Goal: Information Seeking & Learning: Understand process/instructions

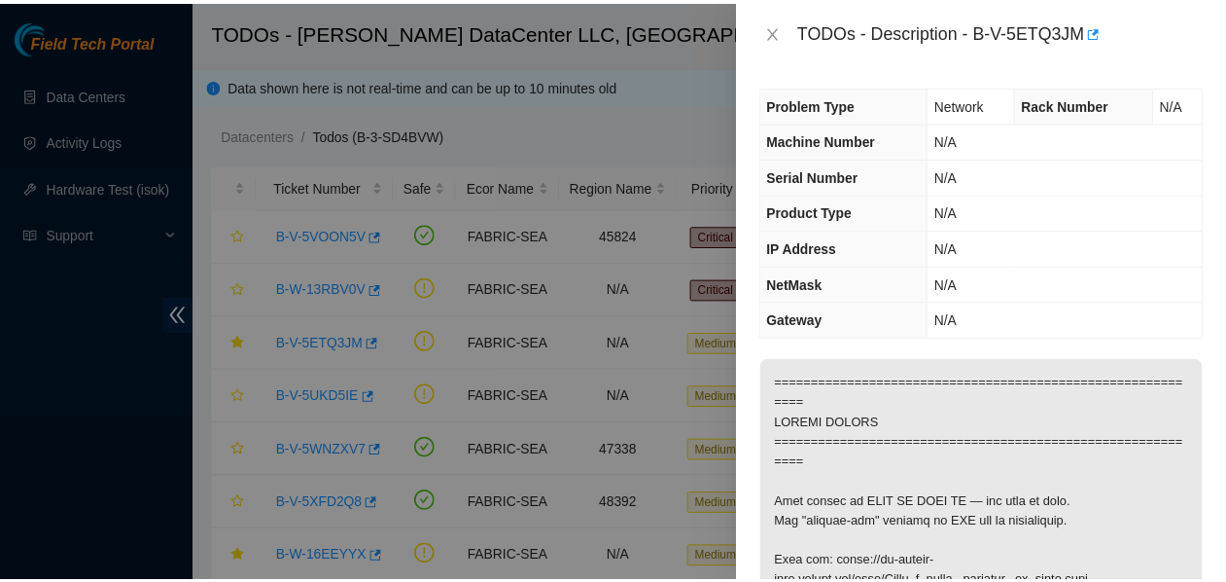
scroll to position [2254, 0]
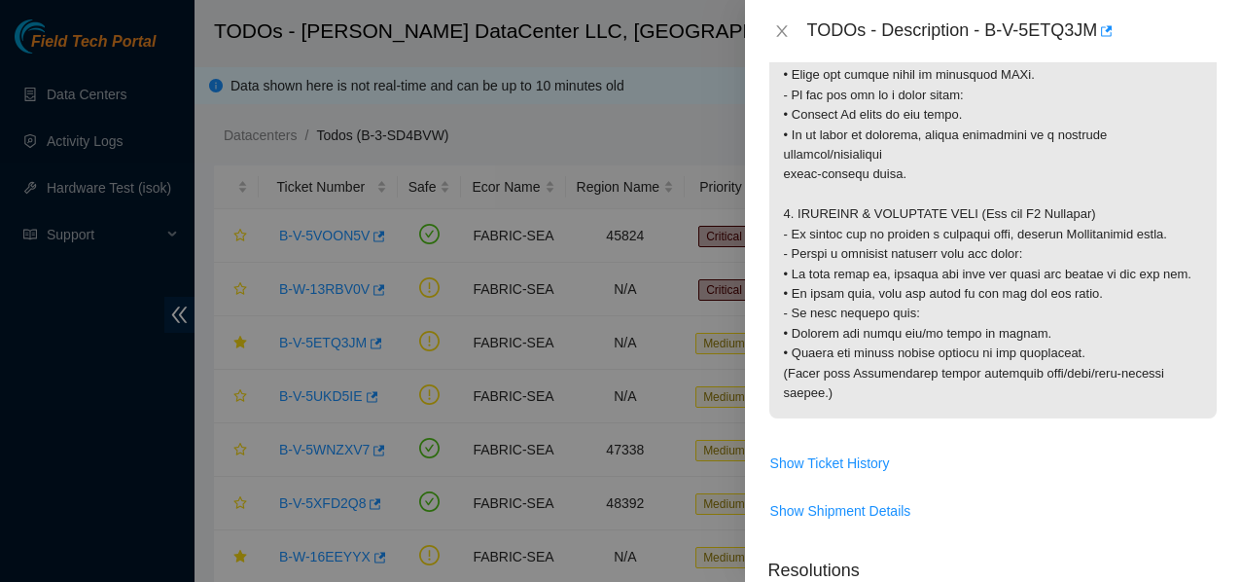
click at [279, 451] on div at bounding box center [620, 291] width 1241 height 582
click at [782, 43] on div "TODOs - Description - B-V-5ETQ3JM" at bounding box center [992, 31] width 449 height 31
click at [795, 29] on button "Close" at bounding box center [781, 31] width 27 height 18
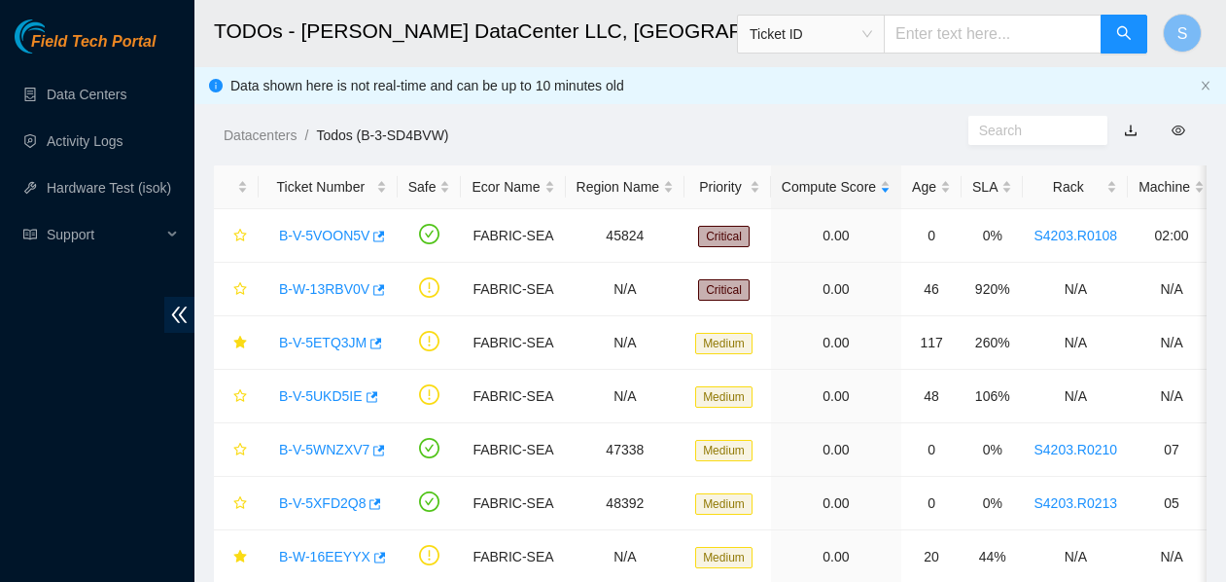
scroll to position [568, 0]
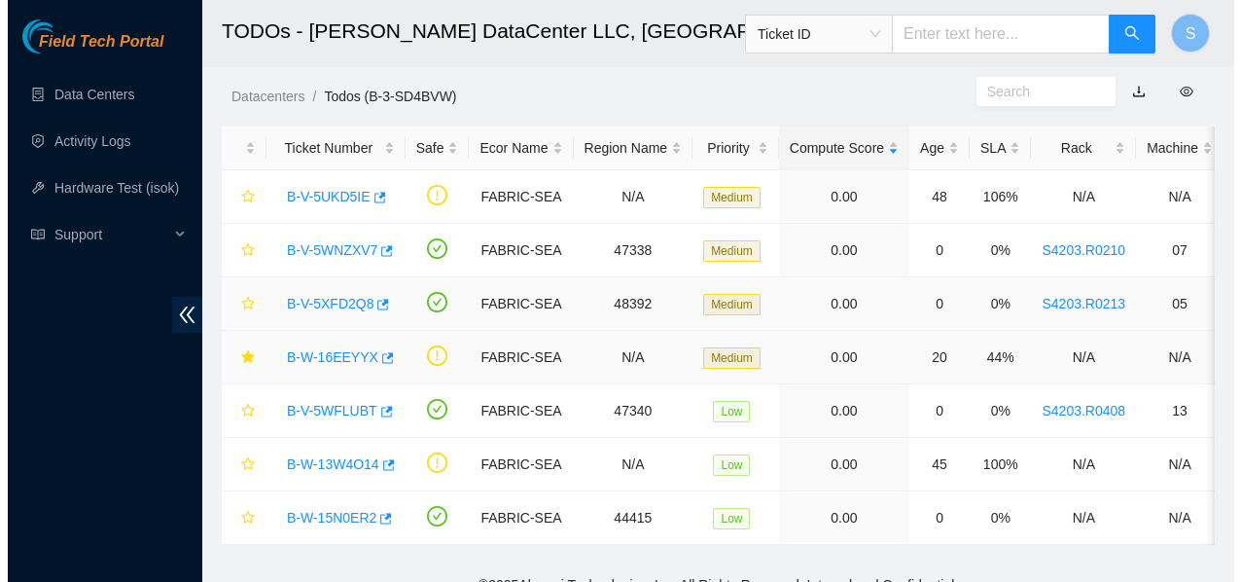
scroll to position [40, 0]
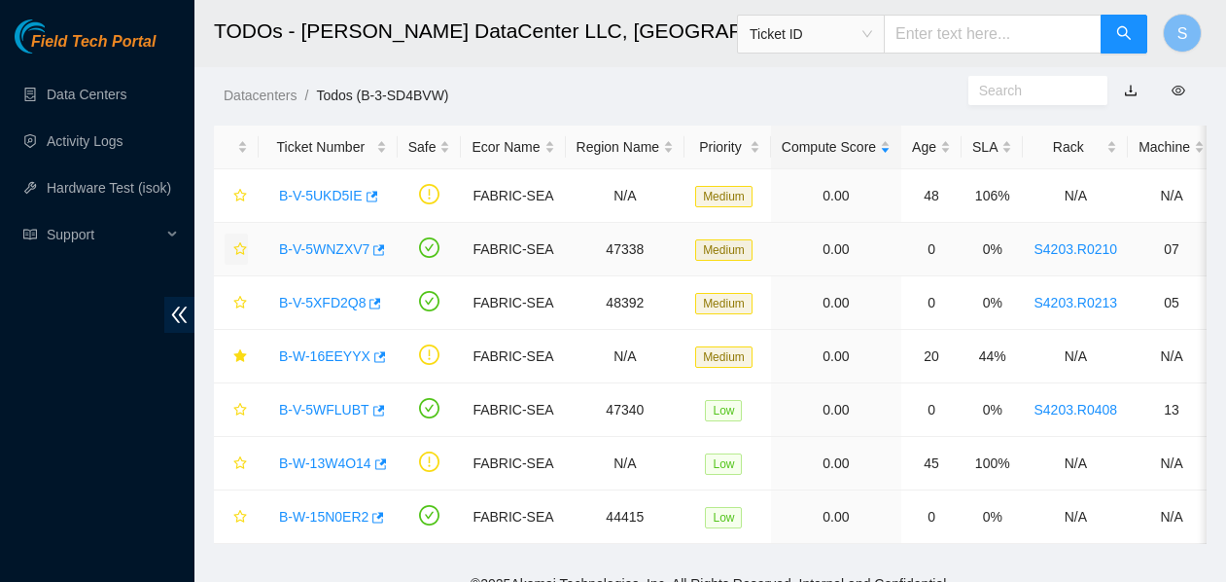
click at [243, 252] on icon "star" at bounding box center [239, 248] width 13 height 13
click at [241, 514] on icon "star" at bounding box center [240, 517] width 14 height 14
click at [242, 412] on icon "star" at bounding box center [240, 410] width 14 height 14
click at [304, 205] on div "B-V-5UKD5IE" at bounding box center [328, 195] width 118 height 31
click at [313, 198] on link "B-V-5UKD5IE" at bounding box center [321, 196] width 84 height 16
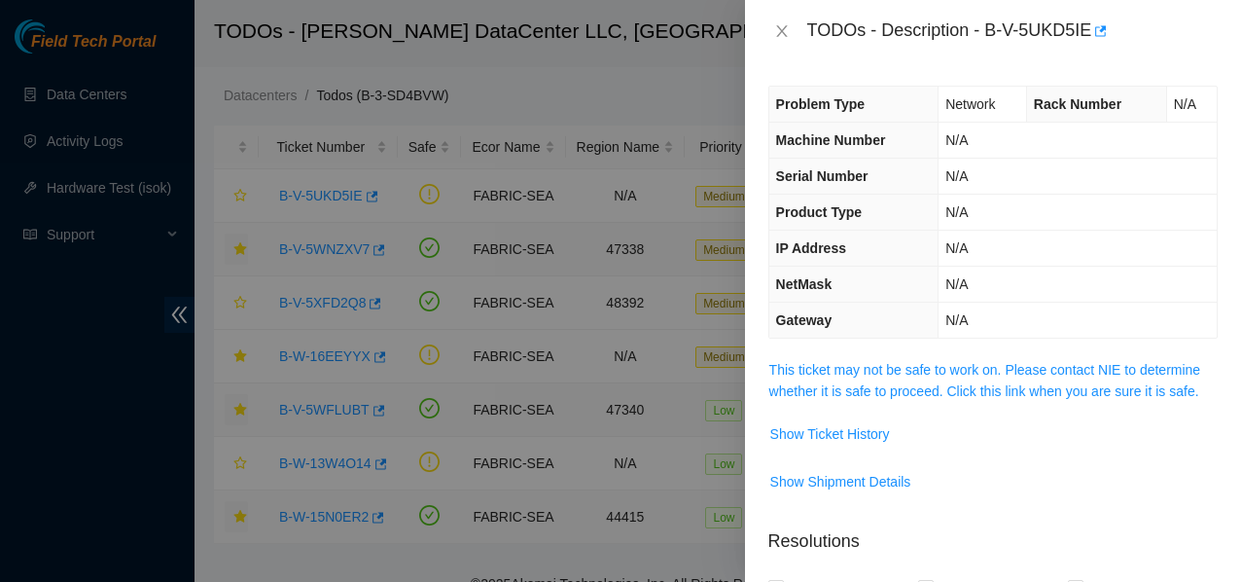
click at [889, 380] on span "This ticket may not be safe to work on. Please contact NIE to determine whether…" at bounding box center [992, 380] width 447 height 43
click at [884, 369] on link "This ticket may not be safe to work on. Please contact NIE to determine whether…" at bounding box center [985, 380] width 432 height 37
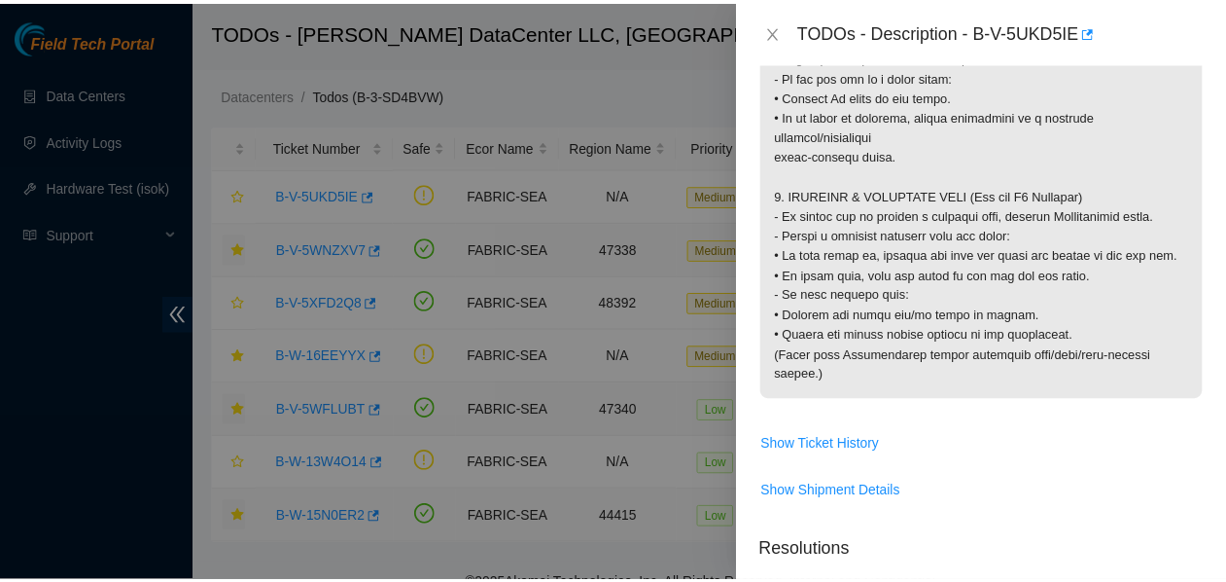
scroll to position [2285, 0]
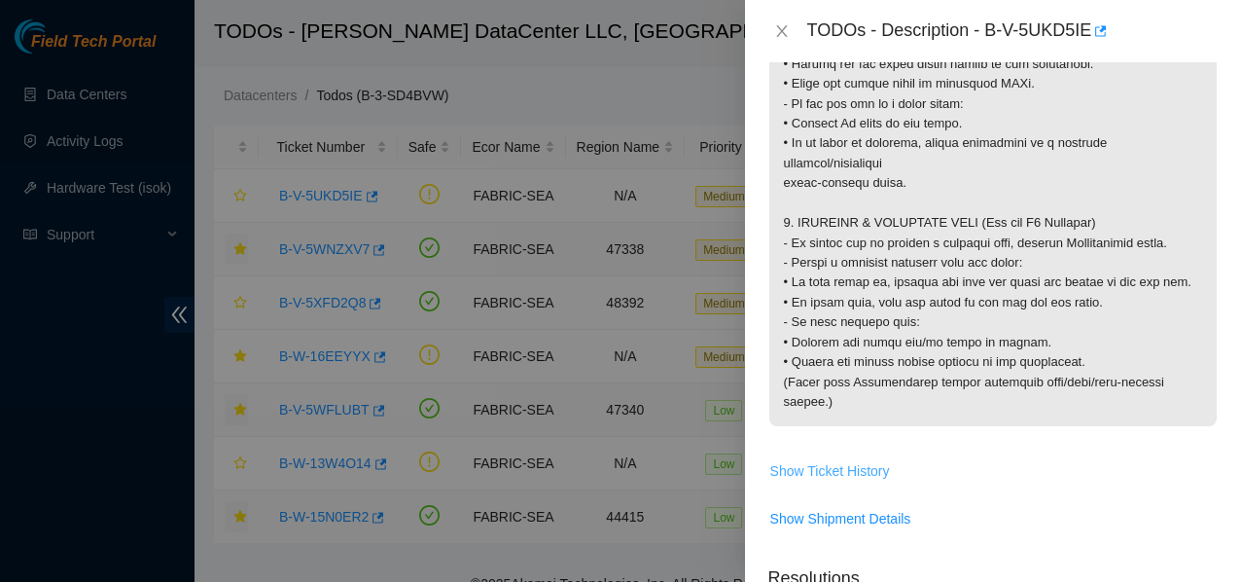
click at [856, 481] on span "Show Ticket History" at bounding box center [830, 470] width 120 height 21
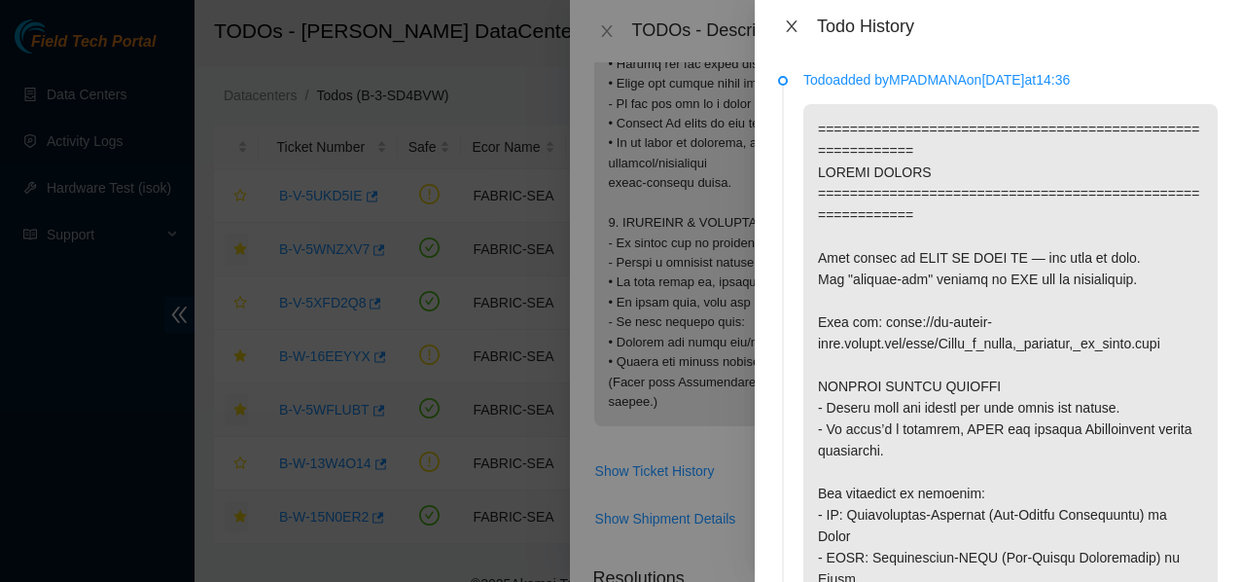
click at [795, 28] on icon "close" at bounding box center [792, 26] width 16 height 16
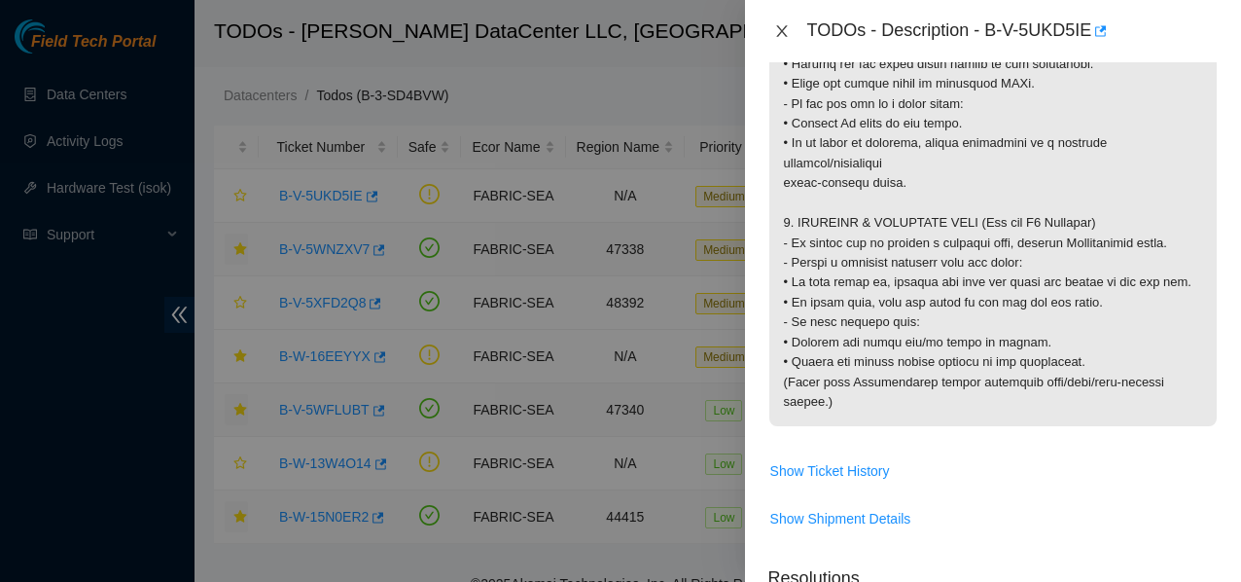
click at [791, 36] on button "Close" at bounding box center [781, 31] width 27 height 18
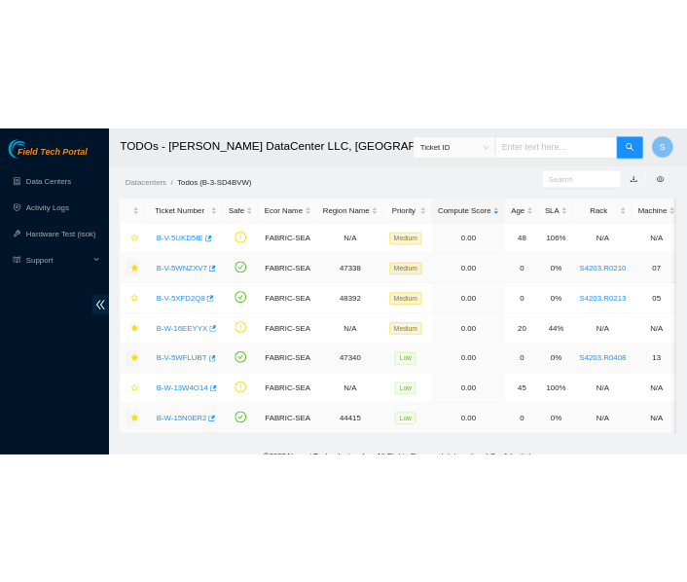
scroll to position [568, 0]
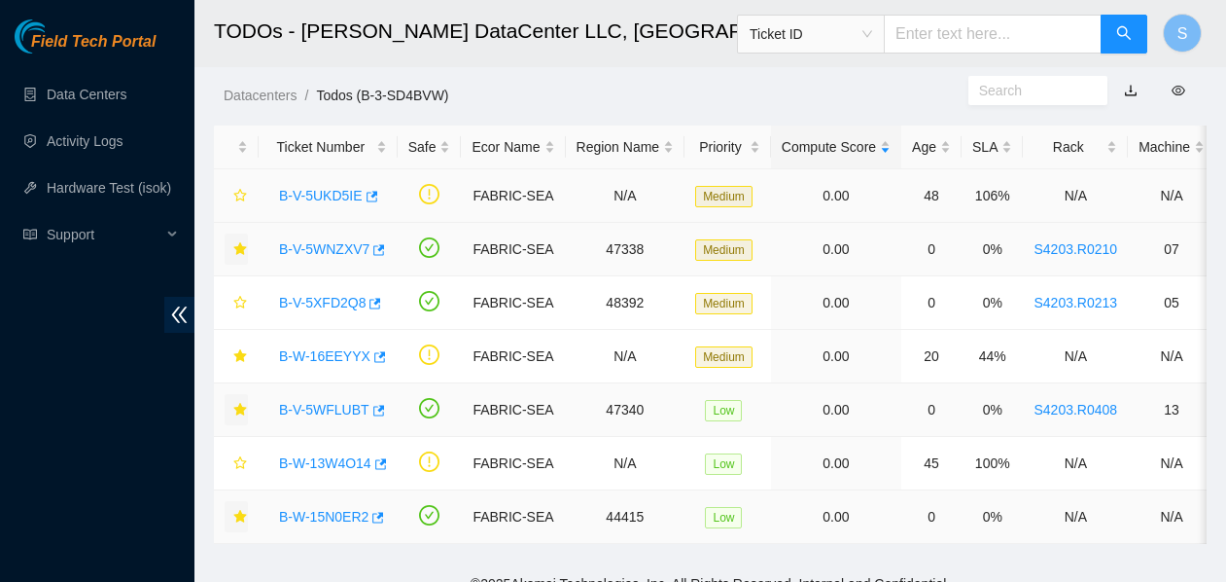
click at [560, 180] on td "FABRIC-SEA" at bounding box center [513, 195] width 104 height 53
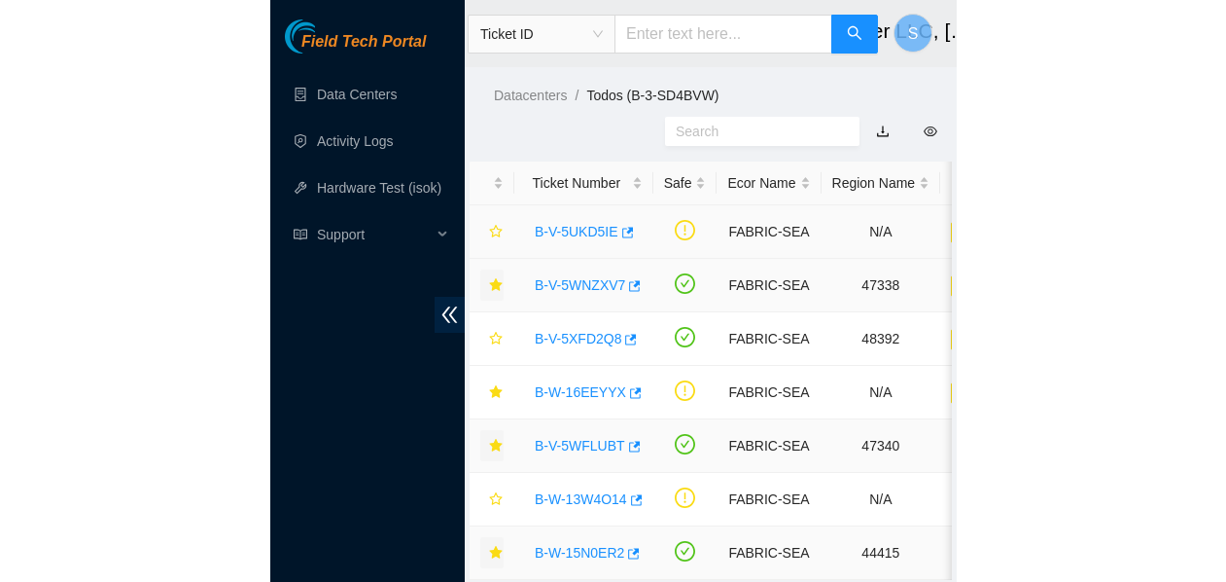
scroll to position [233, 0]
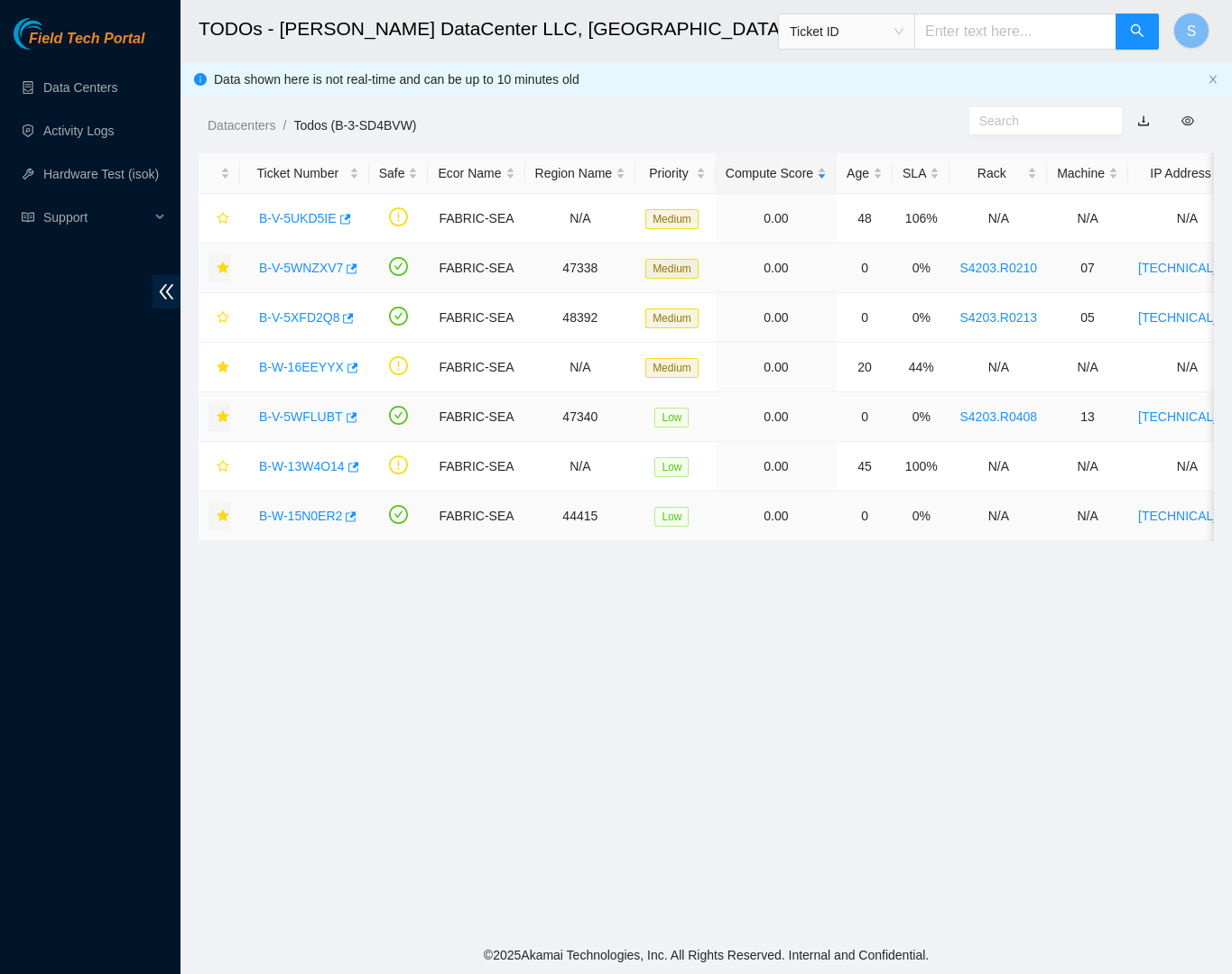
click at [1011, 539] on main "TODOs - Sabey DataCenter LLC, Tukwila, WA Ticket ID S Data shown here is not re…" at bounding box center [706, 468] width 1051 height 937
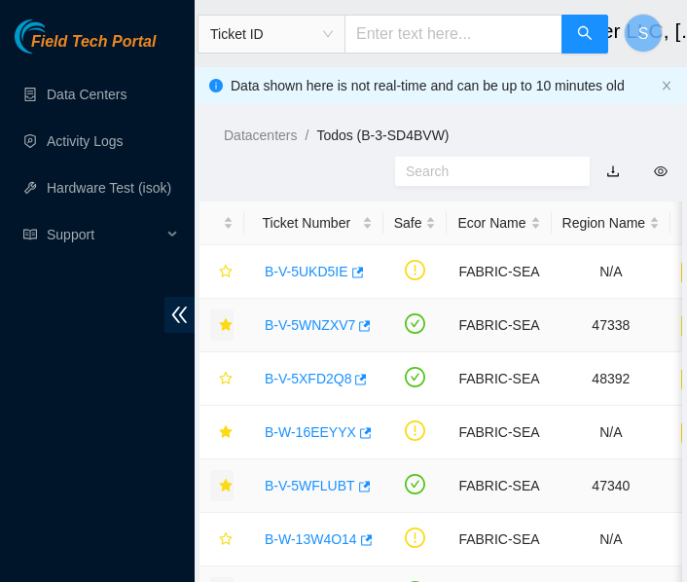
scroll to position [540, 0]
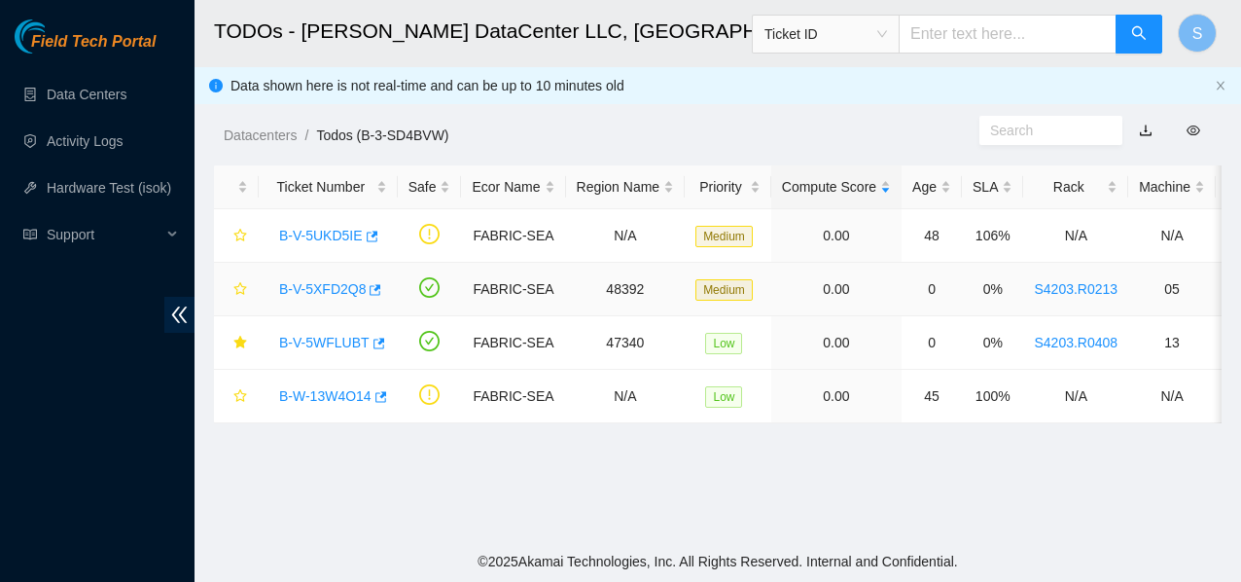
click at [344, 292] on link "B-V-5XFD2Q8" at bounding box center [322, 289] width 87 height 16
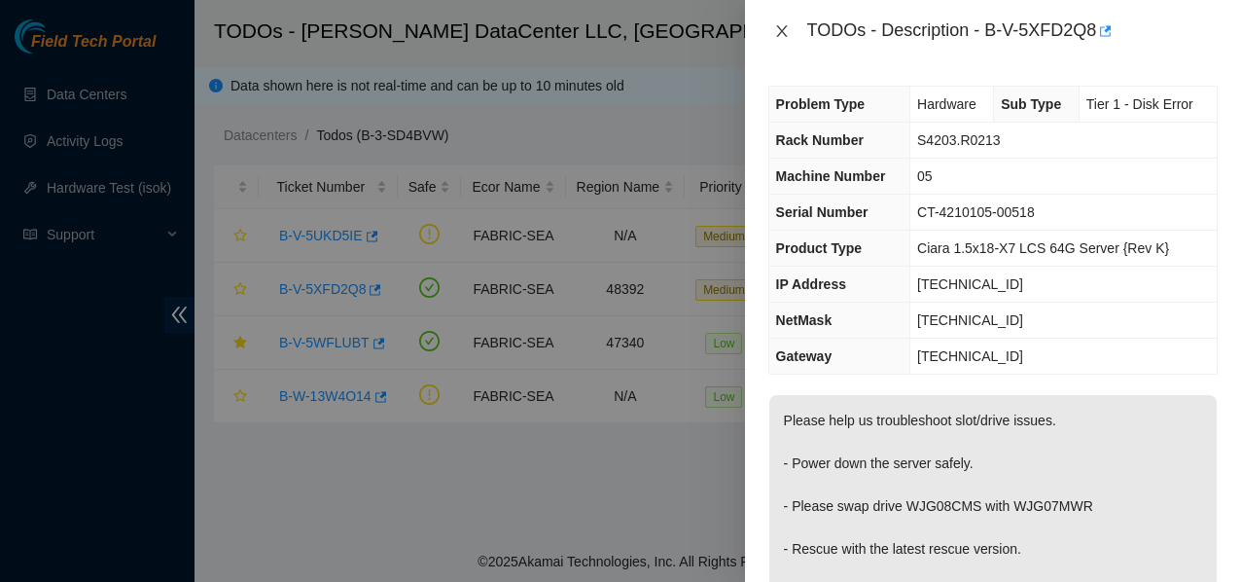
click at [780, 30] on icon "close" at bounding box center [782, 31] width 16 height 16
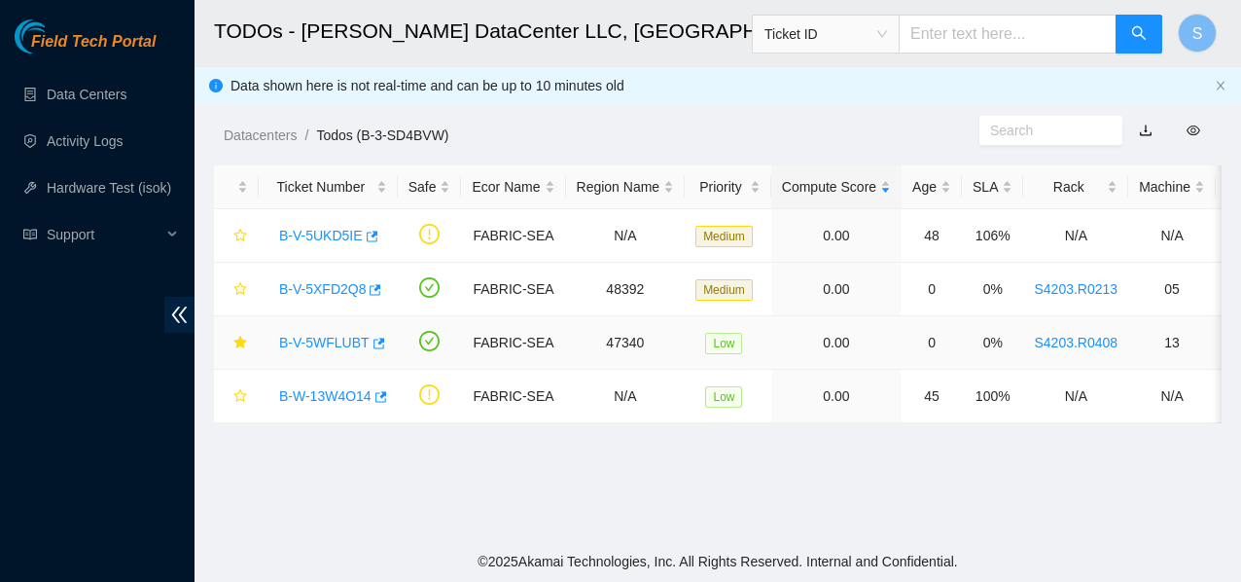
click at [326, 348] on link "B-V-5WFLUBT" at bounding box center [324, 343] width 90 height 16
click at [242, 234] on icon "star" at bounding box center [240, 236] width 14 height 14
click at [242, 282] on icon "star" at bounding box center [240, 289] width 14 height 14
click at [242, 390] on icon "star" at bounding box center [240, 396] width 14 height 14
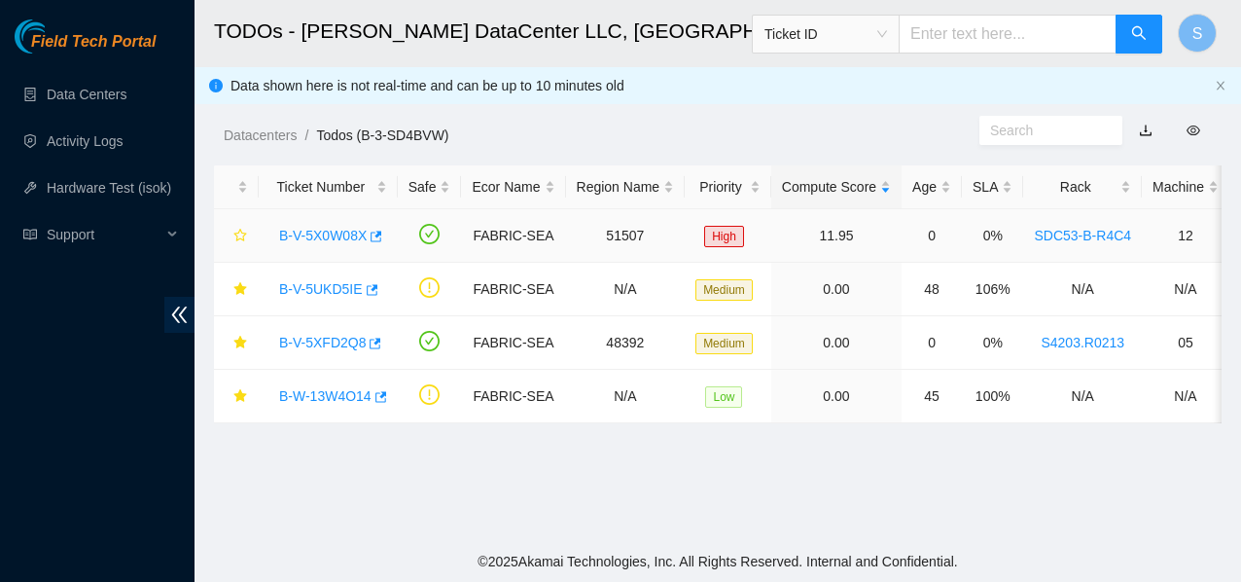
click at [317, 235] on link "B-V-5X0W08X" at bounding box center [323, 236] width 88 height 16
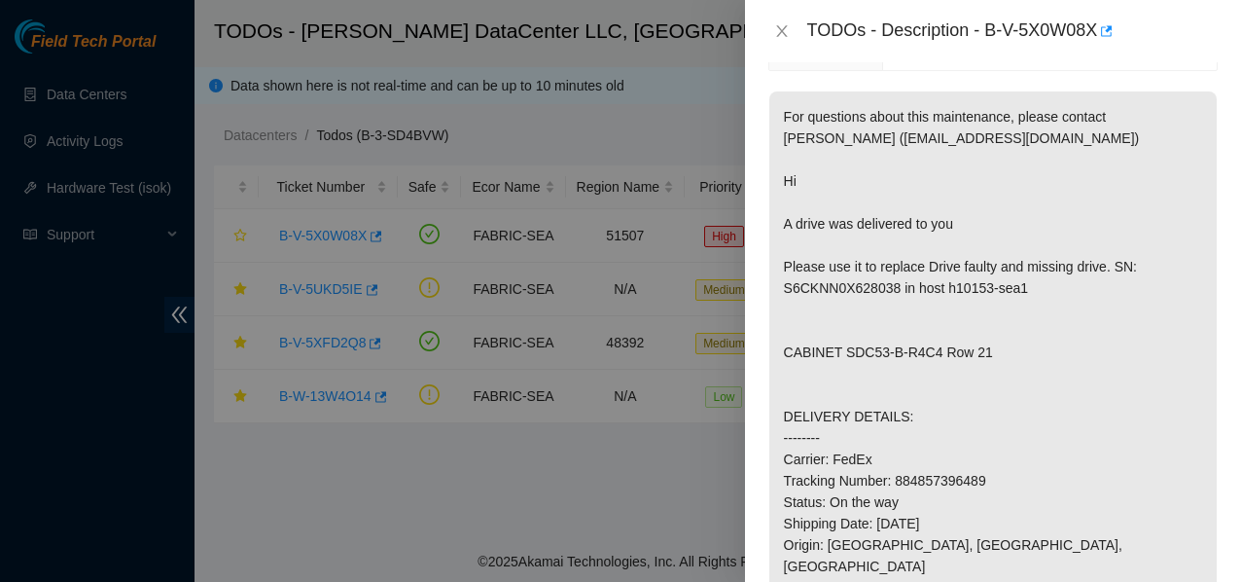
scroll to position [292, 0]
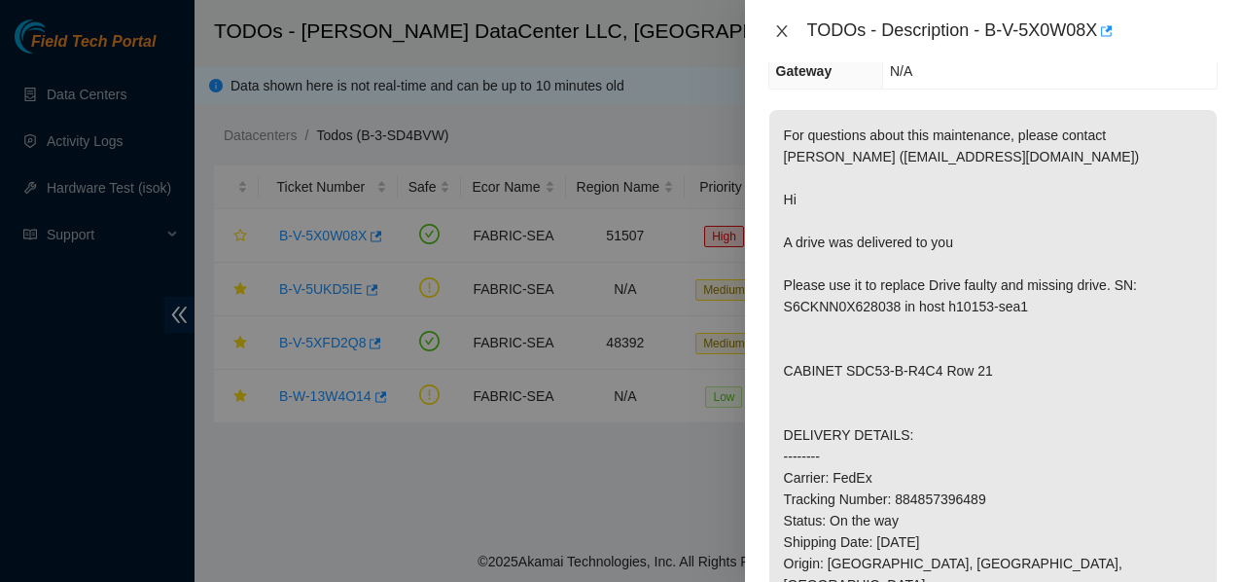
click at [793, 21] on div "TODOs - Description - B-V-5X0W08X" at bounding box center [992, 31] width 449 height 31
click at [802, 18] on div "TODOs - Description - B-V-5X0W08X" at bounding box center [992, 31] width 449 height 31
click at [783, 32] on icon "close" at bounding box center [781, 31] width 11 height 12
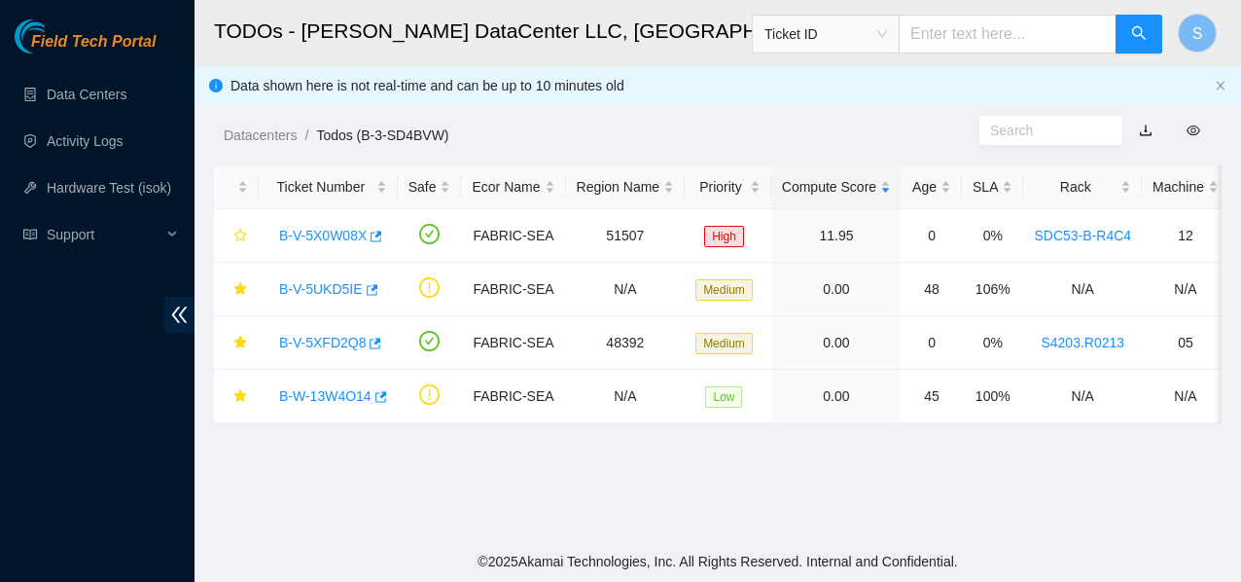
scroll to position [313, 0]
click at [327, 237] on link "B-V-5X0W08X" at bounding box center [323, 236] width 88 height 16
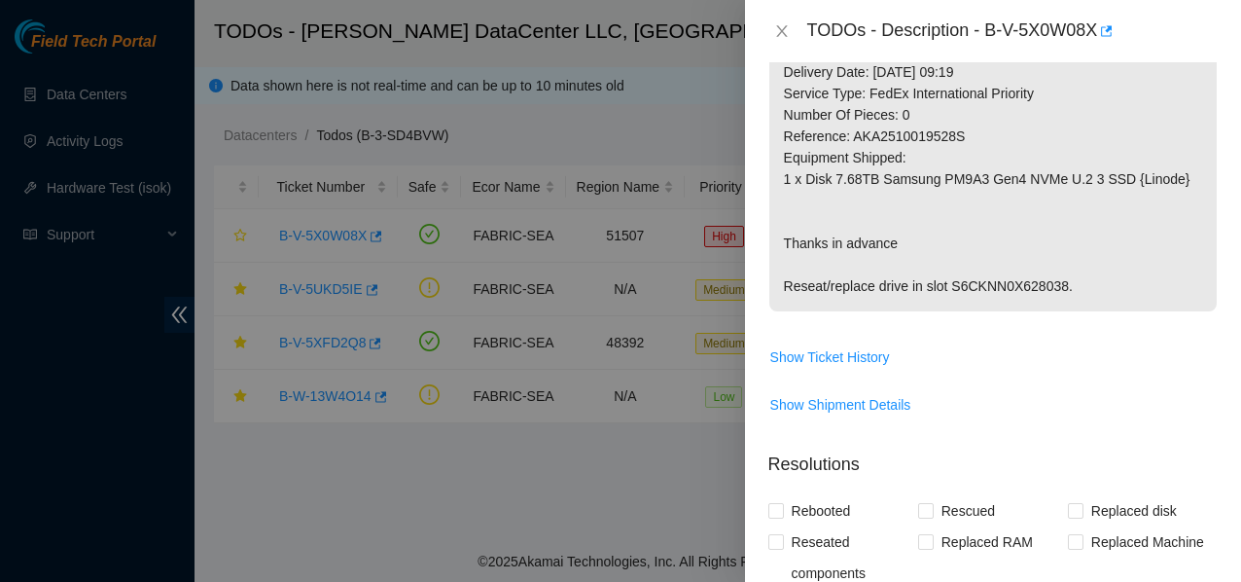
scroll to position [875, 0]
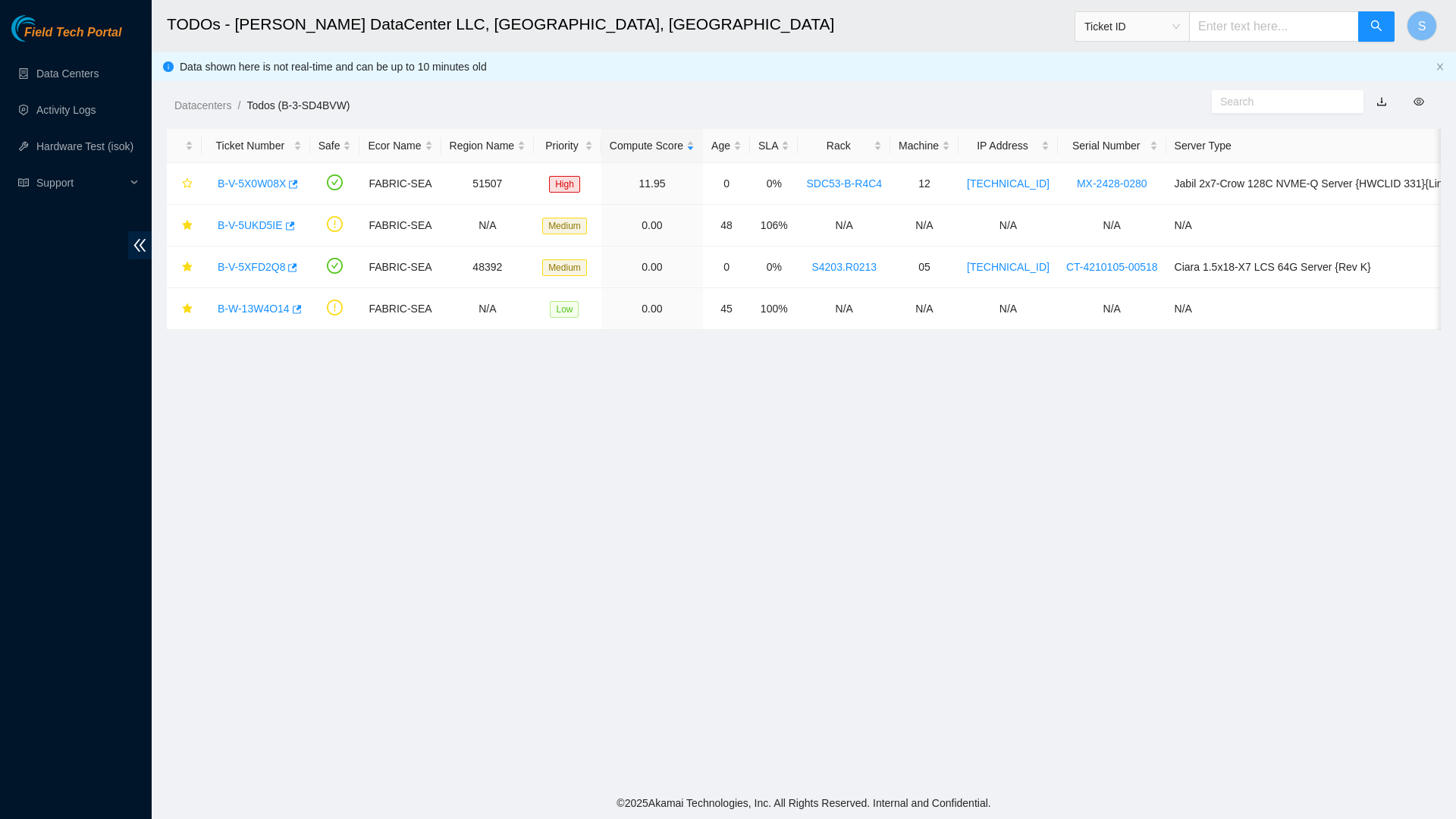
click at [739, 445] on main "TODOs - Sabey DataCenter LLC, Tukwila, WA Ticket ID S Data shown here is not re…" at bounding box center [804, 394] width 1305 height 788
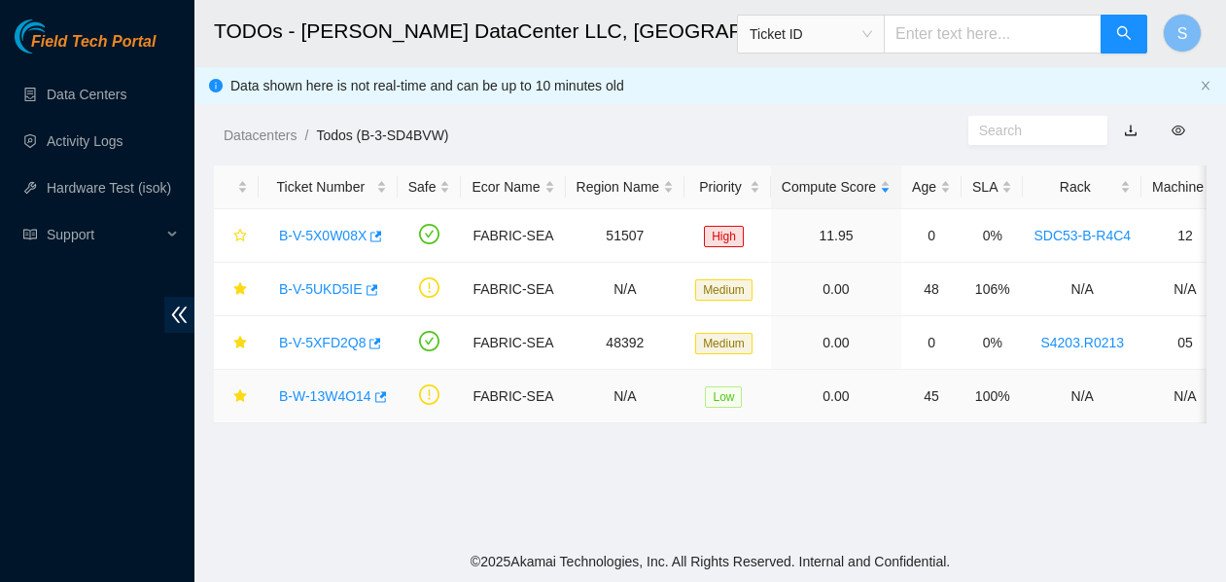
click at [444, 393] on td at bounding box center [430, 396] width 64 height 53
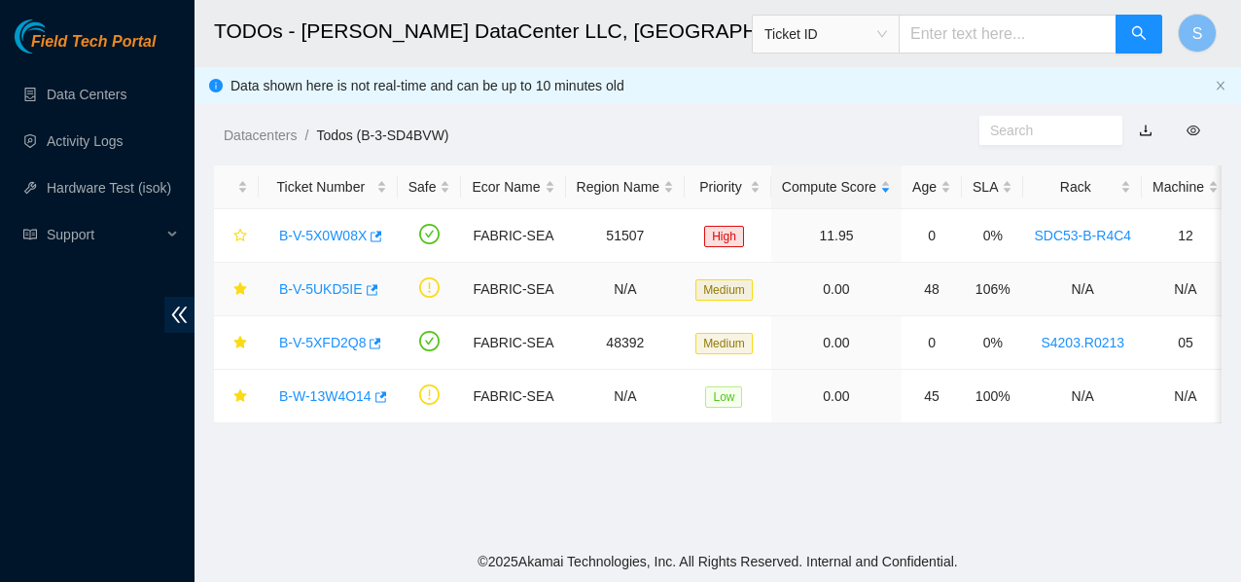
click at [305, 281] on link "B-V-5UKD5IE" at bounding box center [321, 289] width 84 height 16
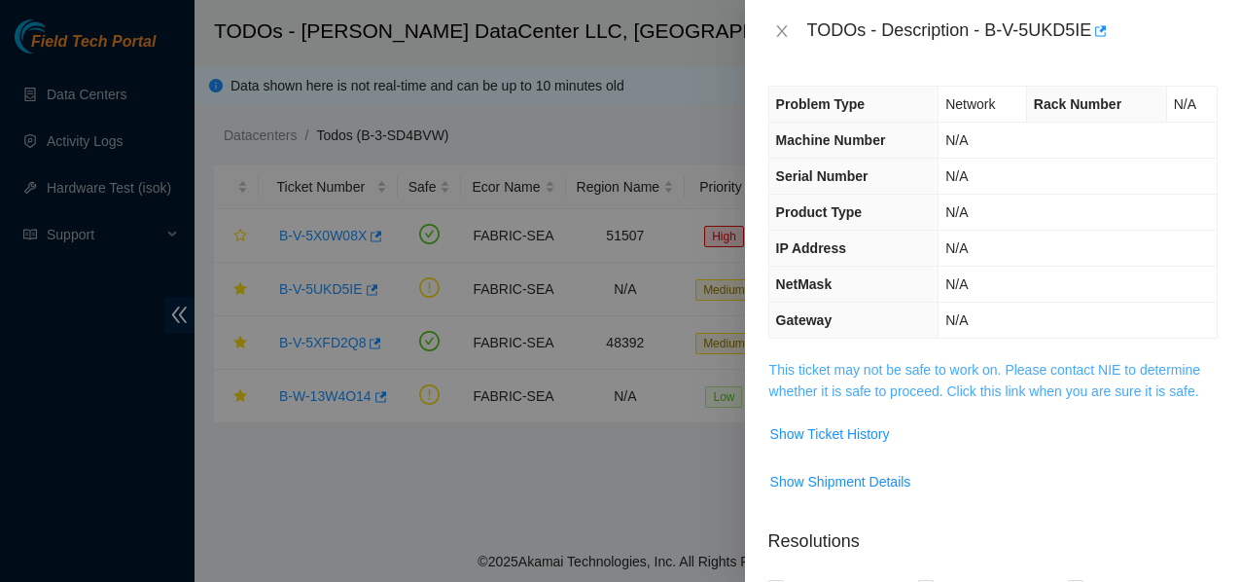
click at [864, 372] on link "This ticket may not be safe to work on. Please contact NIE to determine whether…" at bounding box center [985, 380] width 432 height 37
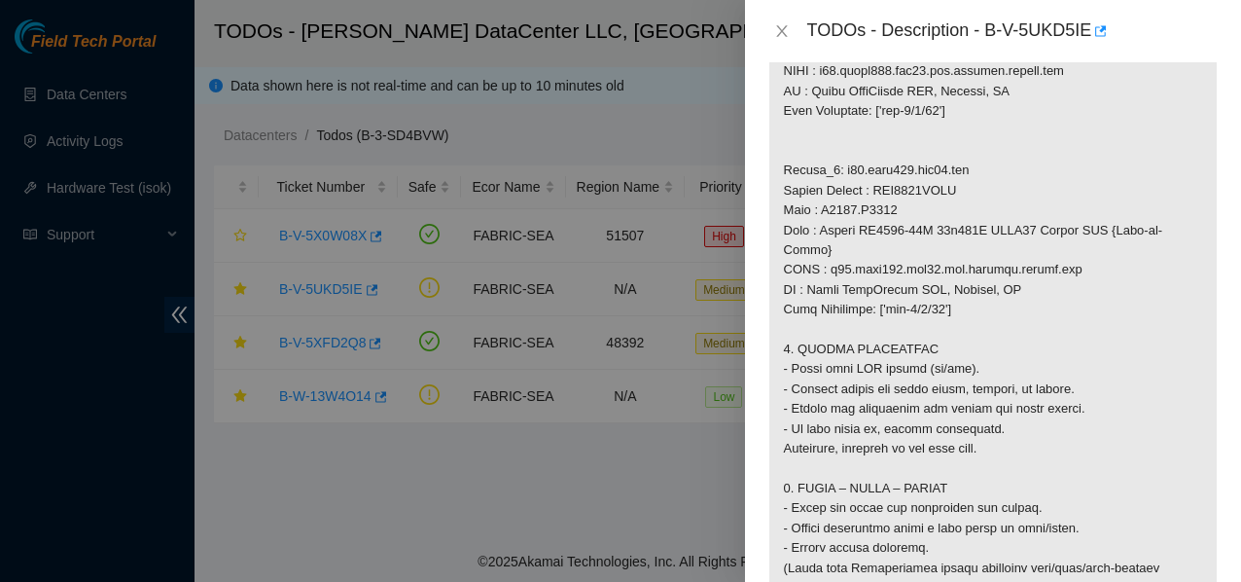
scroll to position [1556, 0]
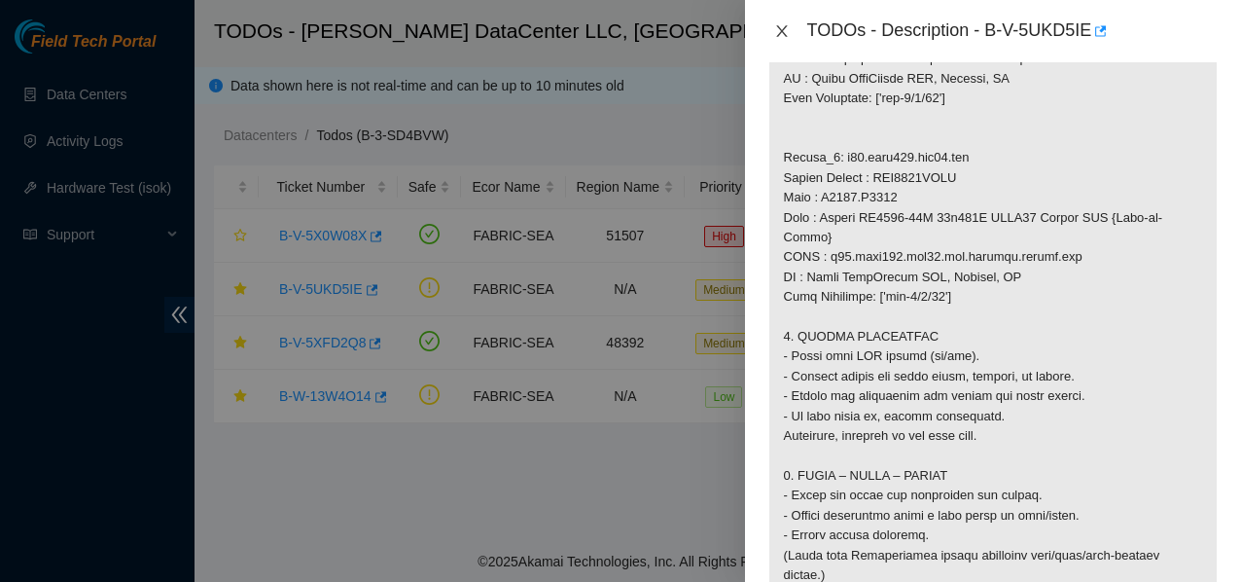
click at [781, 36] on icon "close" at bounding box center [782, 31] width 16 height 16
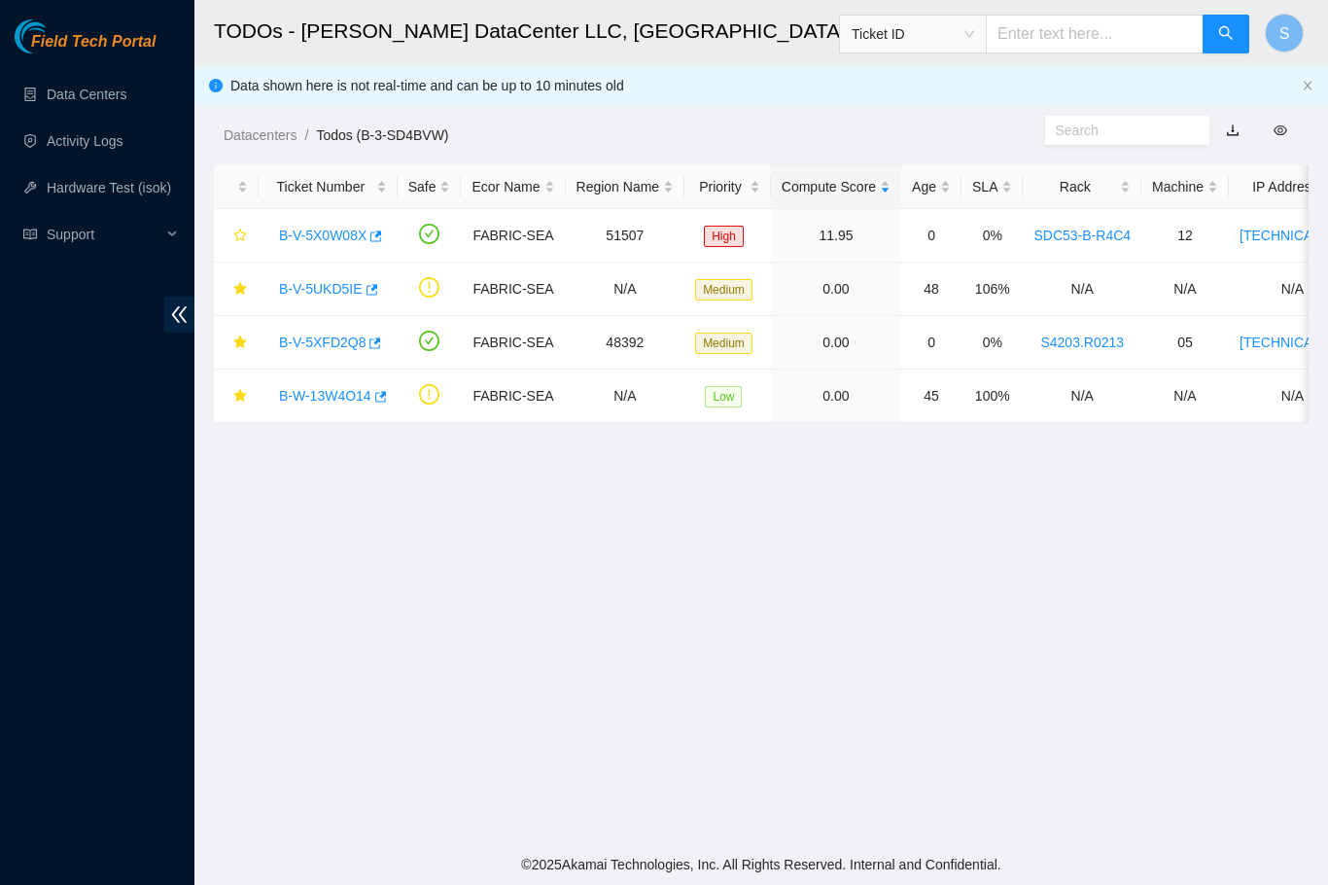
scroll to position [399, 0]
click at [776, 778] on main "TODOs - Sabey DataCenter LLC, Tukwila, WA Ticket ID S Data shown here is not re…" at bounding box center [762, 422] width 1134 height 844
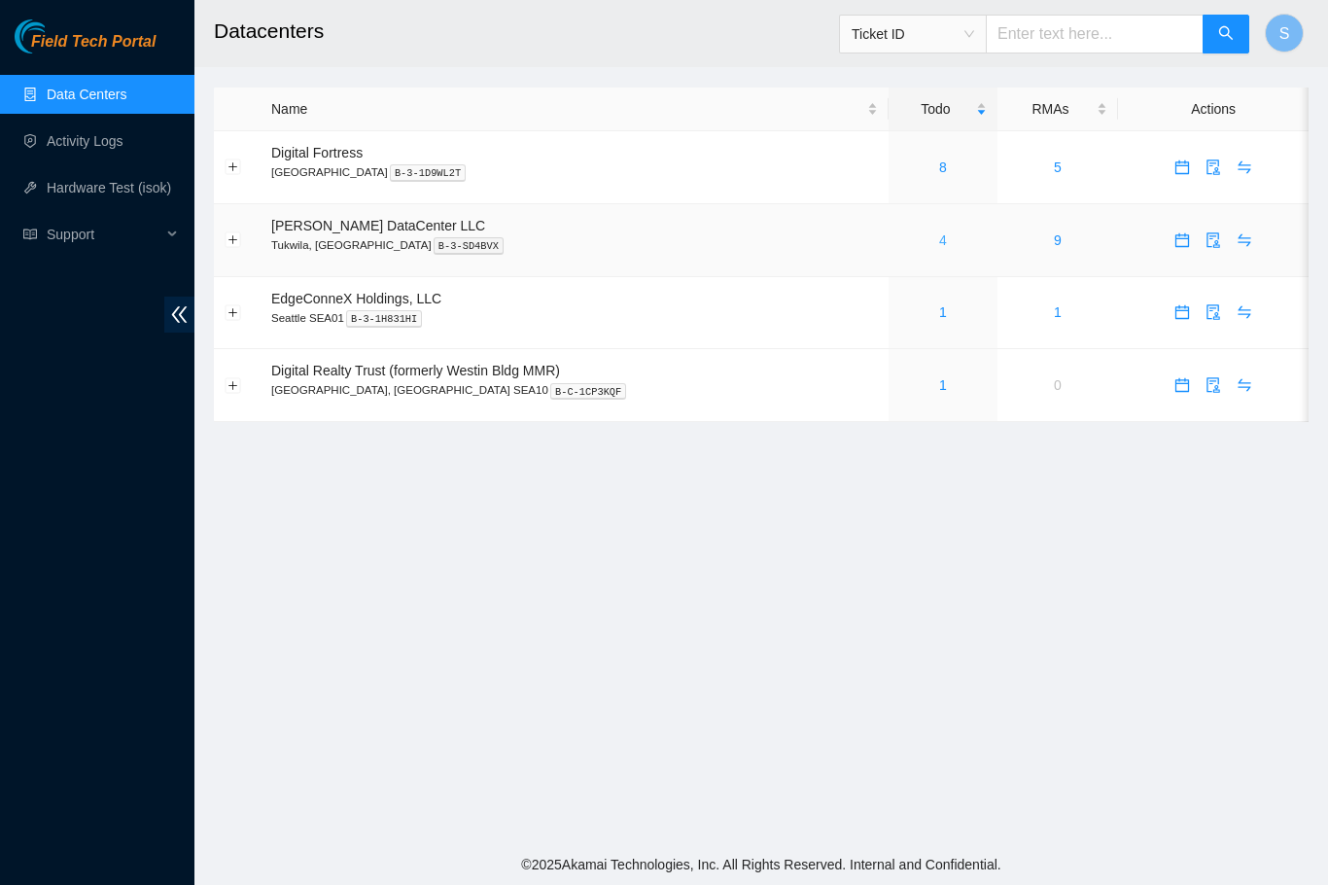
click at [939, 239] on link "4" at bounding box center [943, 240] width 8 height 16
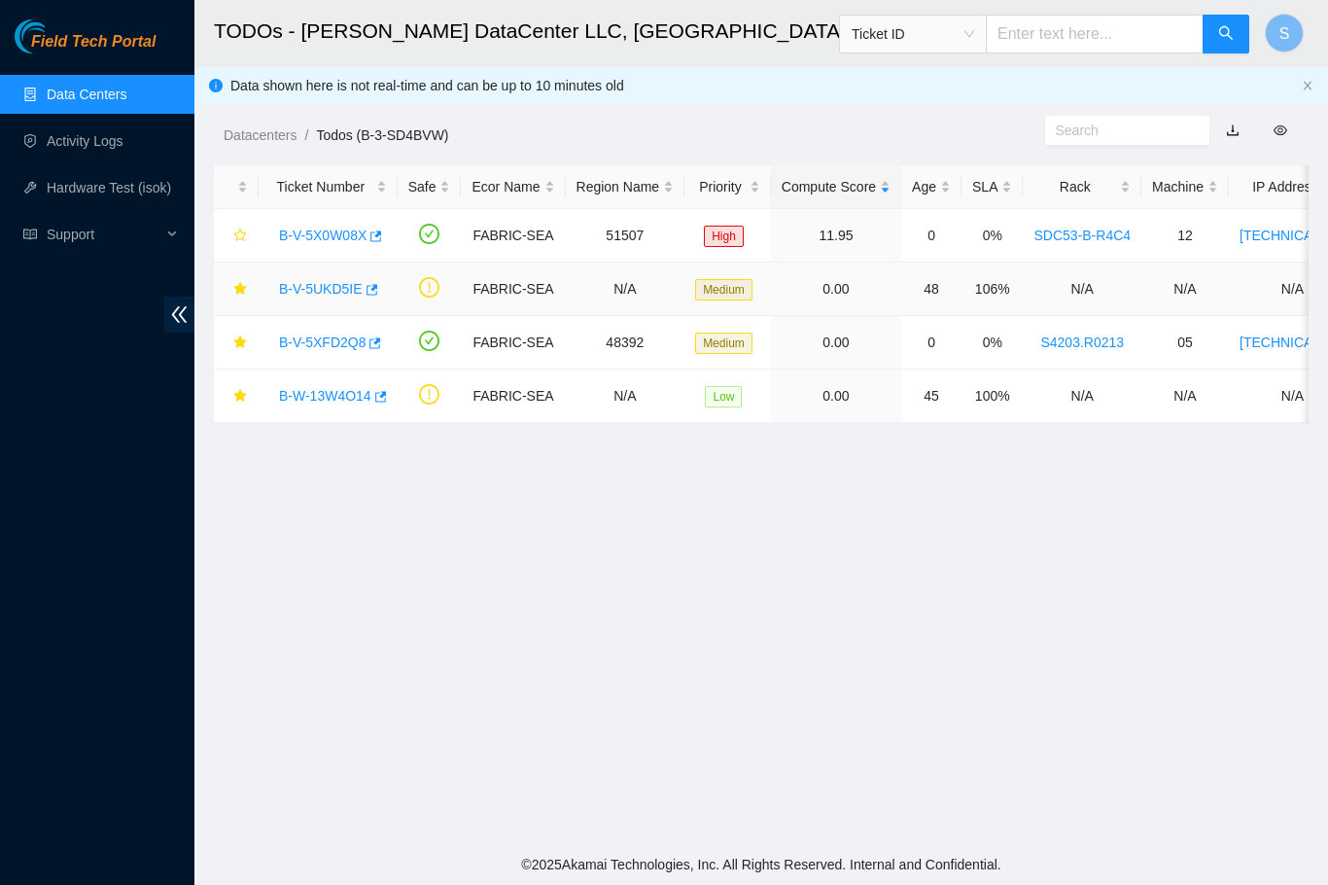
click at [333, 290] on link "B-V-5UKD5IE" at bounding box center [321, 289] width 84 height 16
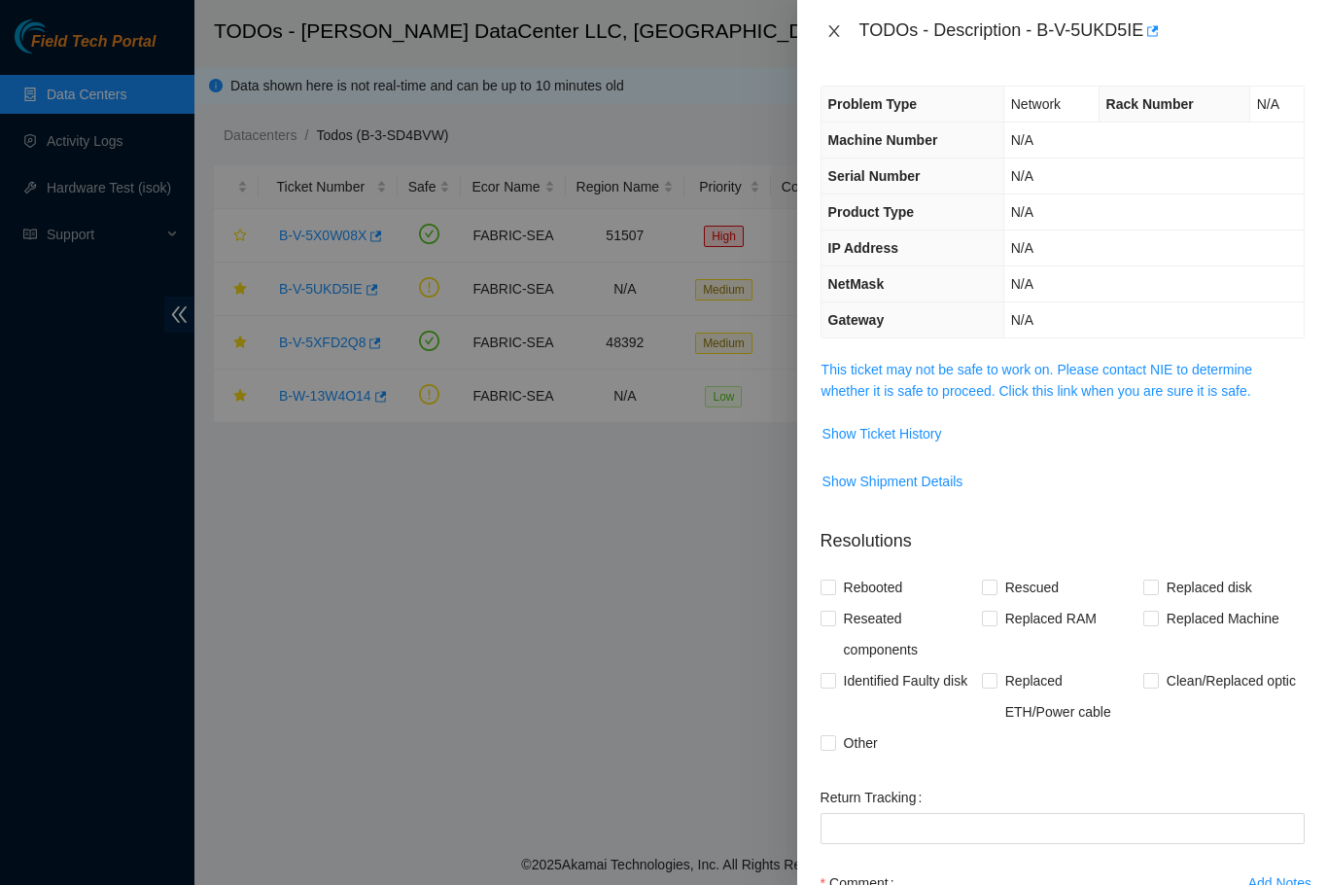
click at [831, 31] on icon "close" at bounding box center [835, 31] width 16 height 16
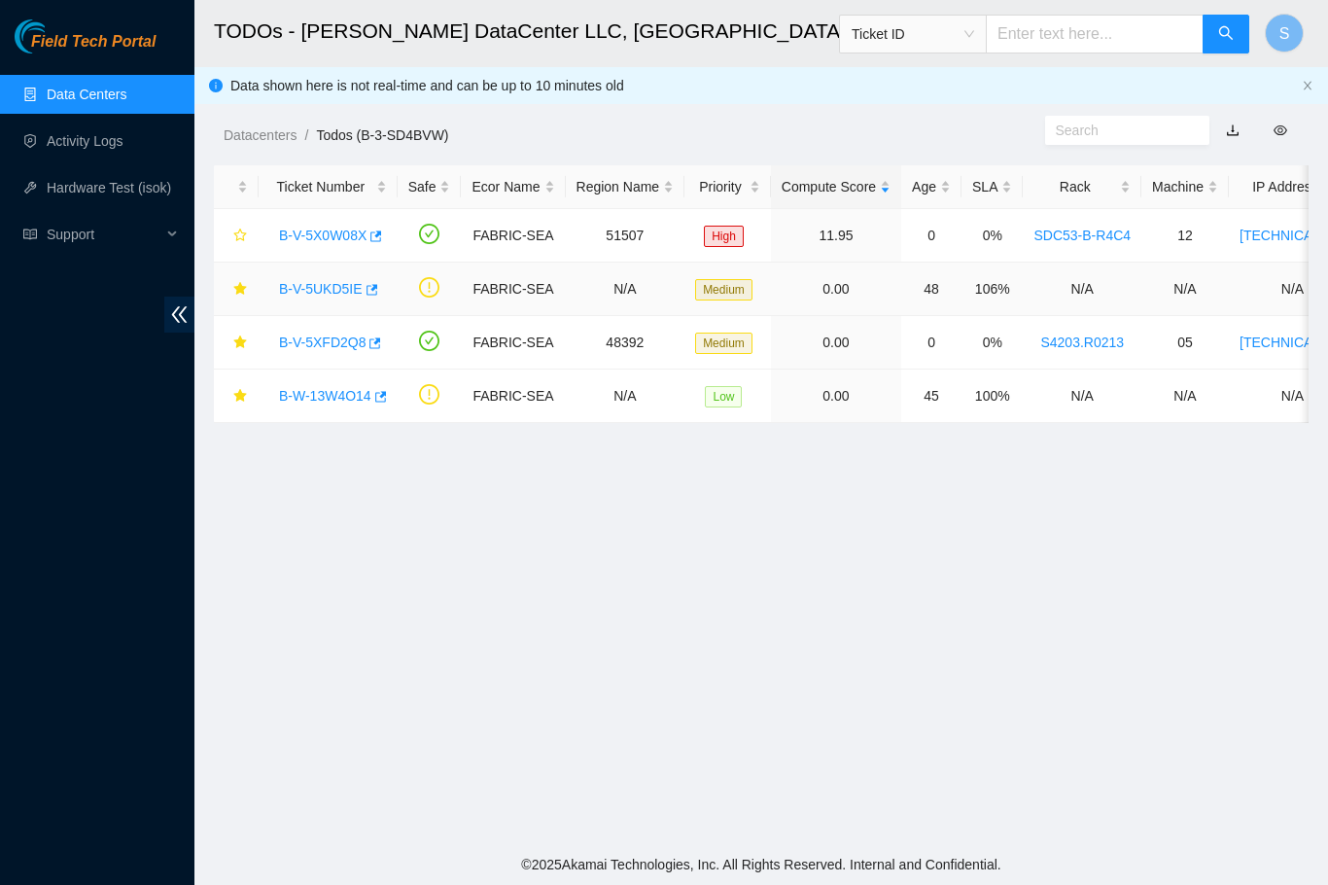
click at [315, 292] on link "B-V-5UKD5IE" at bounding box center [321, 289] width 84 height 16
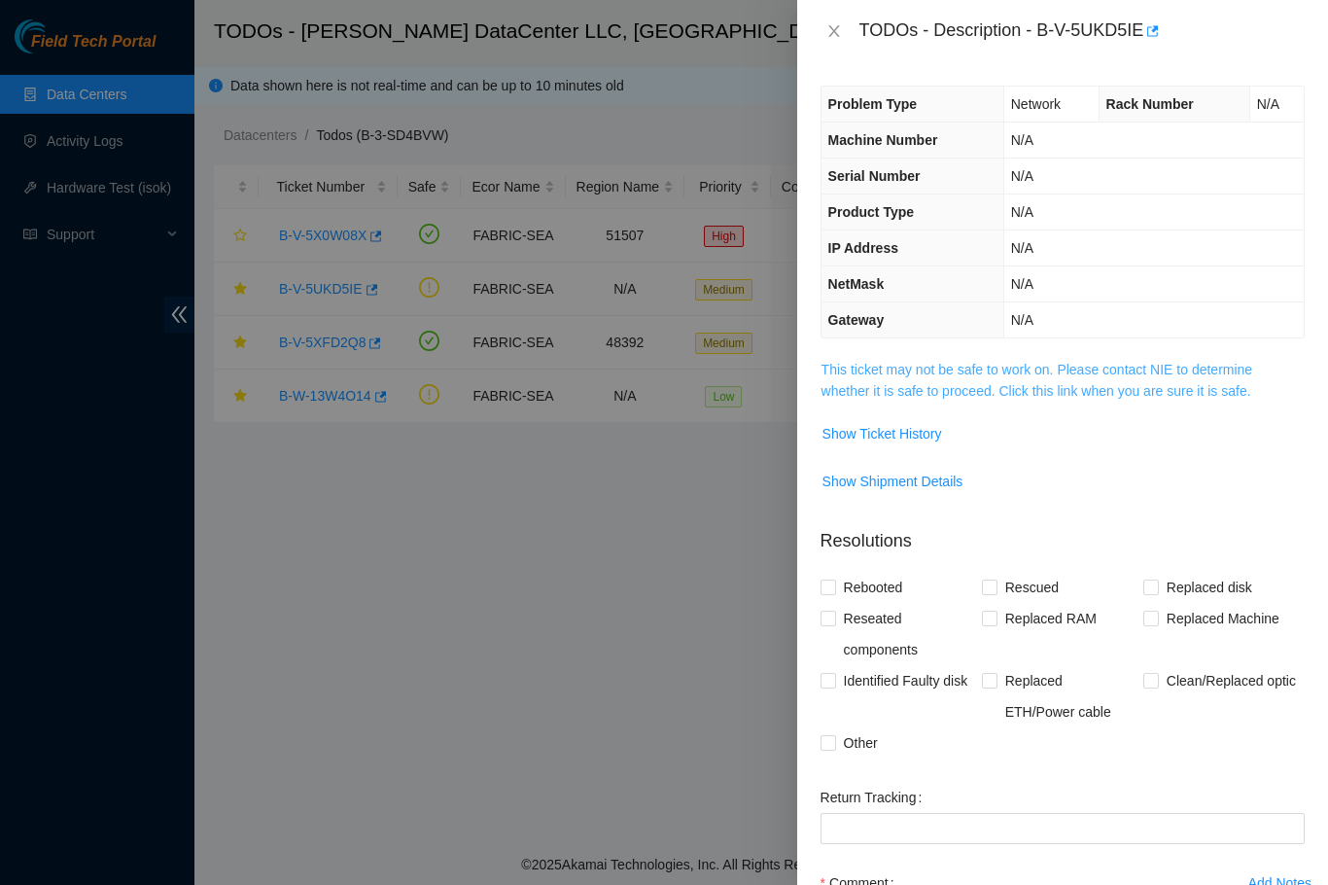
click at [940, 383] on link "This ticket may not be safe to work on. Please contact NIE to determine whether…" at bounding box center [1038, 380] width 432 height 37
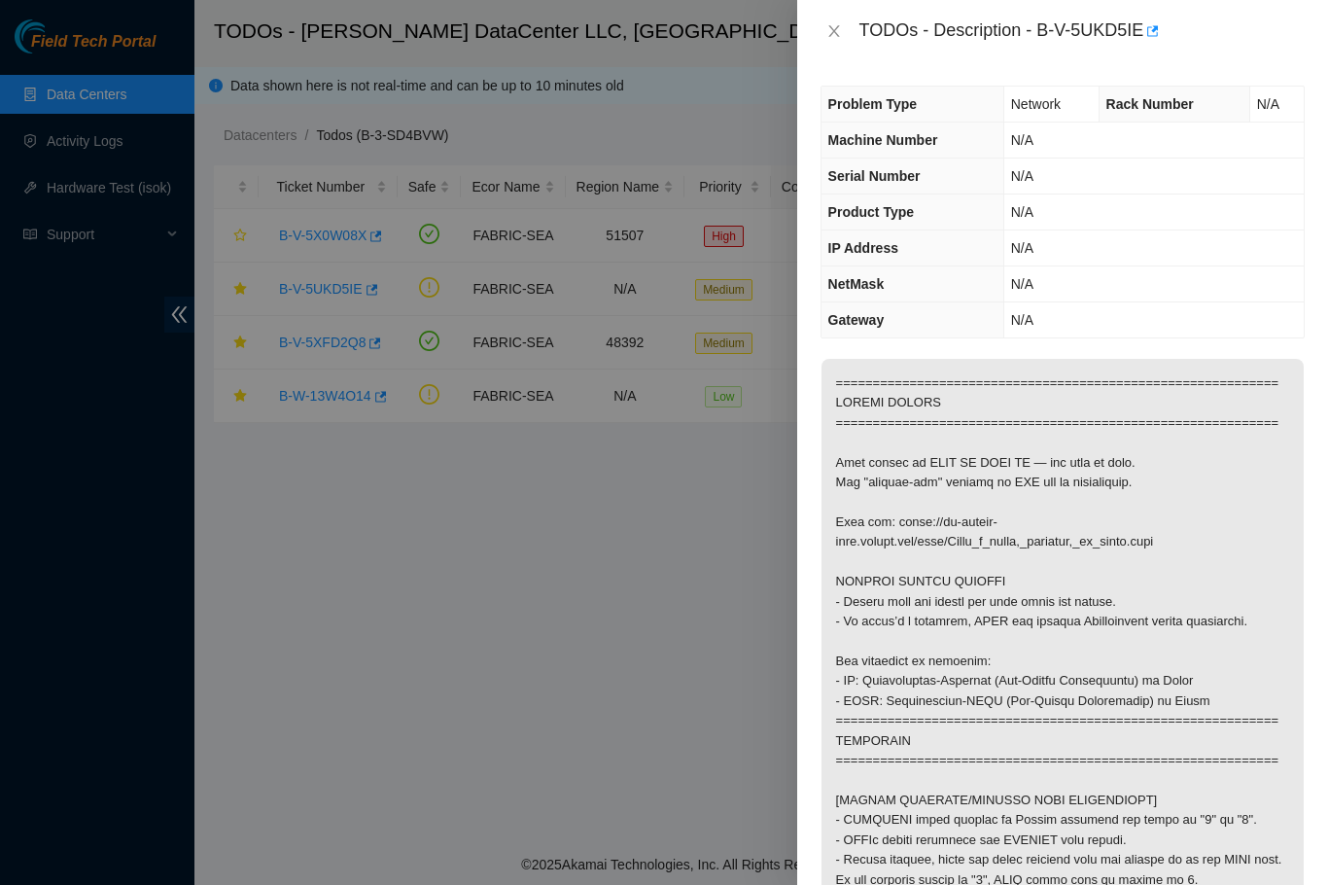
click at [565, 605] on div at bounding box center [664, 442] width 1328 height 885
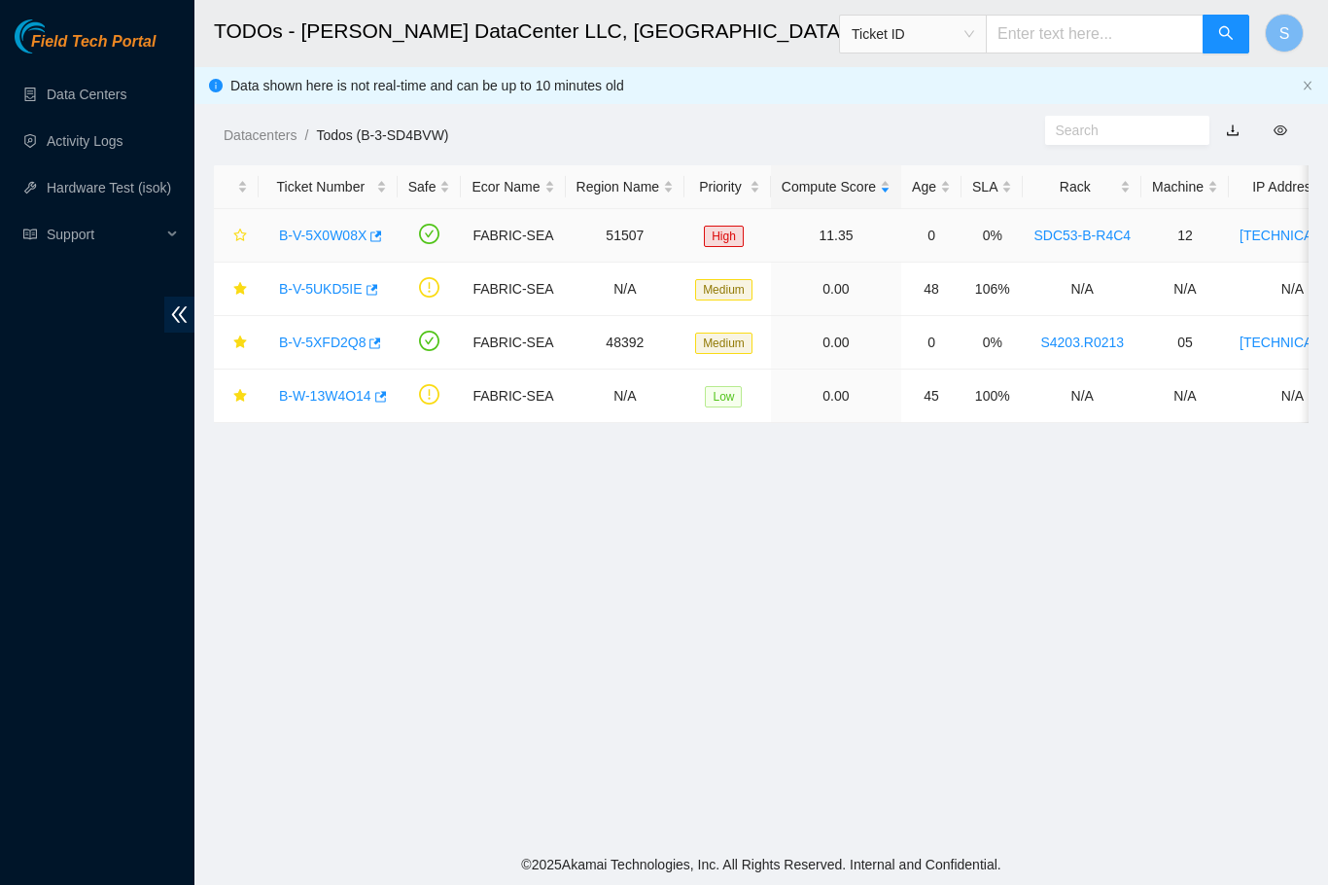
click at [318, 236] on link "B-V-5X0W08X" at bounding box center [323, 236] width 88 height 16
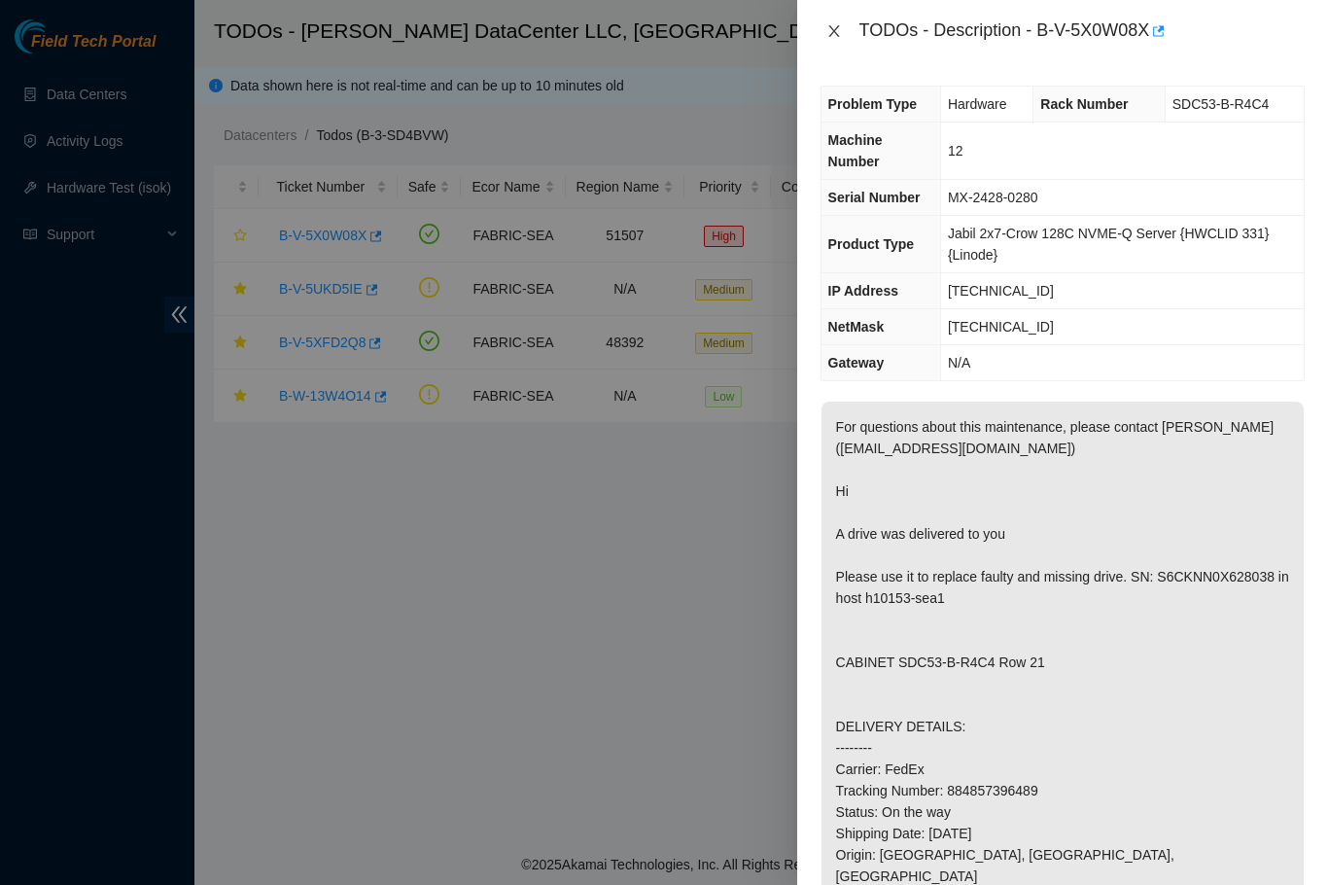
click at [832, 35] on icon "close" at bounding box center [835, 31] width 16 height 16
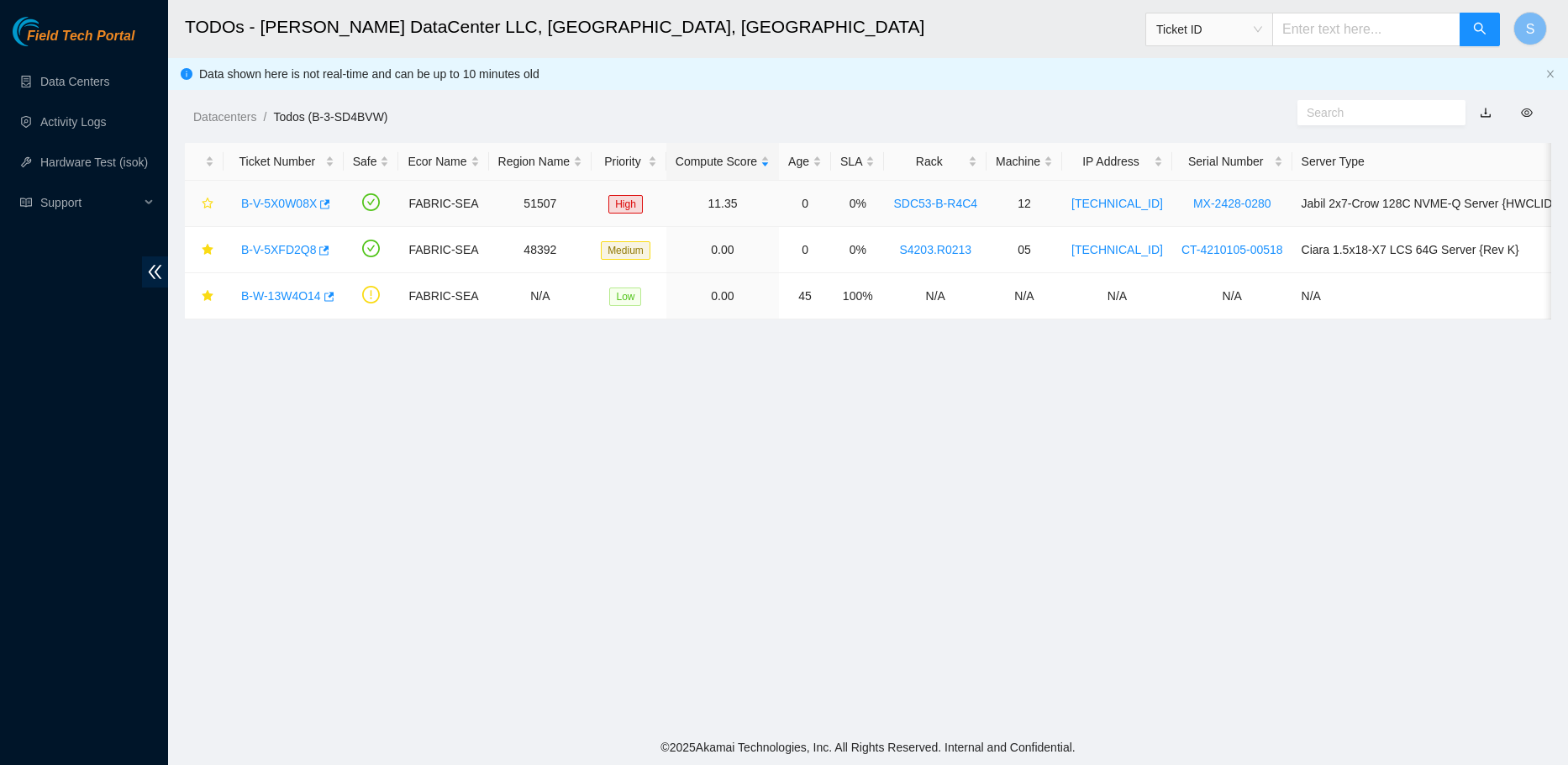
click at [249, 202] on link "B-V-5X0W08X" at bounding box center [279, 204] width 76 height 14
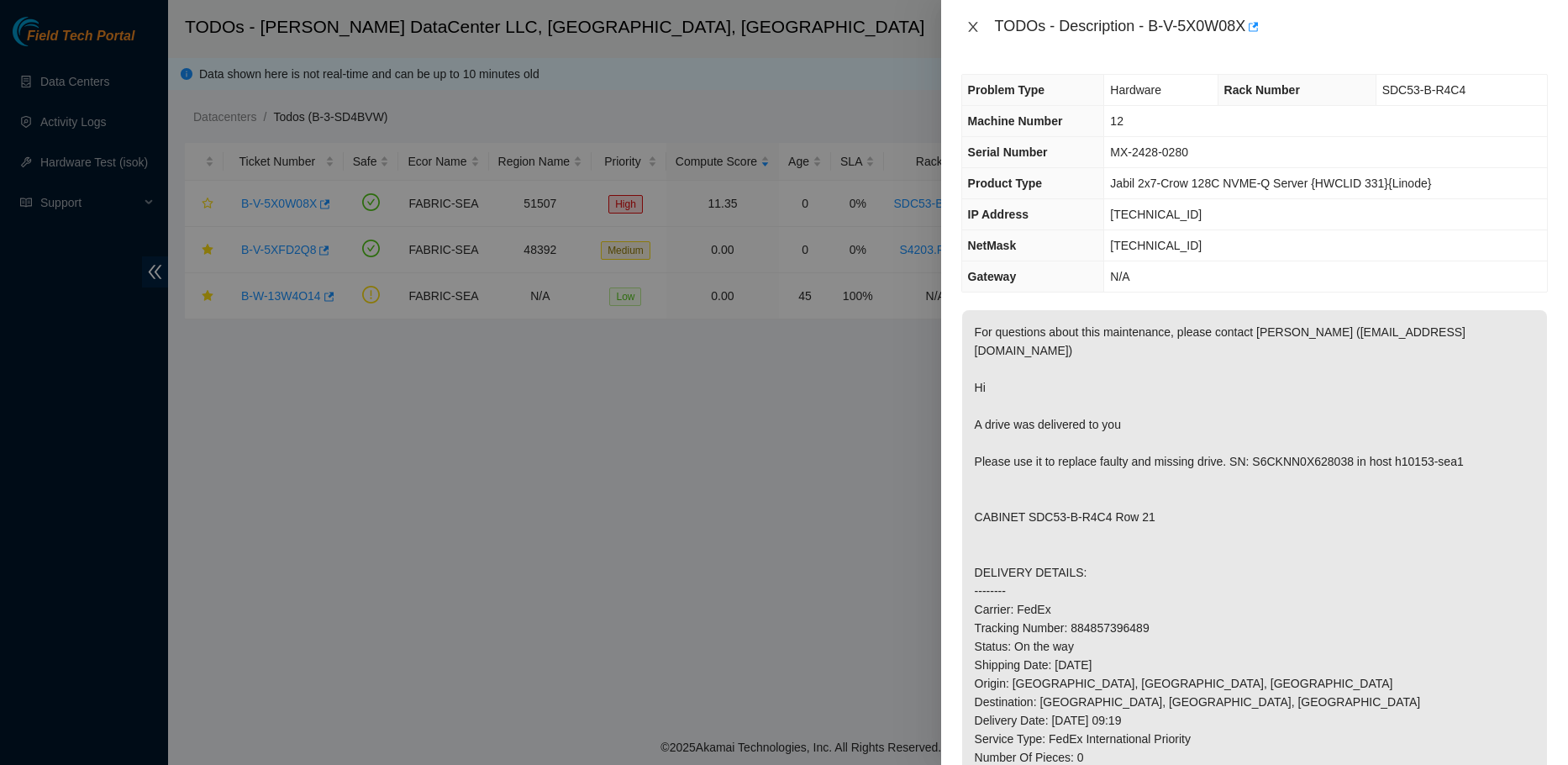
click at [970, 27] on icon "close" at bounding box center [973, 27] width 14 height 14
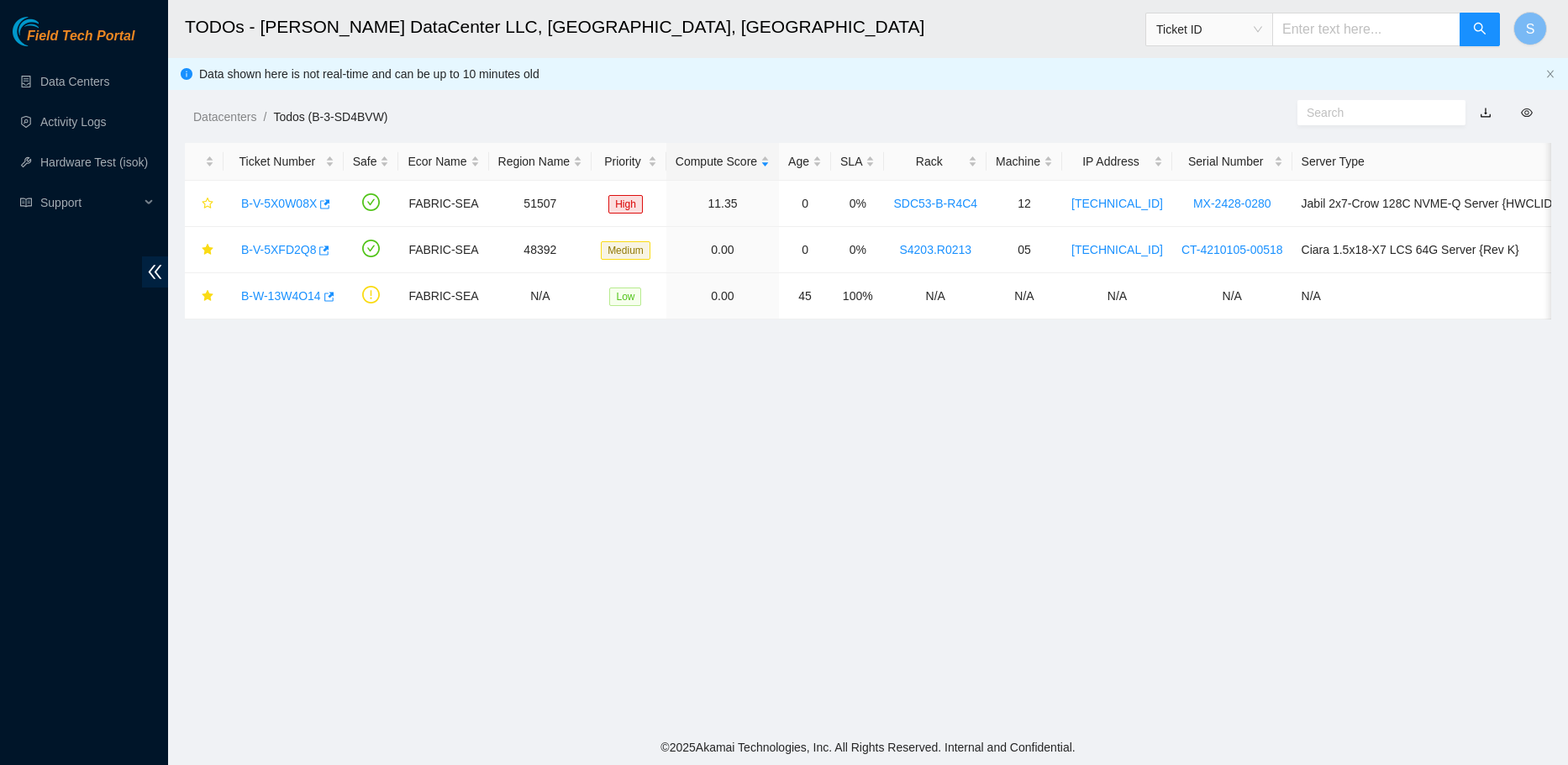
click at [425, 445] on main "TODOs - Sabey DataCenter LLC, Tukwila, WA Ticket ID S Data shown here is not re…" at bounding box center [868, 365] width 1400 height 730
click at [654, 417] on main "TODOs - Sabey DataCenter LLC, Tukwila, WA Ticket ID S Data shown here is not re…" at bounding box center [868, 365] width 1400 height 730
click at [454, 419] on main "TODOs - [PERSON_NAME] DataCenter LLC, [GEOGRAPHIC_DATA], [GEOGRAPHIC_DATA] Tick…" at bounding box center [868, 365] width 1400 height 730
click at [291, 421] on main "TODOs - [PERSON_NAME] DataCenter LLC, [GEOGRAPHIC_DATA], [GEOGRAPHIC_DATA] Tick…" at bounding box center [868, 365] width 1400 height 730
click at [448, 402] on main "TODOs - Sabey DataCenter LLC, Tukwila, WA Ticket ID S Data shown here is not re…" at bounding box center [868, 365] width 1400 height 730
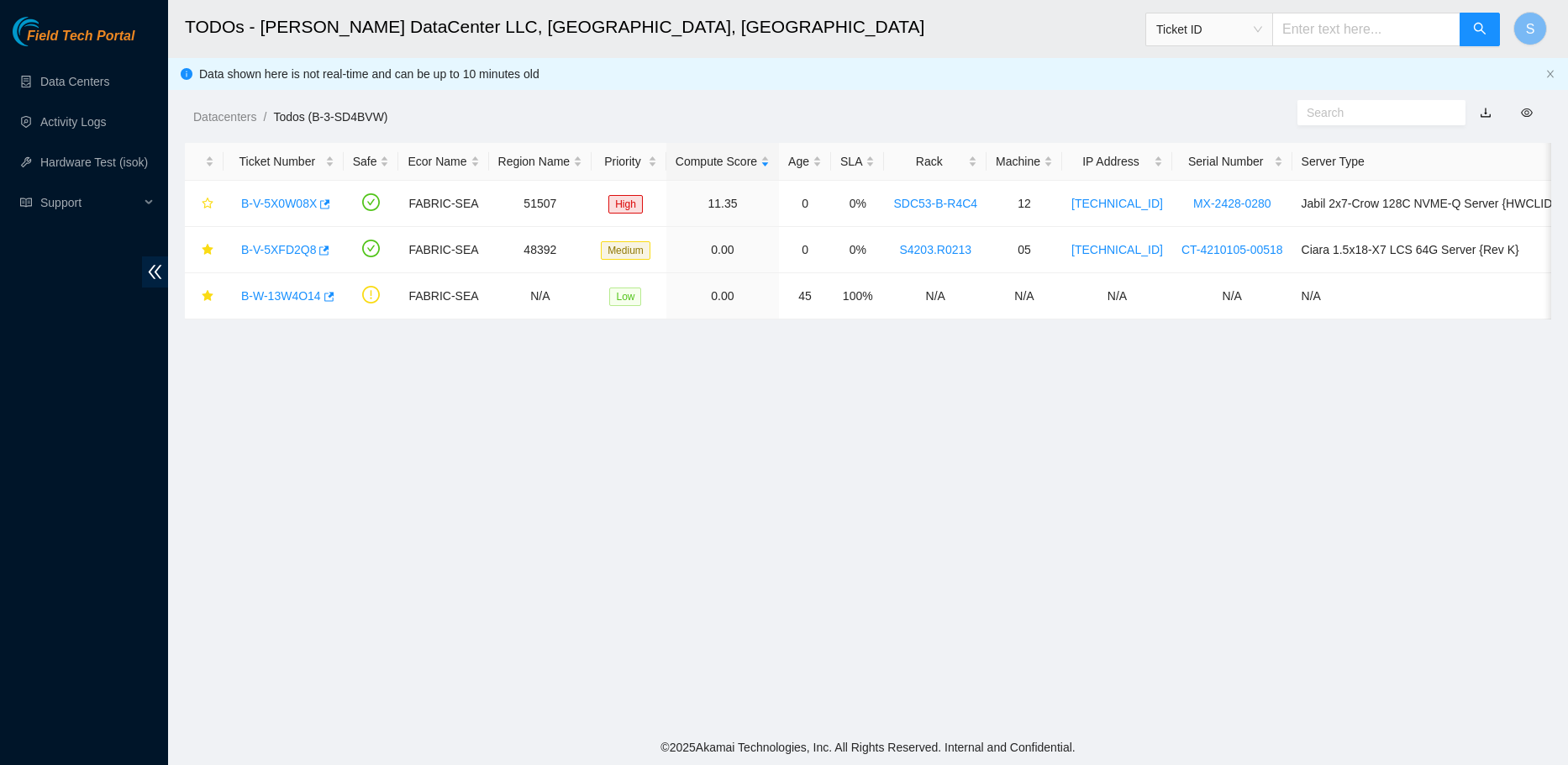
click at [470, 479] on main "TODOs - Sabey DataCenter LLC, Tukwila, WA Ticket ID S Data shown here is not re…" at bounding box center [868, 365] width 1400 height 730
click at [276, 197] on link "B-V-5X0W08X" at bounding box center [279, 204] width 76 height 14
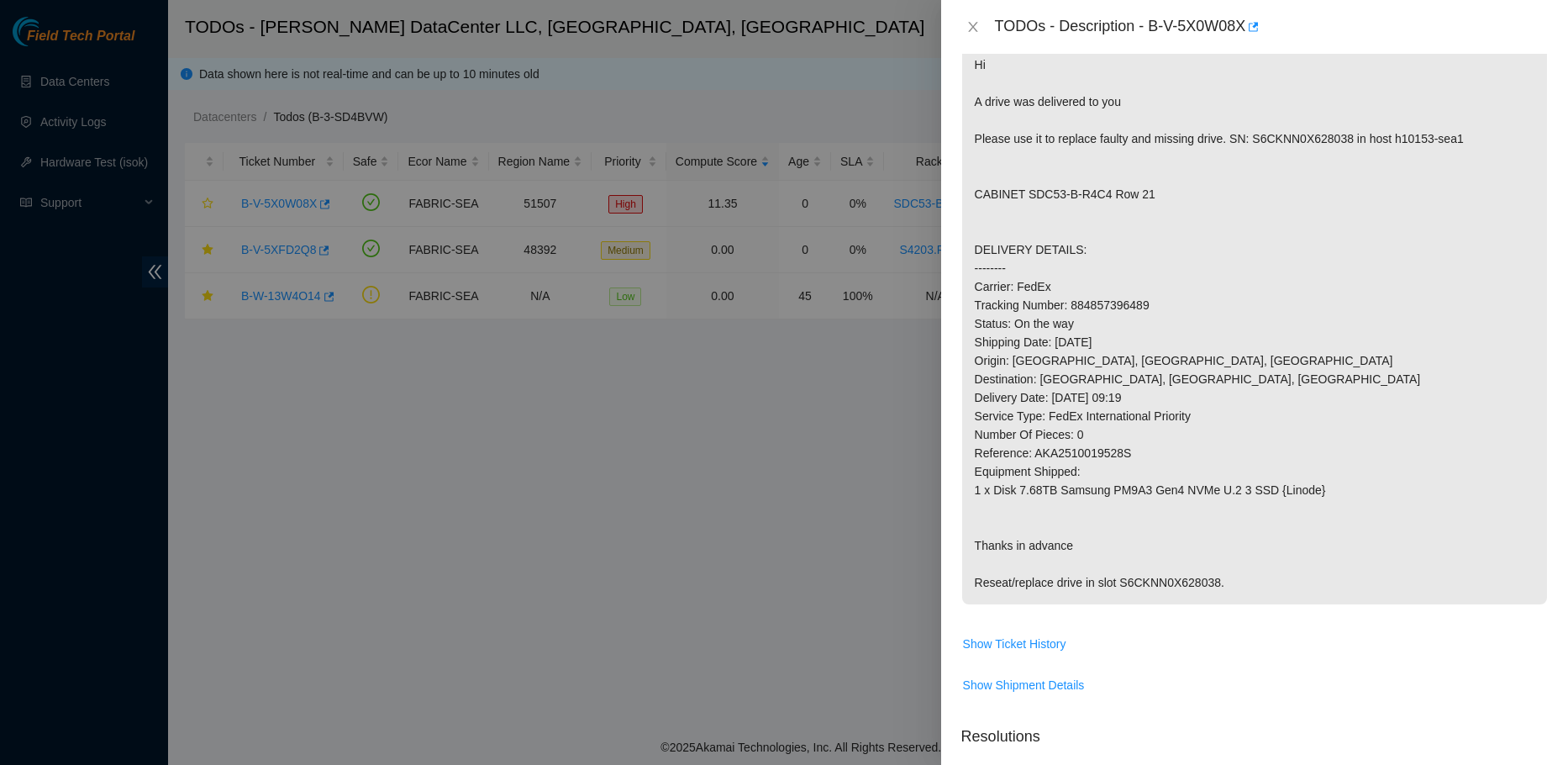
scroll to position [336, 0]
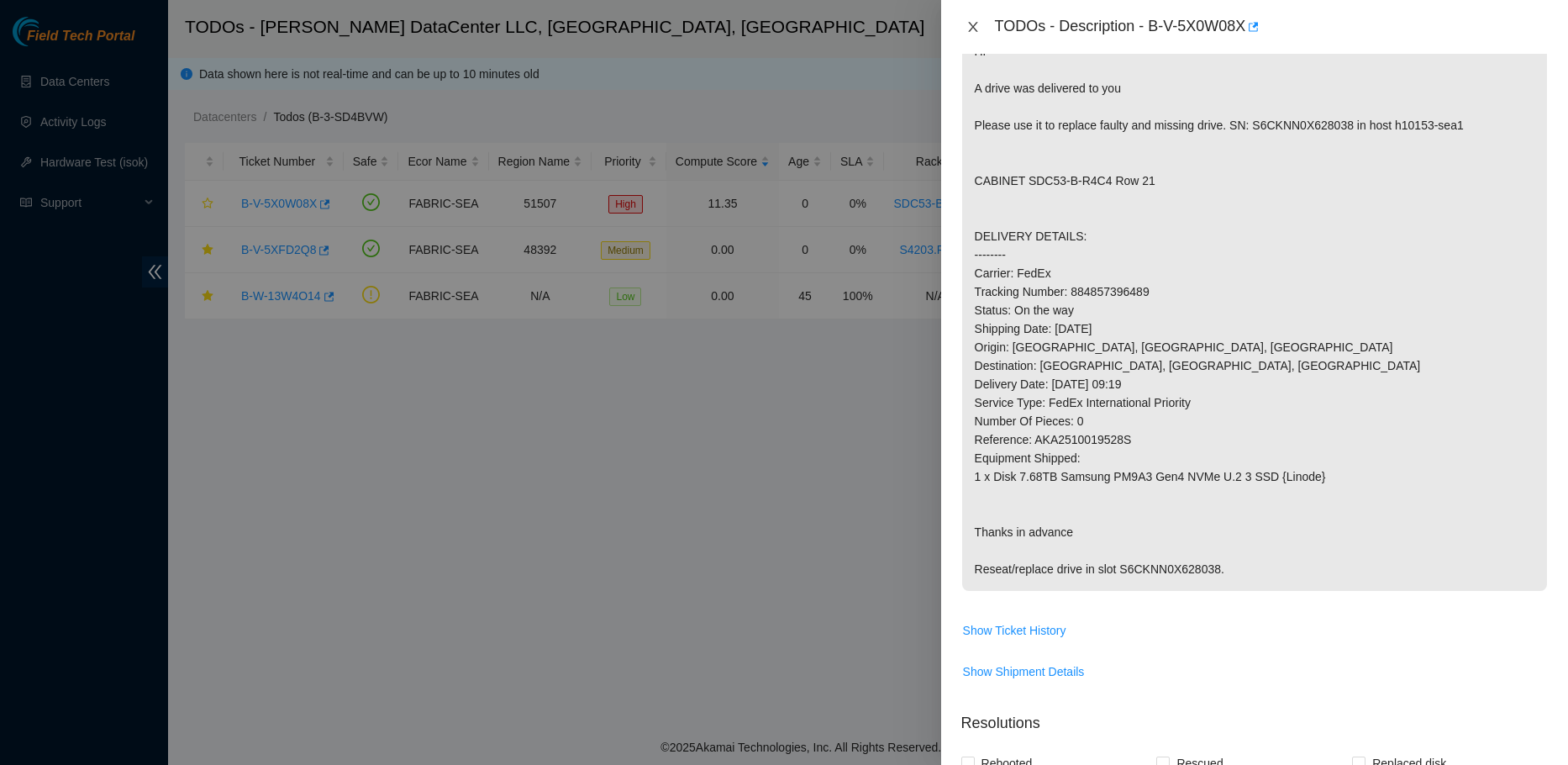
click at [971, 25] on icon "close" at bounding box center [972, 27] width 10 height 10
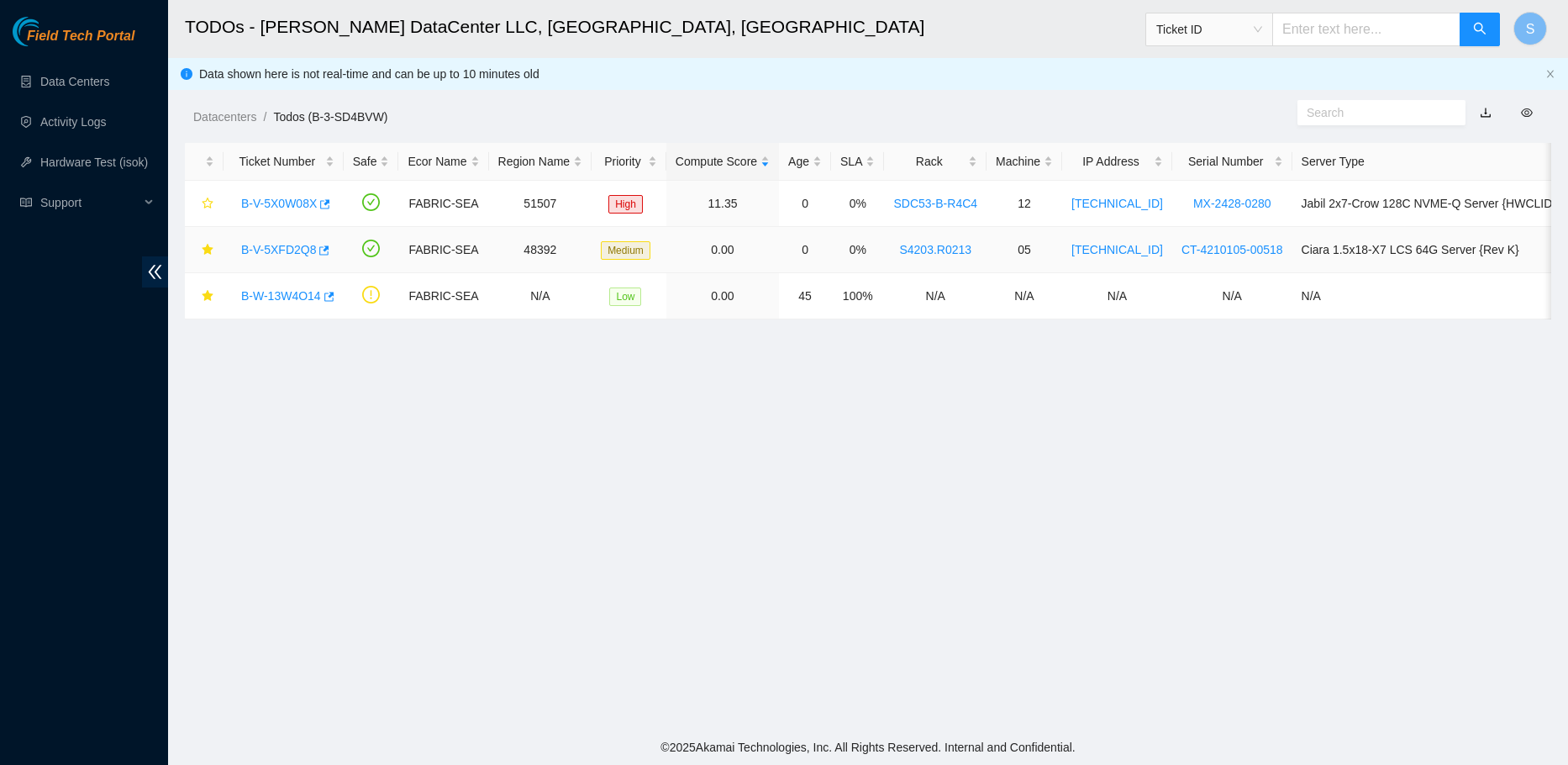
scroll to position [345, 0]
click at [748, 578] on main "TODOs - Sabey DataCenter LLC, Tukwila, WA Ticket ID S Data shown here is not re…" at bounding box center [868, 365] width 1400 height 730
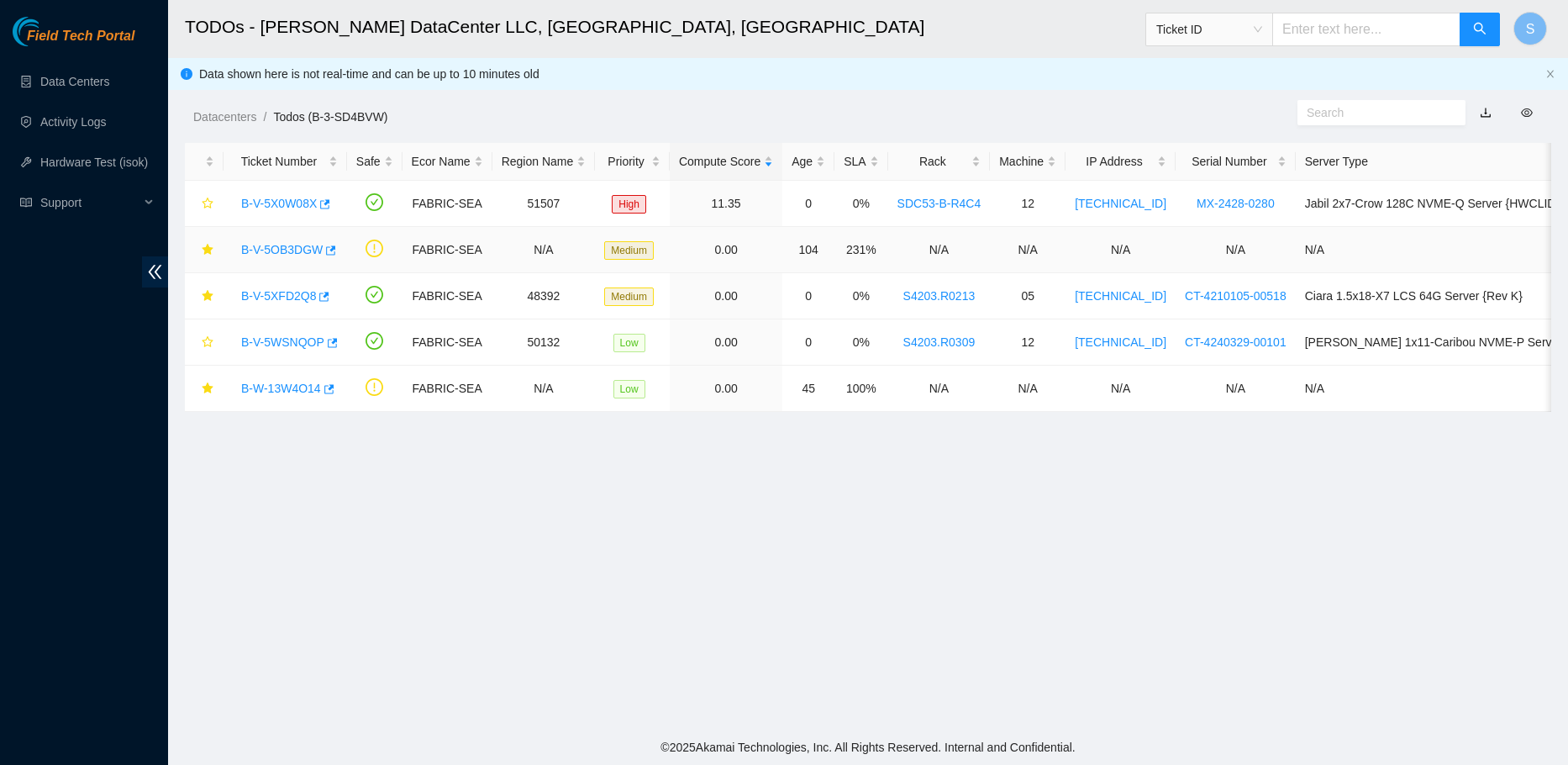
click at [293, 246] on link "B-V-5OB3DGW" at bounding box center [282, 250] width 81 height 14
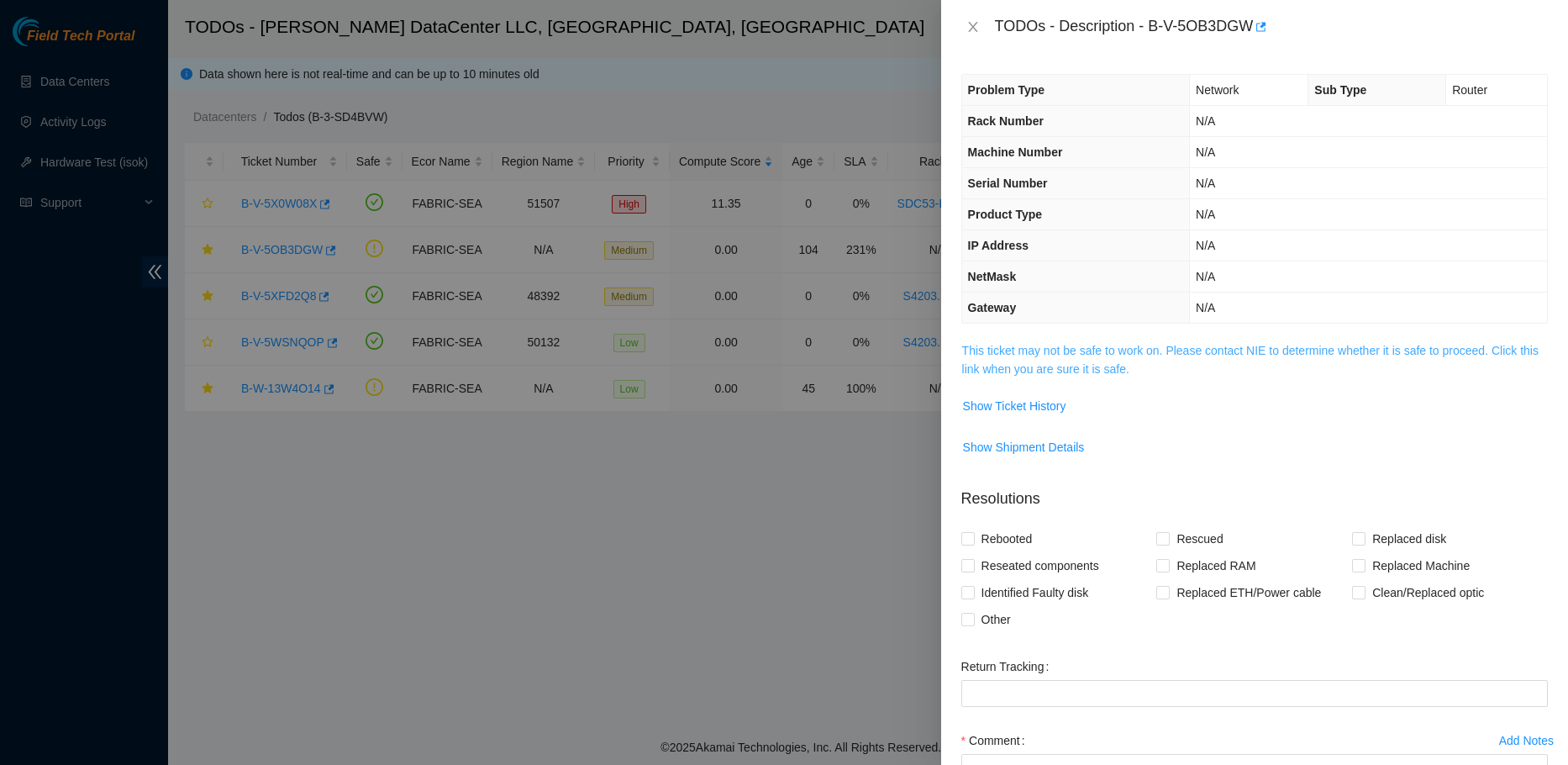
click at [1063, 354] on link "This ticket may not be safe to work on. Please contact NIE to determine whether…" at bounding box center [1250, 360] width 576 height 32
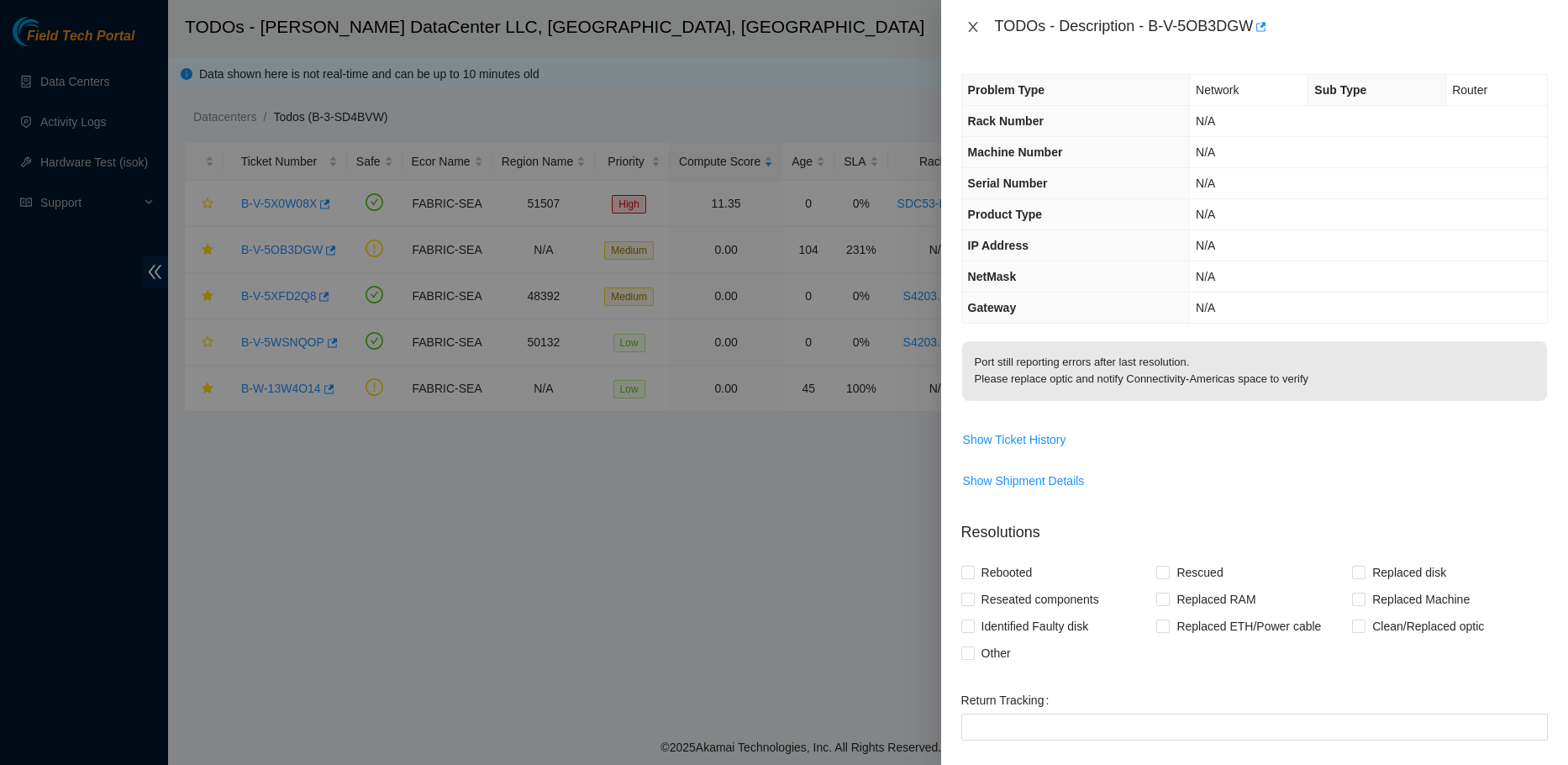
click at [976, 22] on icon "close" at bounding box center [973, 27] width 14 height 14
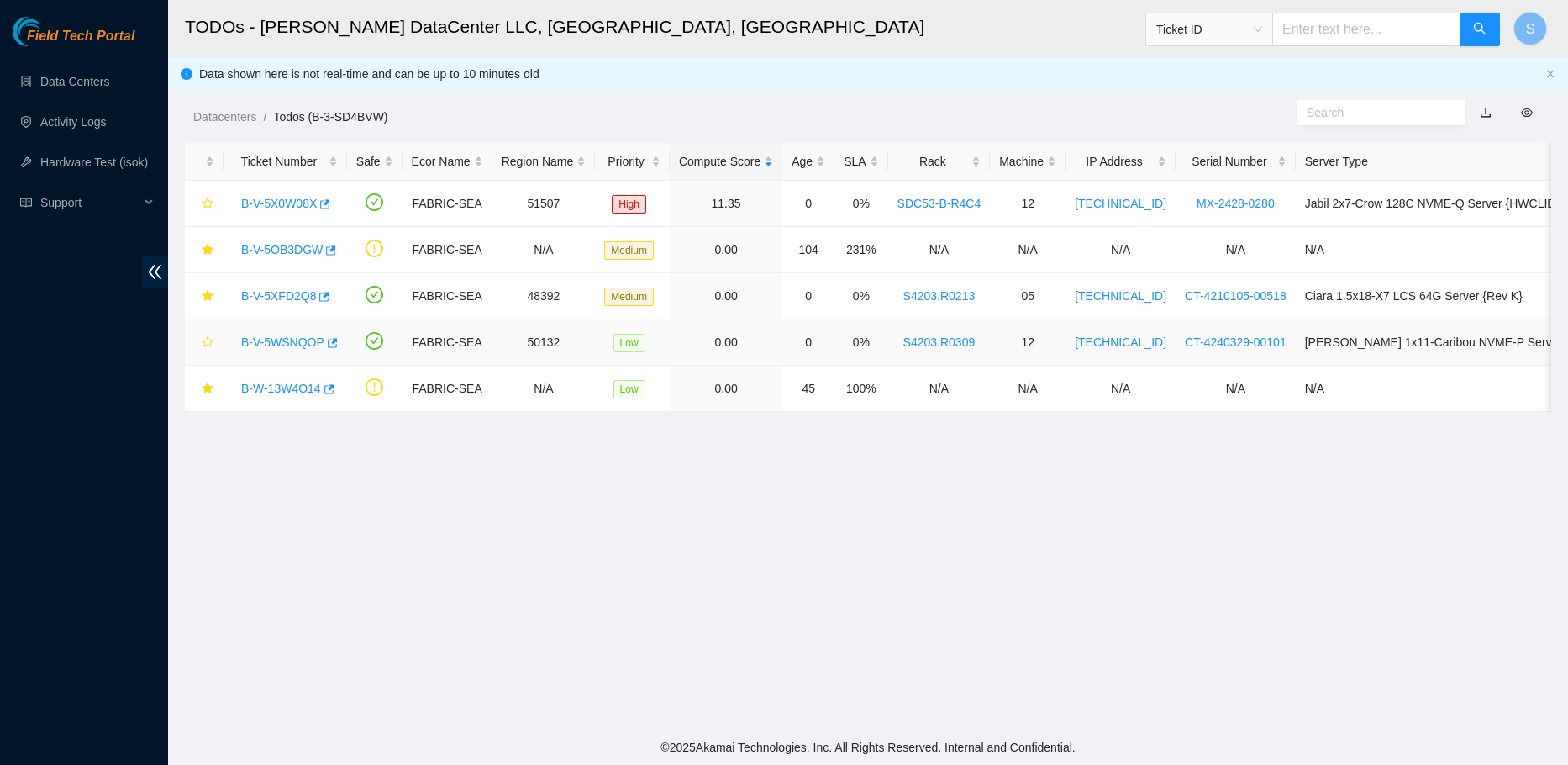
click at [283, 336] on link "B-V-5WSNQOP" at bounding box center [282, 342] width 83 height 14
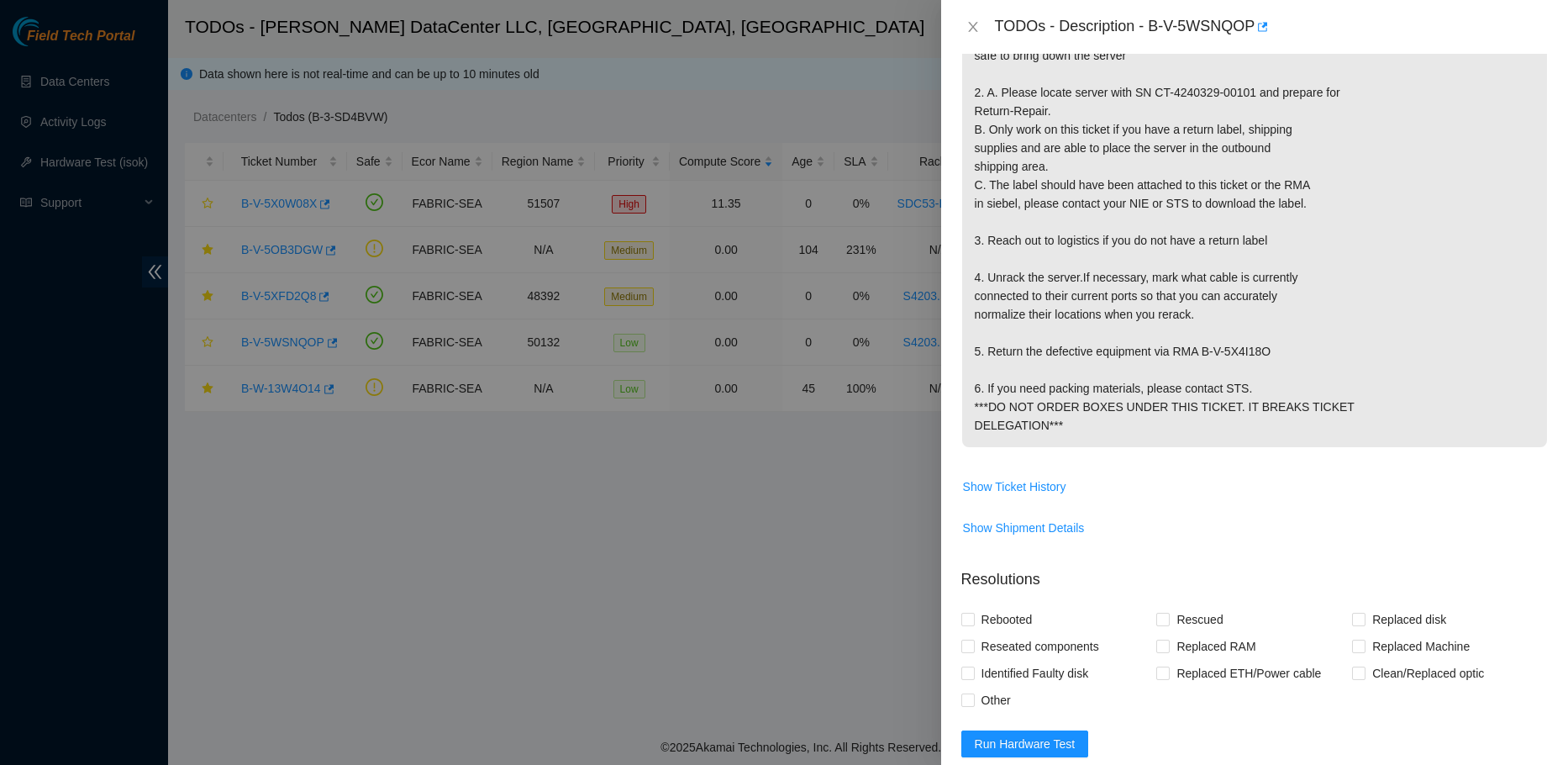
scroll to position [420, 0]
drag, startPoint x: 588, startPoint y: 643, endPoint x: 610, endPoint y: 641, distance: 22.1
click at [594, 643] on div at bounding box center [784, 382] width 1568 height 765
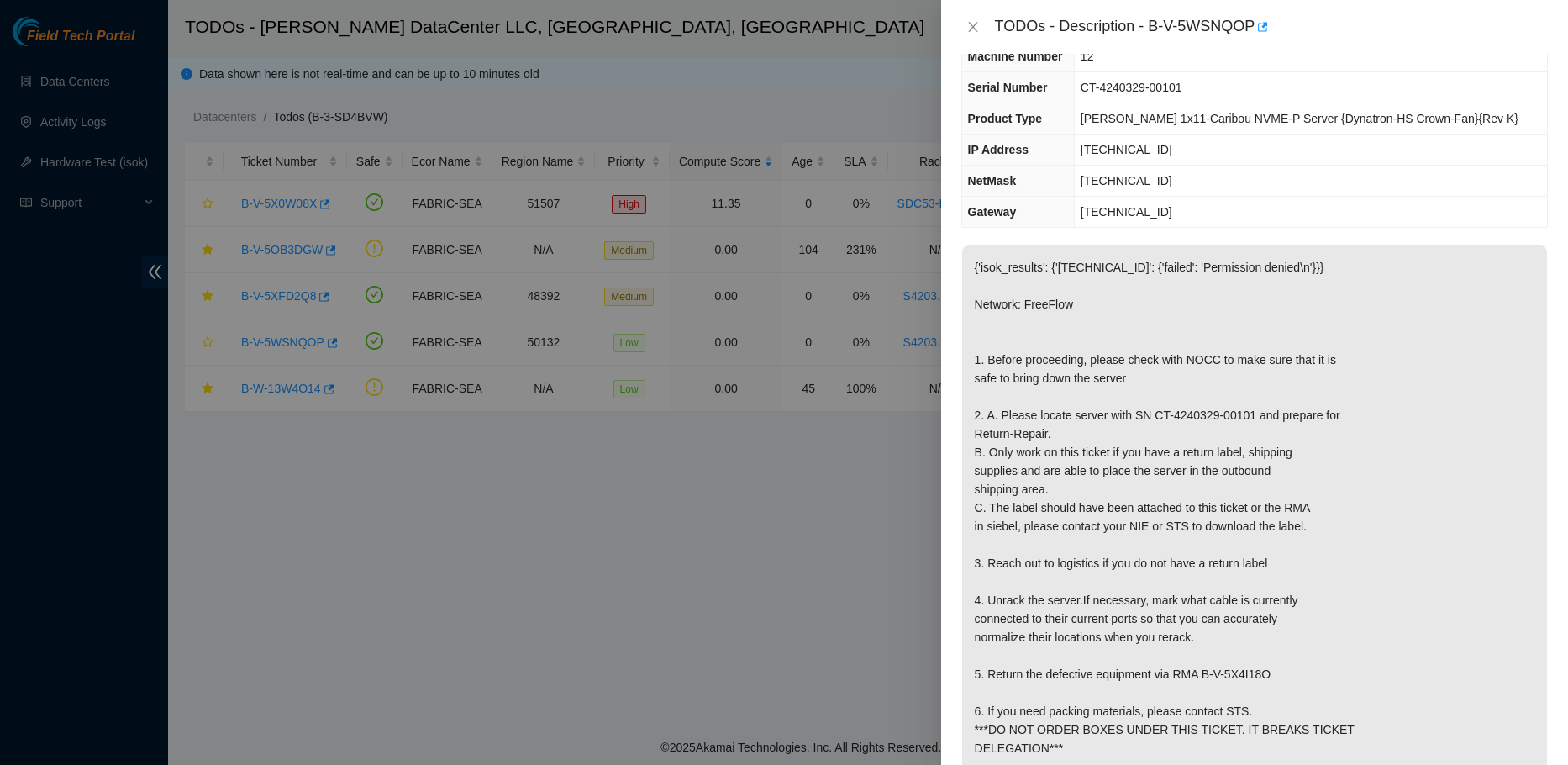
scroll to position [84, 0]
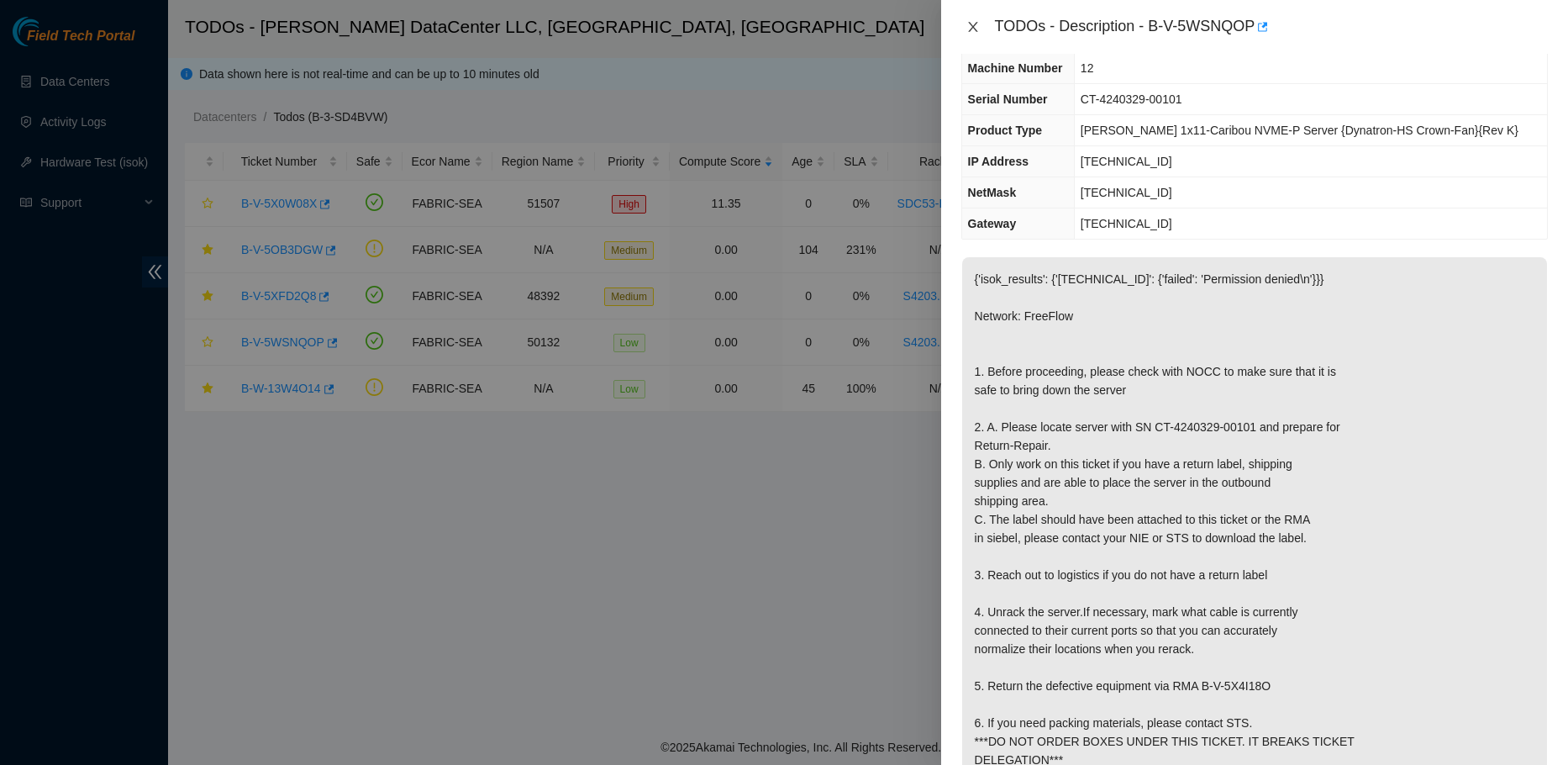
click at [976, 22] on icon "close" at bounding box center [973, 27] width 14 height 14
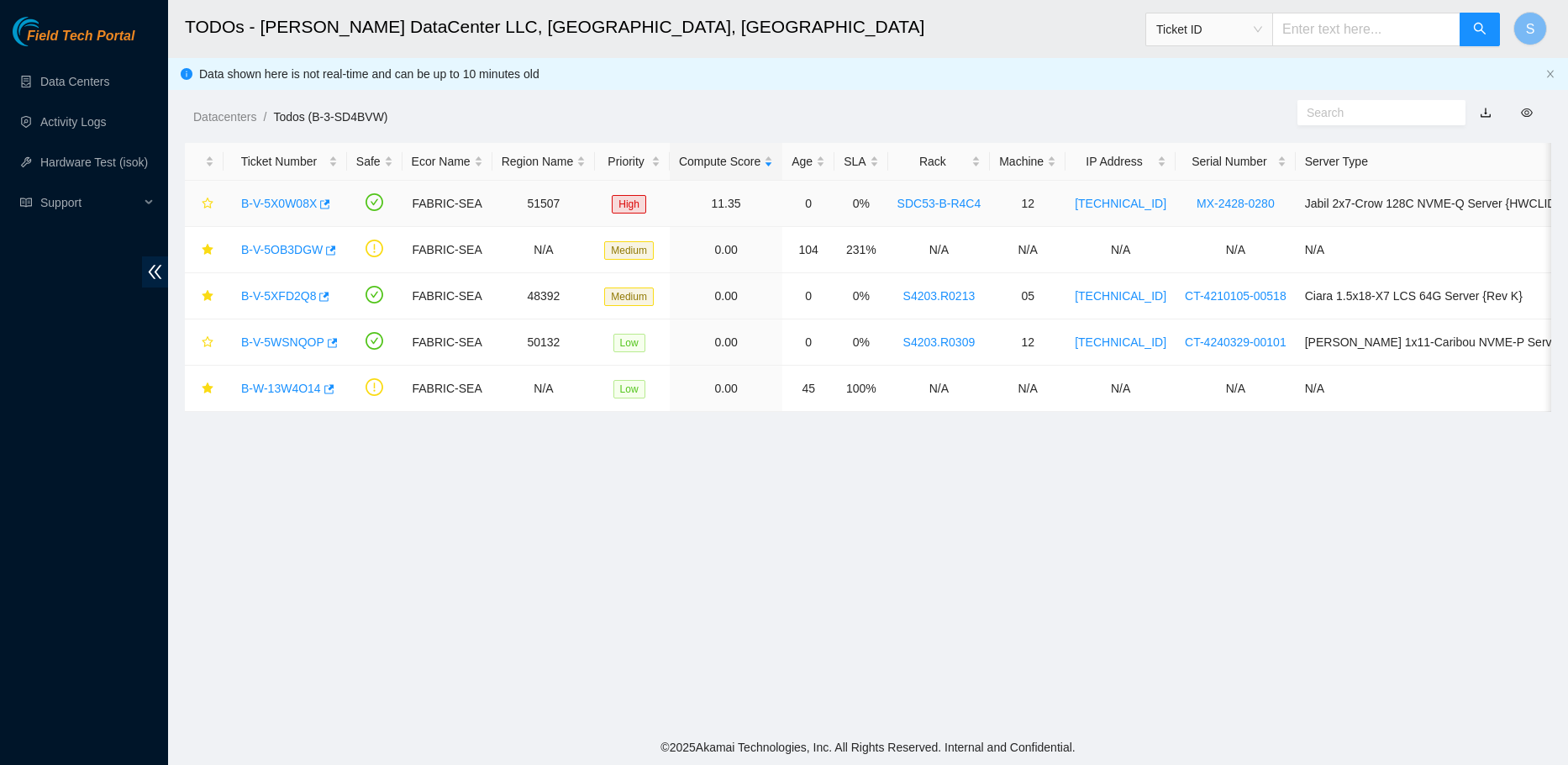
scroll to position [121, 0]
click at [284, 252] on link "B-V-5OB3DGW" at bounding box center [282, 250] width 81 height 14
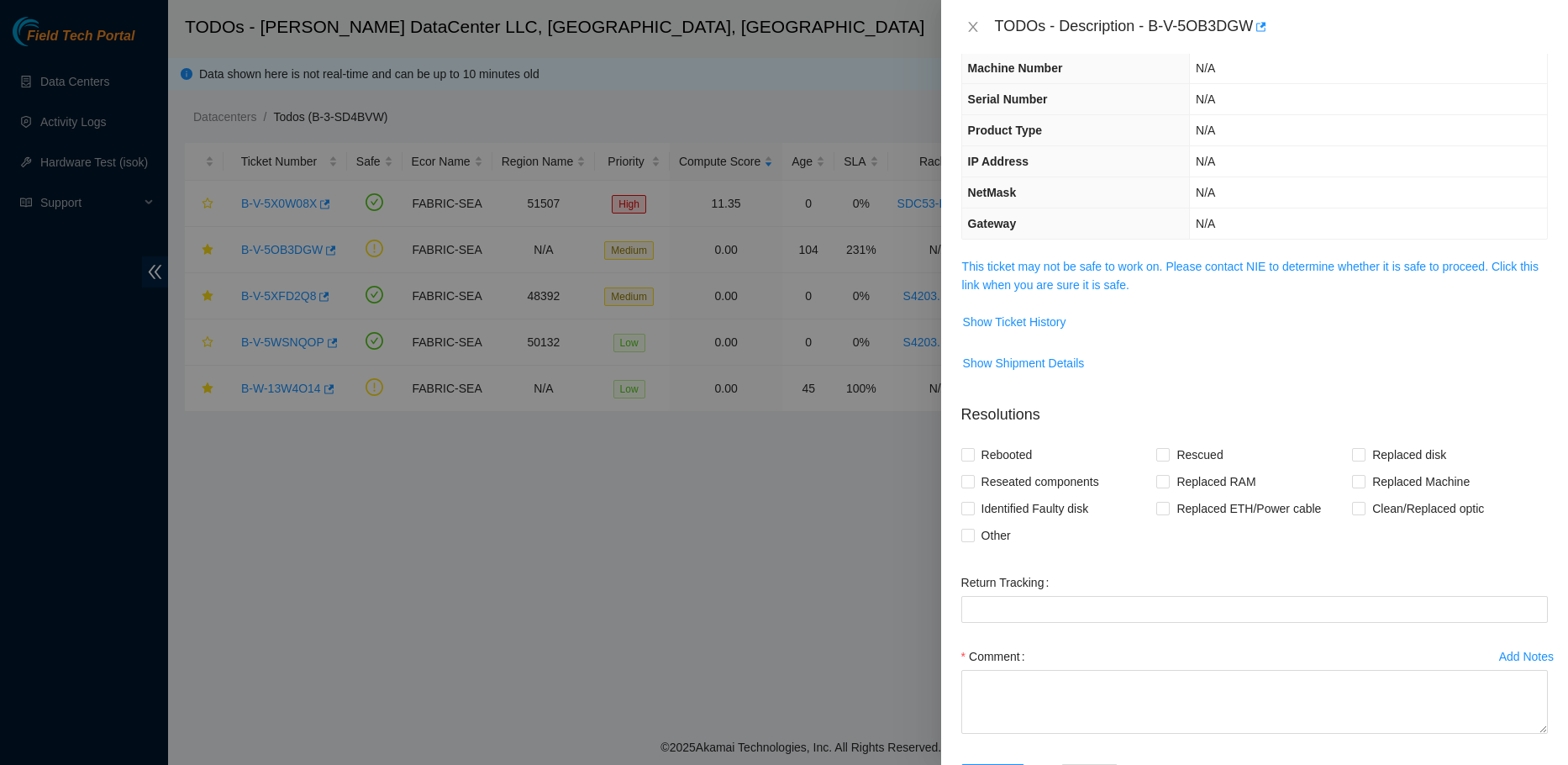
click at [1035, 275] on span "This ticket may not be safe to work on. Please contact NIE to determine whether…" at bounding box center [1254, 276] width 585 height 37
click at [1029, 265] on link "This ticket may not be safe to work on. Please contact NIE to determine whether…" at bounding box center [1250, 276] width 576 height 32
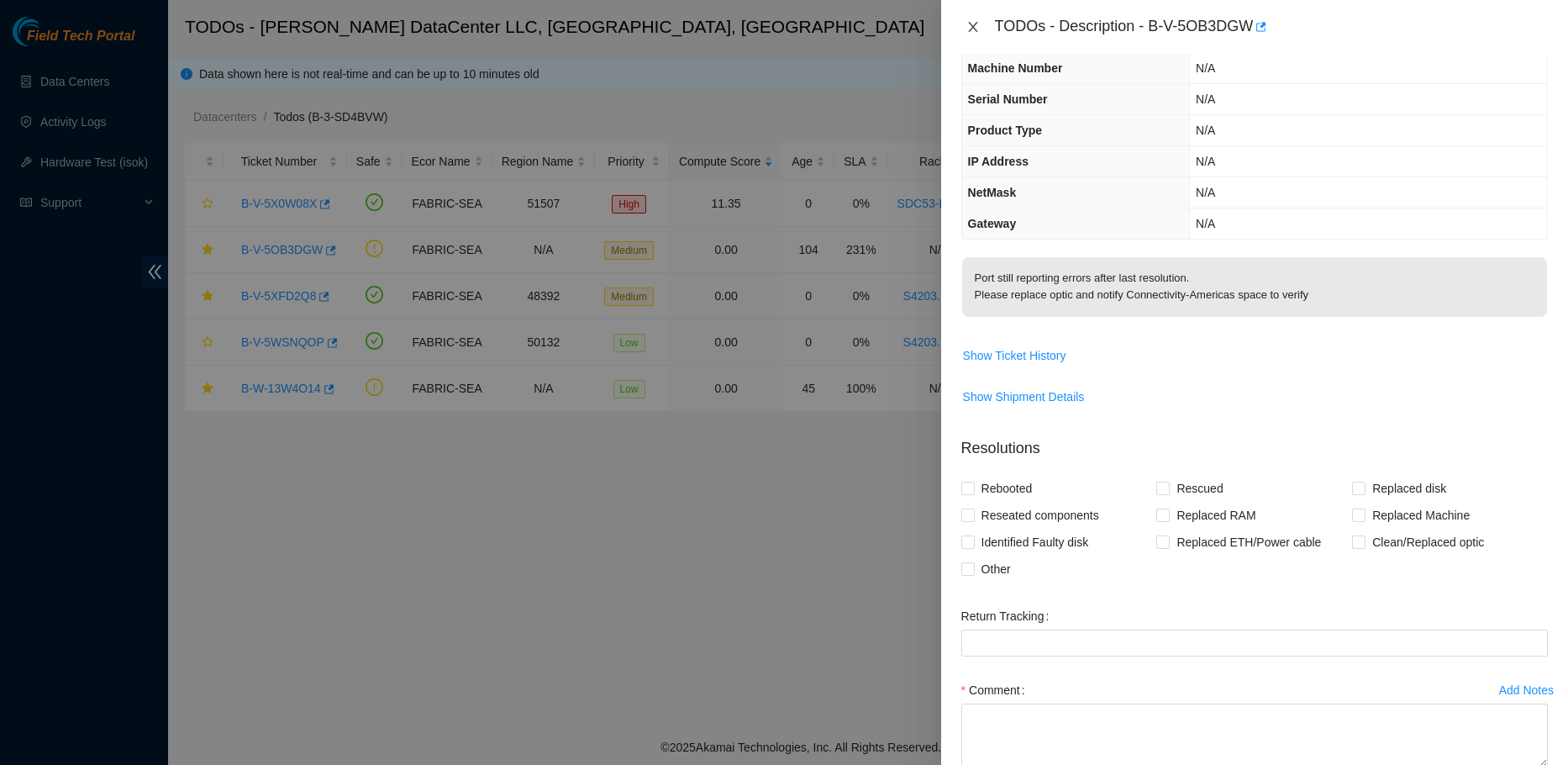
click at [976, 30] on icon "close" at bounding box center [973, 27] width 14 height 14
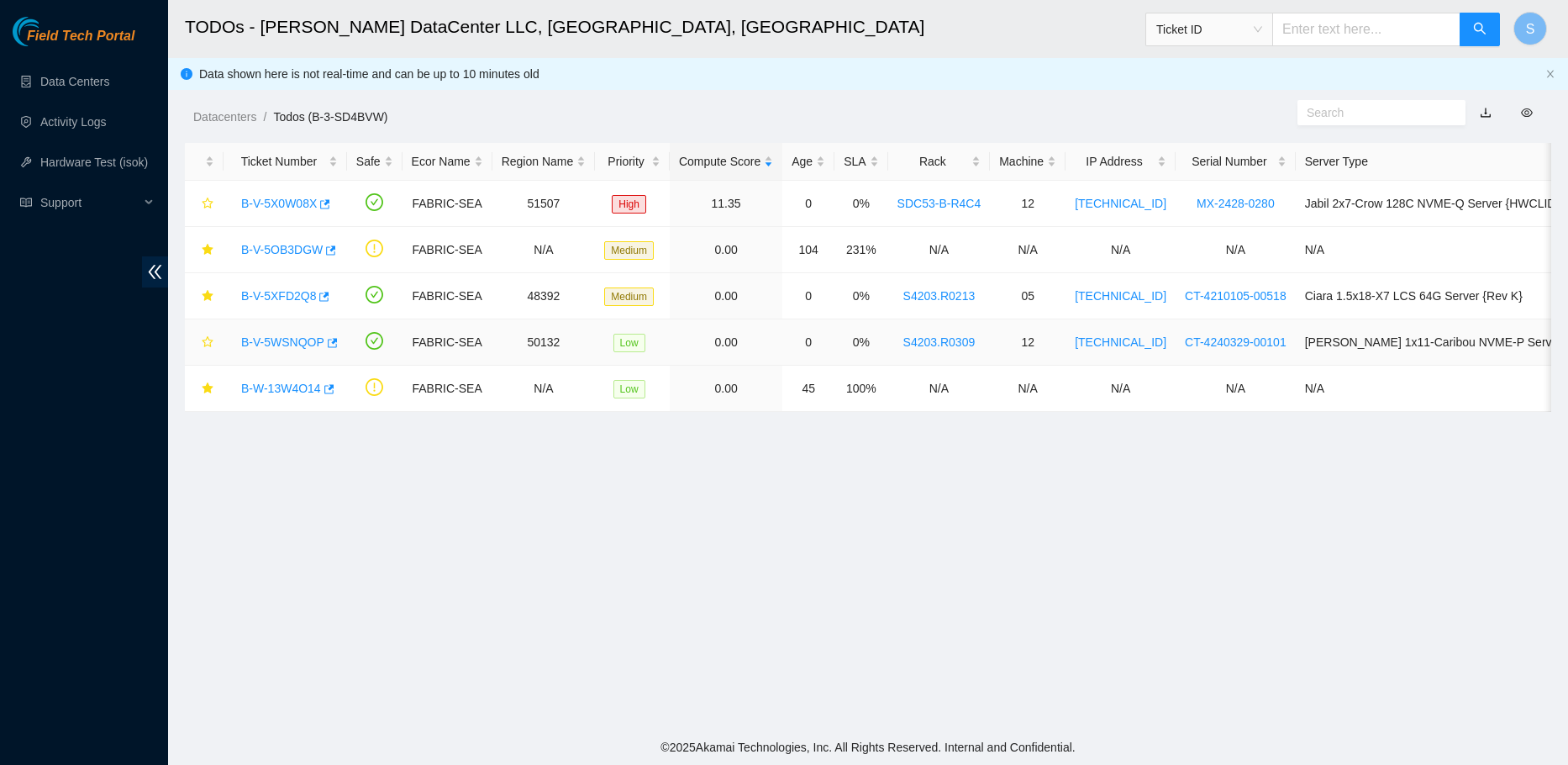
click at [271, 338] on link "B-V-5WSNQOP" at bounding box center [282, 342] width 83 height 14
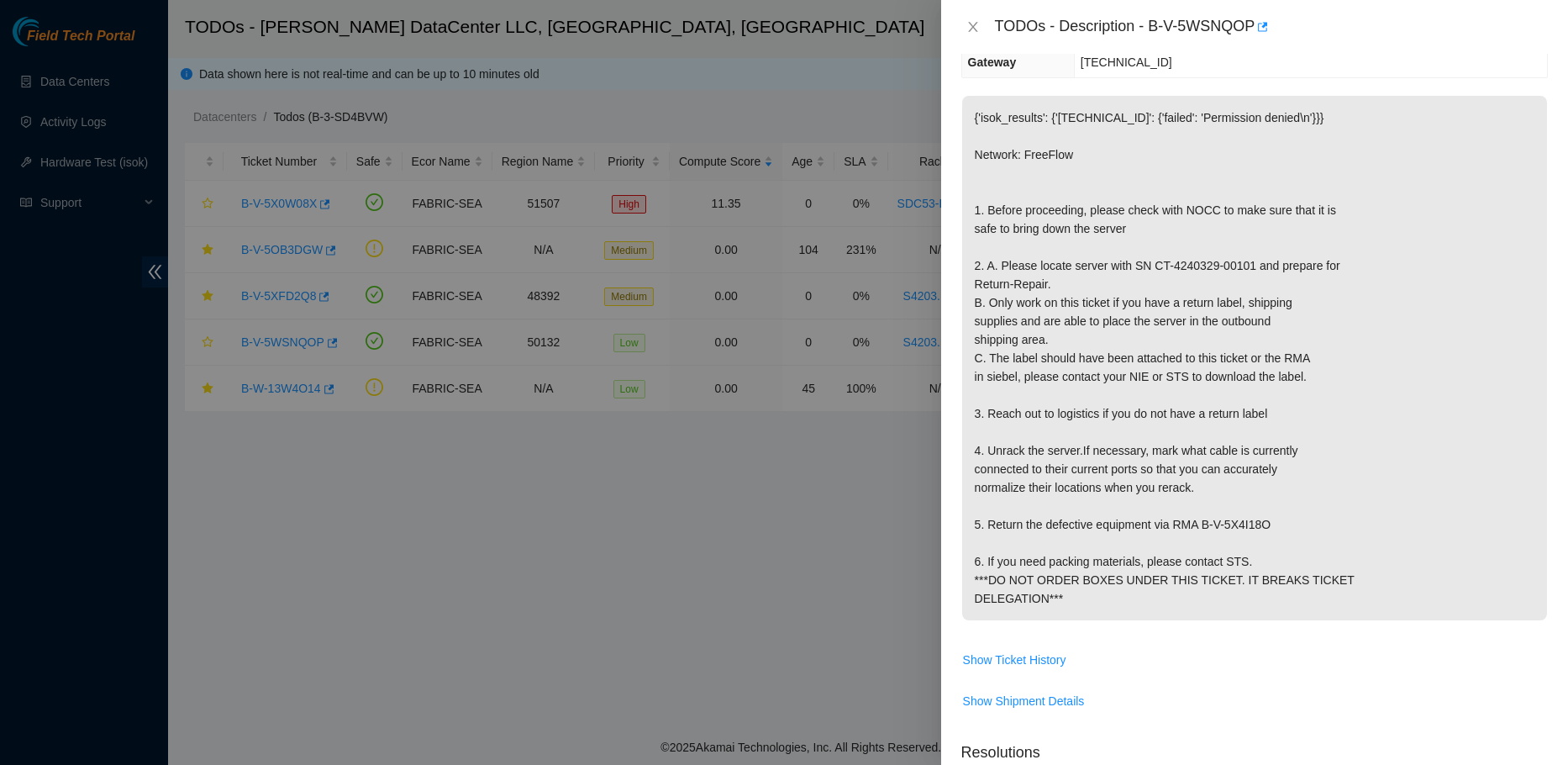
scroll to position [252, 0]
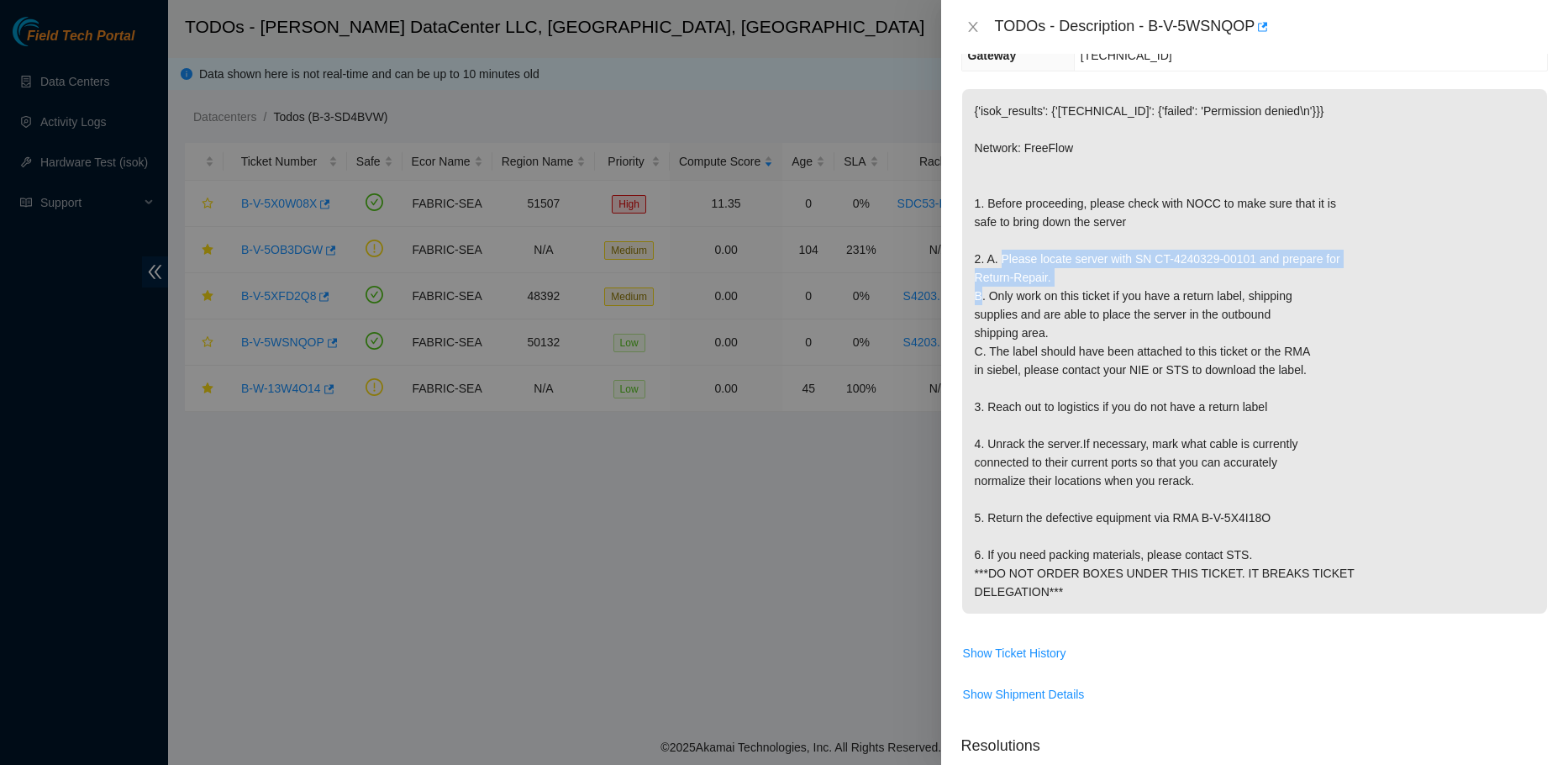
drag, startPoint x: 975, startPoint y: 289, endPoint x: 1245, endPoint y: 322, distance: 272.0
click at [1245, 322] on p "{'isok_results': {'[TECHNICAL_ID]': {'failed': 'Permission denied\n'}}} Network…" at bounding box center [1254, 351] width 585 height 525
drag, startPoint x: 1078, startPoint y: 314, endPoint x: 1101, endPoint y: 316, distance: 23.1
click at [1101, 316] on p "{'isok_results': {'[TECHNICAL_ID]': {'failed': 'Permission denied\n'}}} Network…" at bounding box center [1254, 351] width 585 height 525
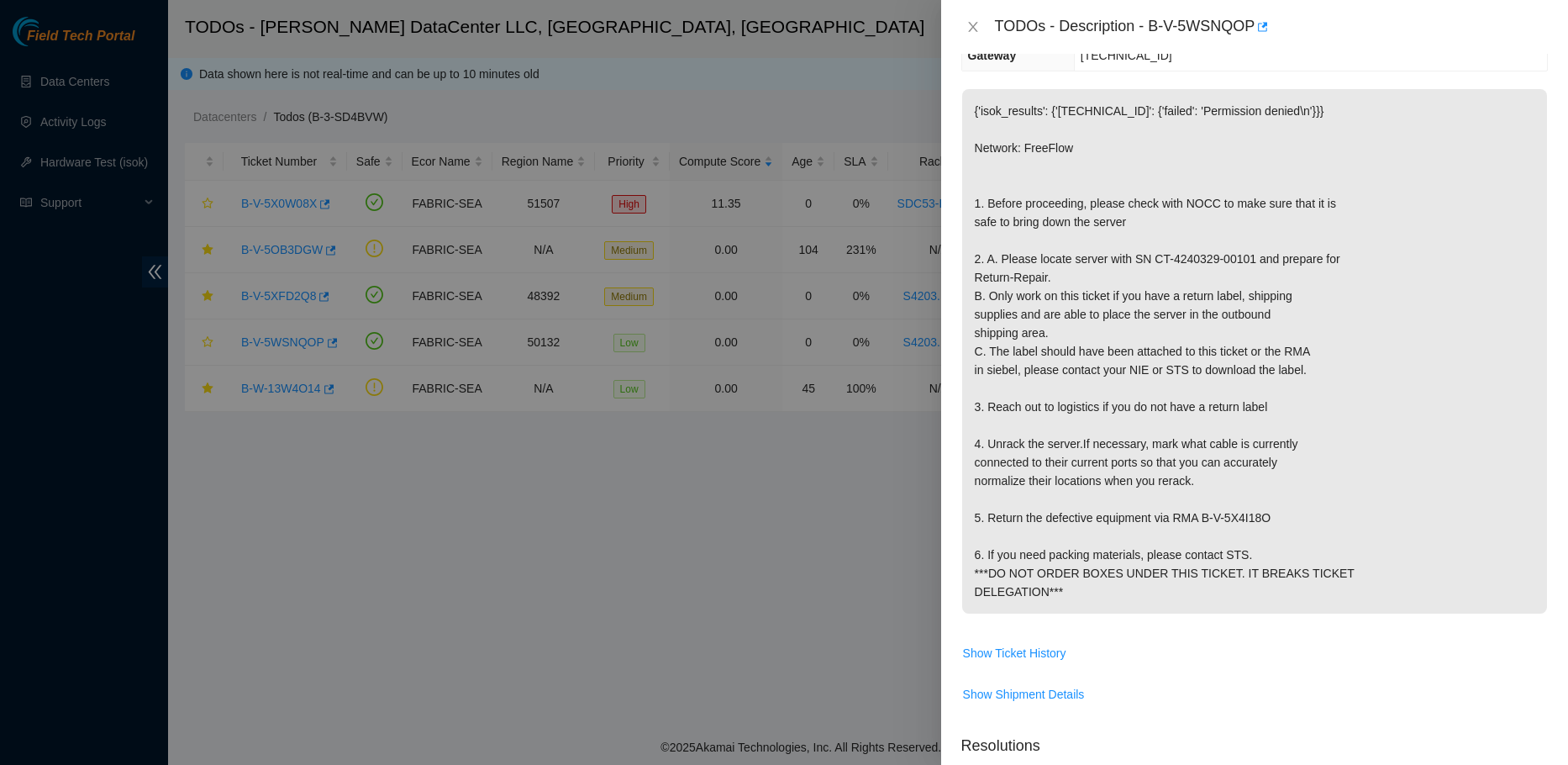
click at [1101, 316] on p "{'isok_results': {'[TECHNICAL_ID]': {'failed': 'Permission denied\n'}}} Network…" at bounding box center [1254, 351] width 585 height 525
drag, startPoint x: 981, startPoint y: 329, endPoint x: 1298, endPoint y: 358, distance: 318.3
click at [1298, 358] on p "{'isok_results': {'[TECHNICAL_ID]': {'failed': 'Permission denied\n'}}} Network…" at bounding box center [1254, 351] width 585 height 525
drag, startPoint x: 1180, startPoint y: 373, endPoint x: 1279, endPoint y: 397, distance: 101.9
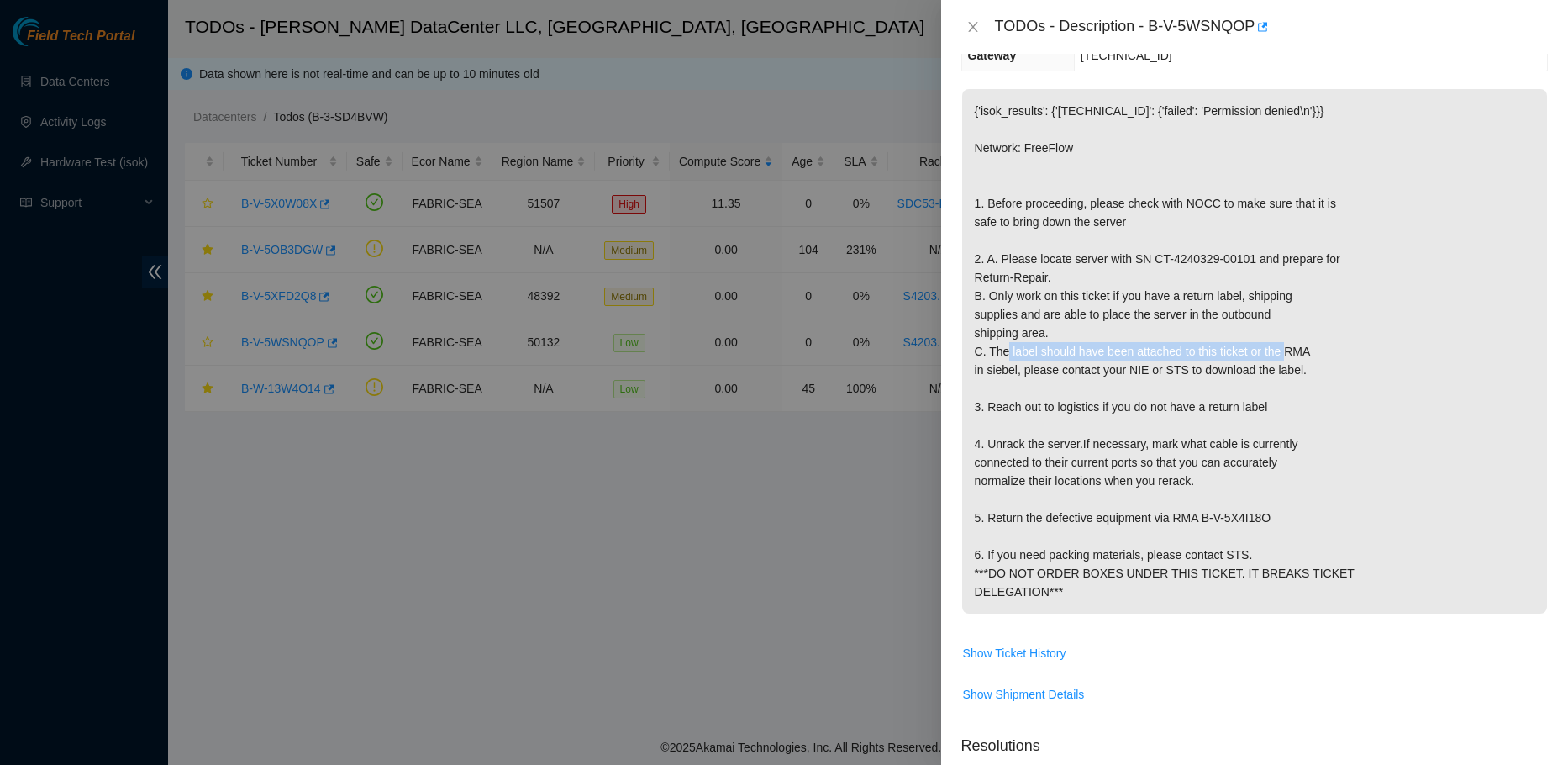
click at [1260, 391] on p "{'isok_results': {'[TECHNICAL_ID]': {'failed': 'Permission denied\n'}}} Network…" at bounding box center [1254, 351] width 585 height 525
click at [1285, 398] on p "{'isok_results': {'[TECHNICAL_ID]': {'failed': 'Permission denied\n'}}} Network…" at bounding box center [1254, 351] width 585 height 525
drag, startPoint x: 1307, startPoint y: 405, endPoint x: 1121, endPoint y: 383, distance: 187.3
click at [1121, 383] on p "{'isok_results': {'[TECHNICAL_ID]': {'failed': 'Permission denied\n'}}} Network…" at bounding box center [1254, 351] width 585 height 525
click at [1122, 383] on p "{'isok_results': {'[TECHNICAL_ID]': {'failed': 'Permission denied\n'}}} Network…" at bounding box center [1254, 351] width 585 height 525
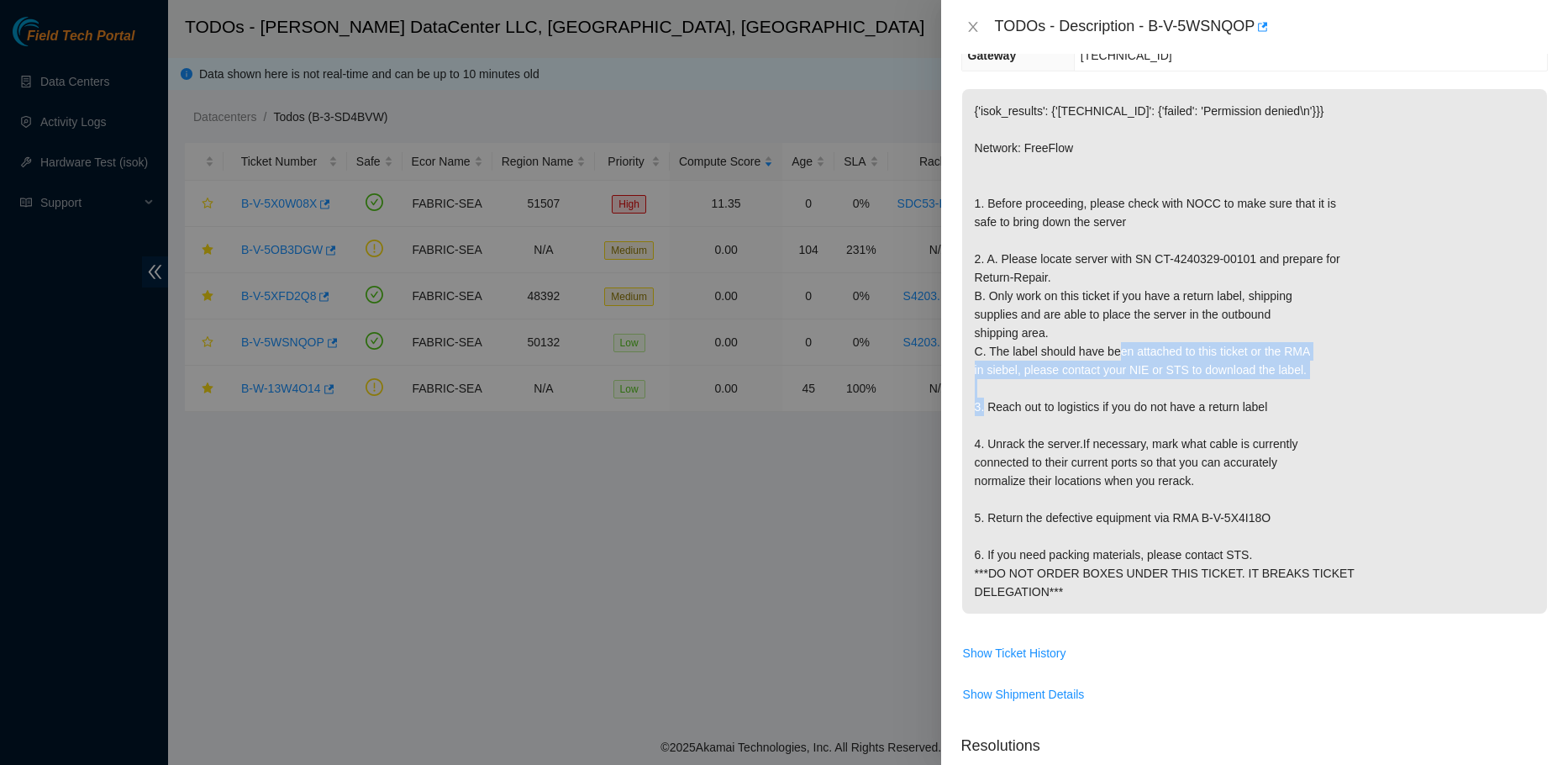
drag, startPoint x: 1084, startPoint y: 383, endPoint x: 1348, endPoint y: 412, distance: 265.6
click at [1348, 412] on p "{'isok_results': {'[TECHNICAL_ID]': {'failed': 'Permission denied\n'}}} Network…" at bounding box center [1254, 351] width 585 height 525
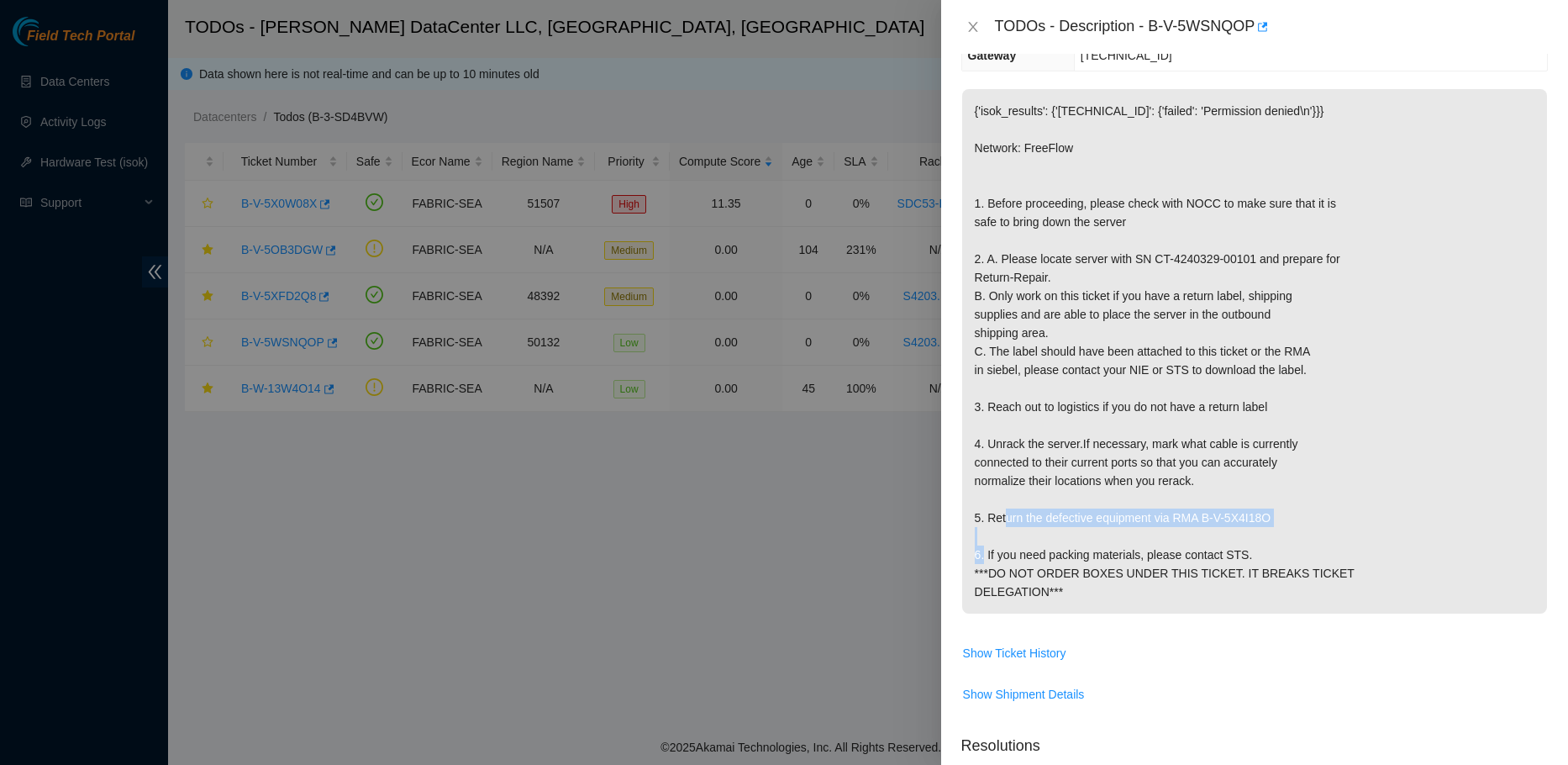
drag, startPoint x: 1321, startPoint y: 540, endPoint x: 1343, endPoint y: 547, distance: 23.1
click at [1343, 547] on p "{'isok_results': {'[TECHNICAL_ID]': {'failed': 'Permission denied\n'}}} Network…" at bounding box center [1254, 351] width 585 height 525
click at [1346, 549] on p "{'isok_results': {'[TECHNICAL_ID]': {'failed': 'Permission denied\n'}}} Network…" at bounding box center [1254, 351] width 585 height 525
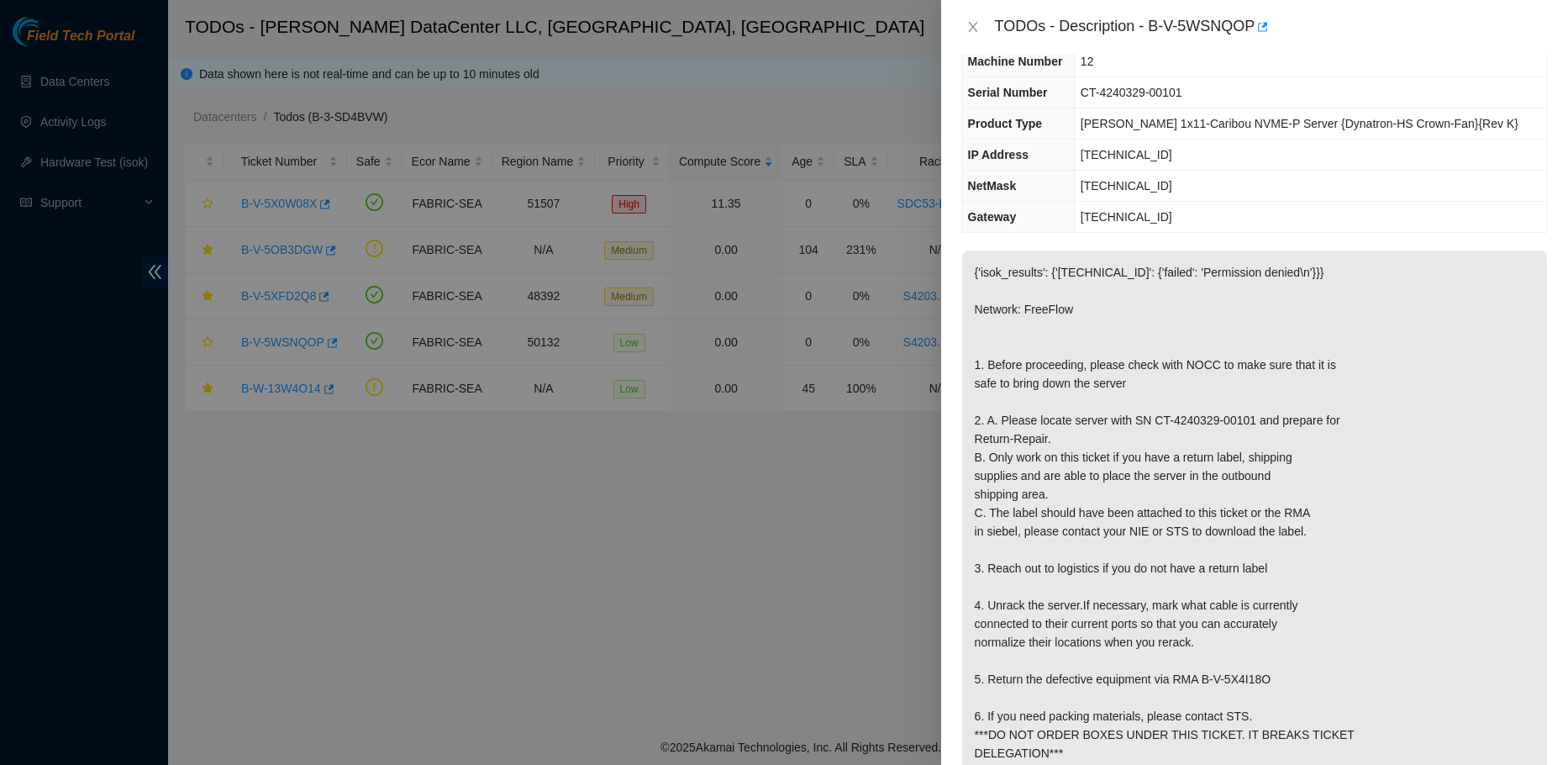
scroll to position [169, 0]
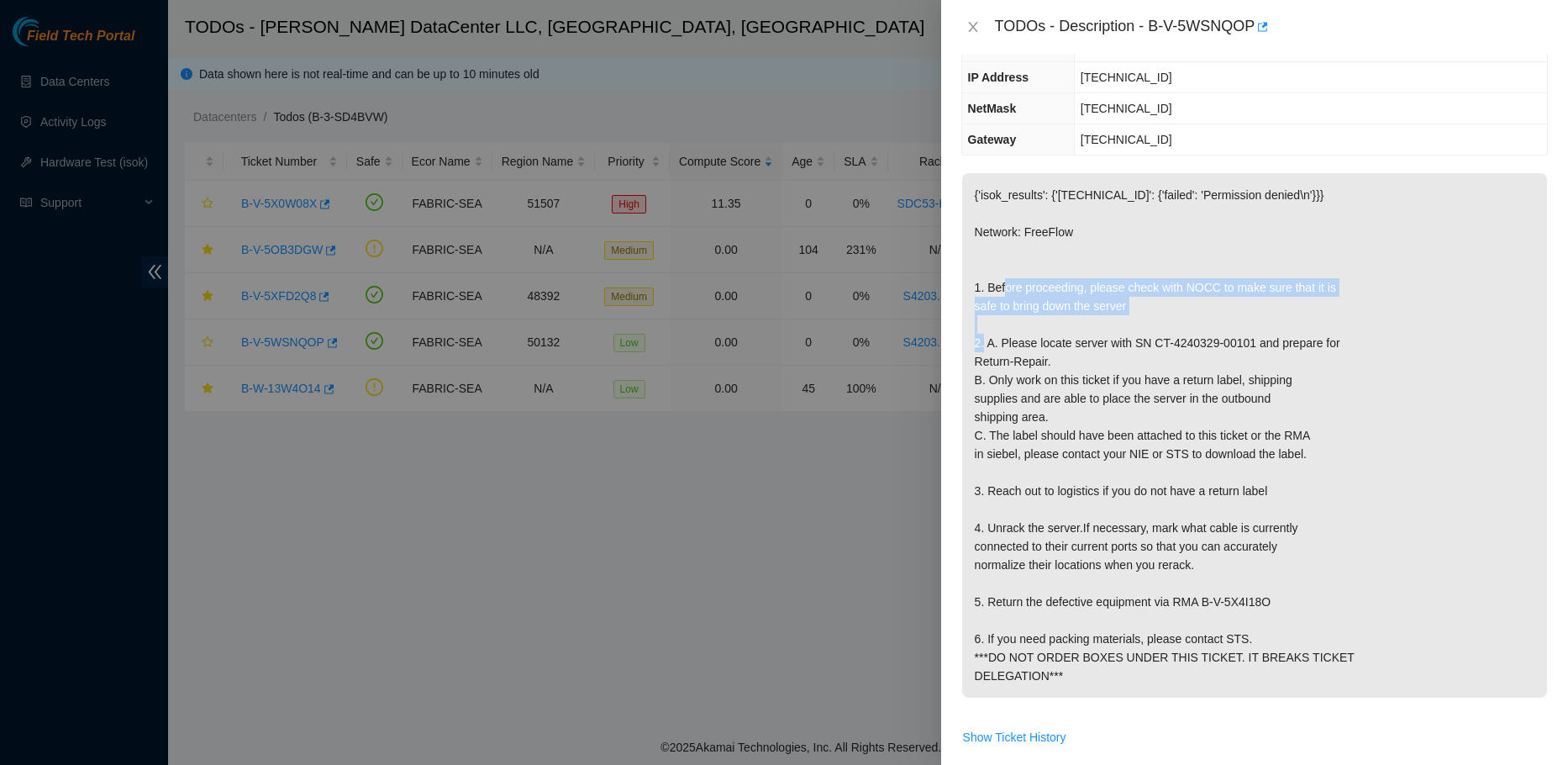
drag, startPoint x: 970, startPoint y: 322, endPoint x: 1208, endPoint y: 344, distance: 239.0
click at [1208, 344] on p "{'isok_results': {'[TECHNICAL_ID]': {'failed': 'Permission denied\n'}}} Network…" at bounding box center [1254, 435] width 585 height 525
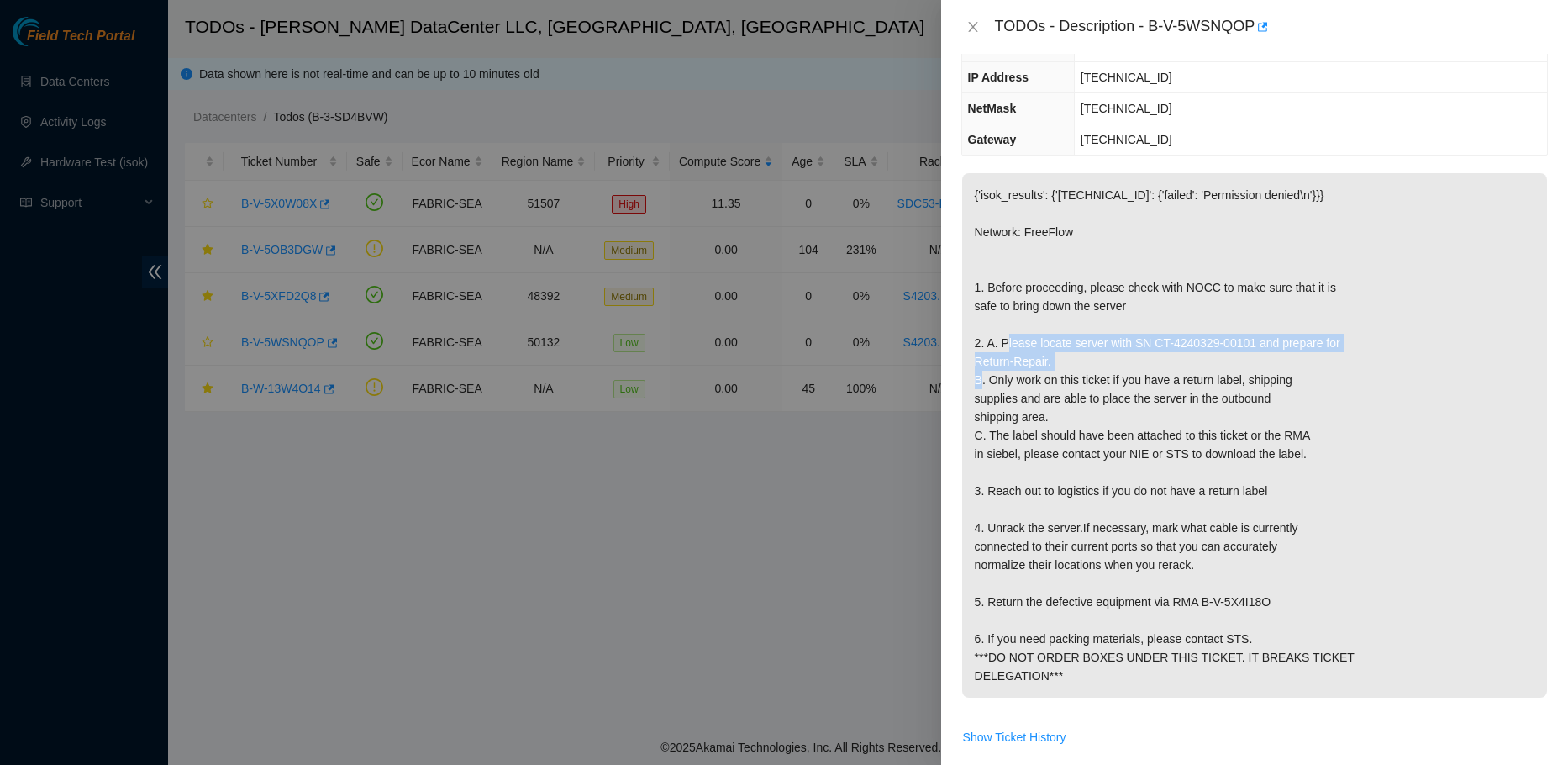
drag, startPoint x: 980, startPoint y: 381, endPoint x: 1190, endPoint y: 397, distance: 210.6
click at [1190, 397] on p "{'isok_results': {'[TECHNICAL_ID]': {'failed': 'Permission denied\n'}}} Network…" at bounding box center [1254, 435] width 585 height 525
click at [1190, 397] on p "{'isok_results': {'[TECHNICAL_ID]': {'failed': 'Permission denied\n'}}} Network…" at bounding box center [1254, 435] width 585 height 525
drag, startPoint x: 1141, startPoint y: 381, endPoint x: 1286, endPoint y: 389, distance: 145.2
click at [1286, 389] on p "{'isok_results': {'[TECHNICAL_ID]': {'failed': 'Permission denied\n'}}} Network…" at bounding box center [1254, 435] width 585 height 525
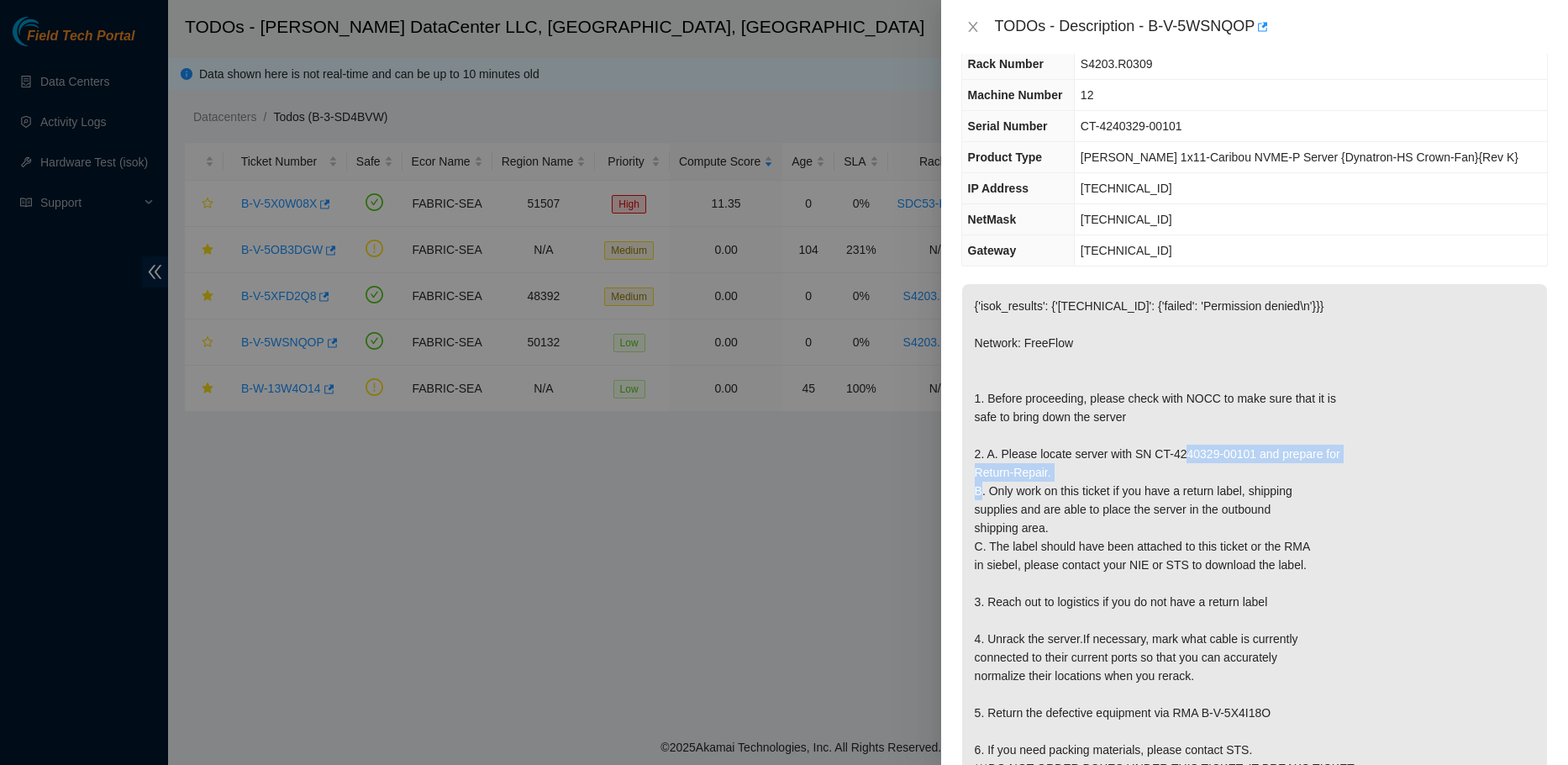
scroll to position [0, 0]
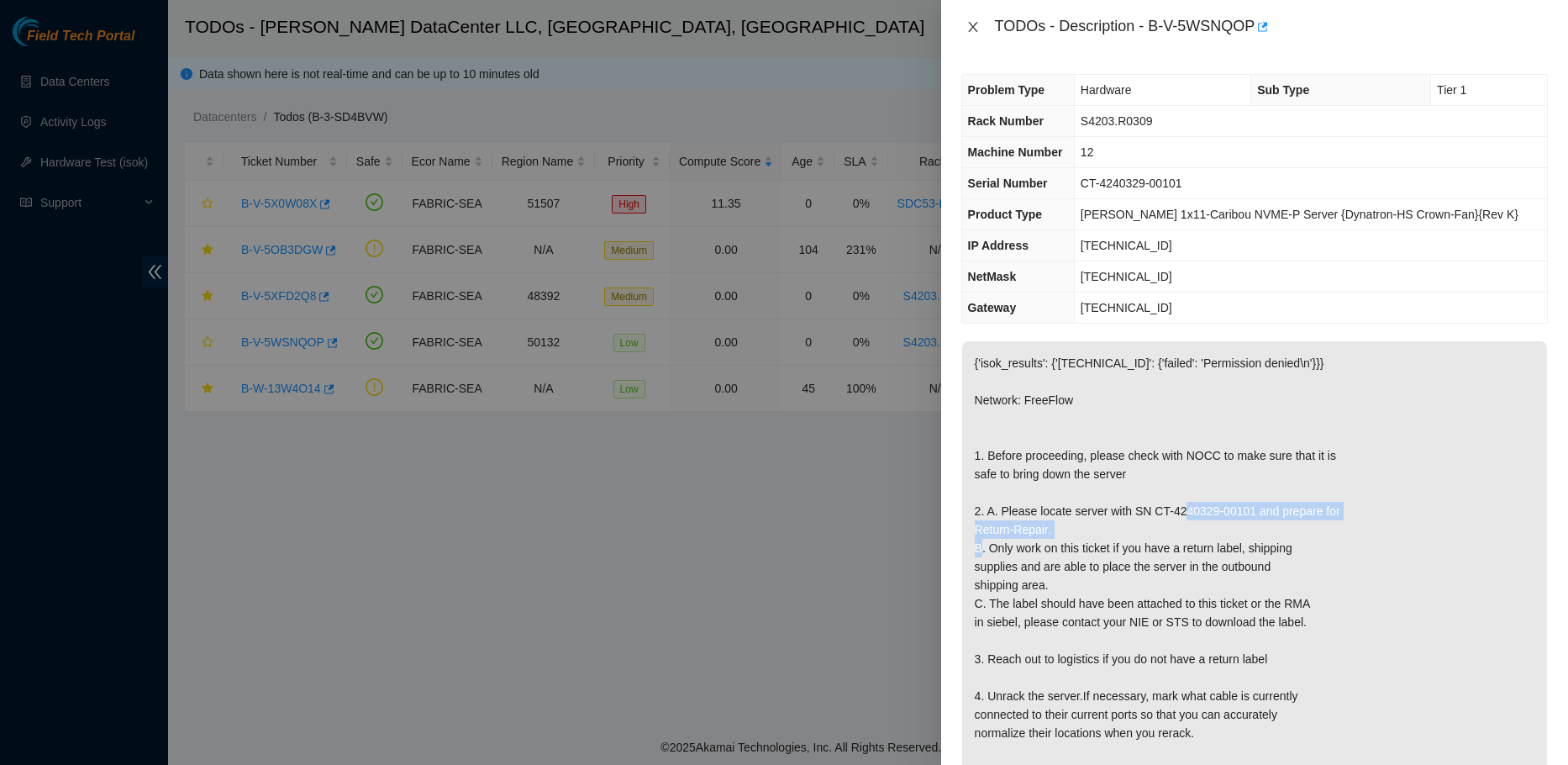
click at [967, 21] on icon "close" at bounding box center [973, 27] width 14 height 14
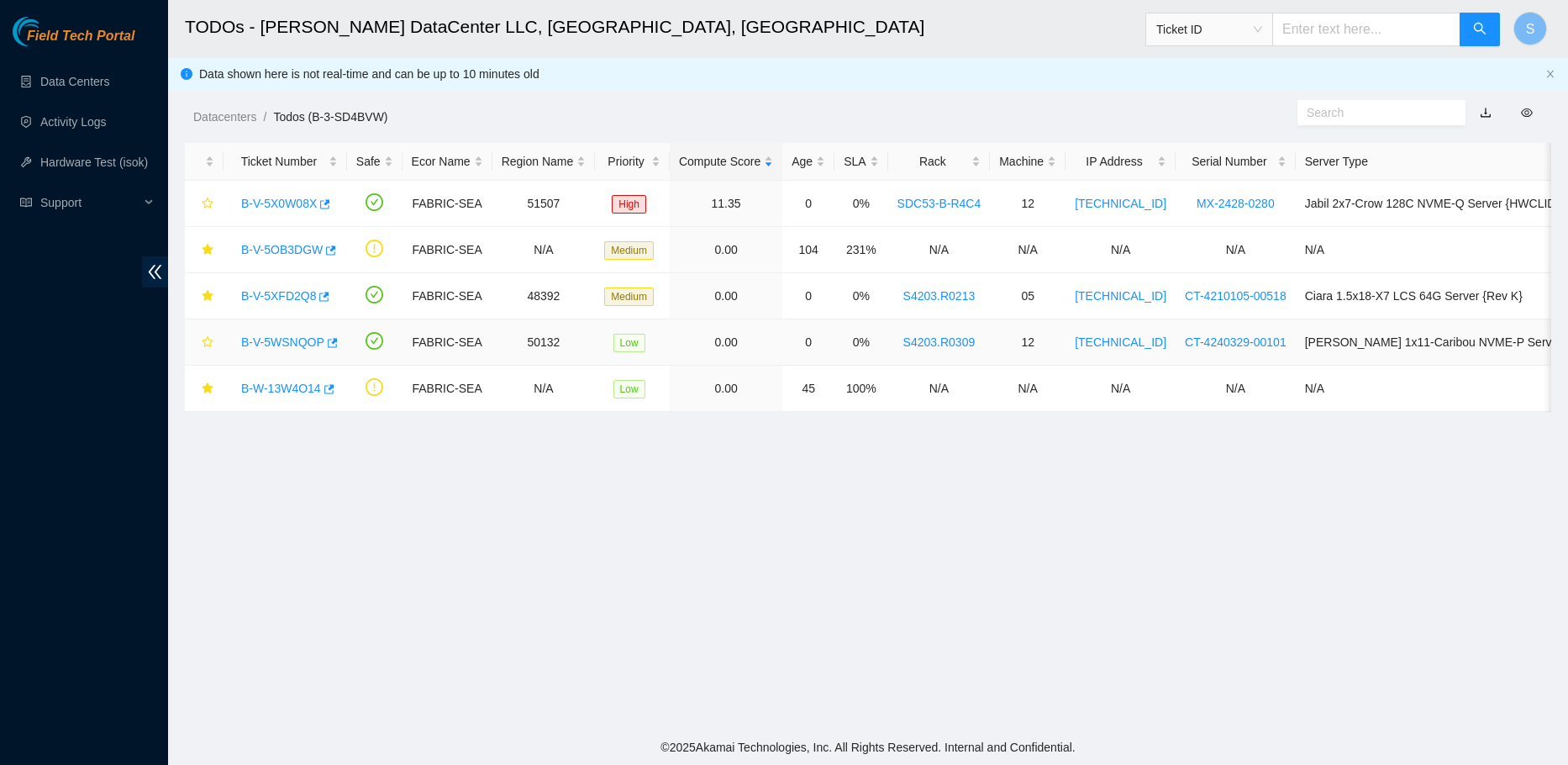
click at [269, 344] on link "B-V-5WSNQOP" at bounding box center [282, 342] width 83 height 14
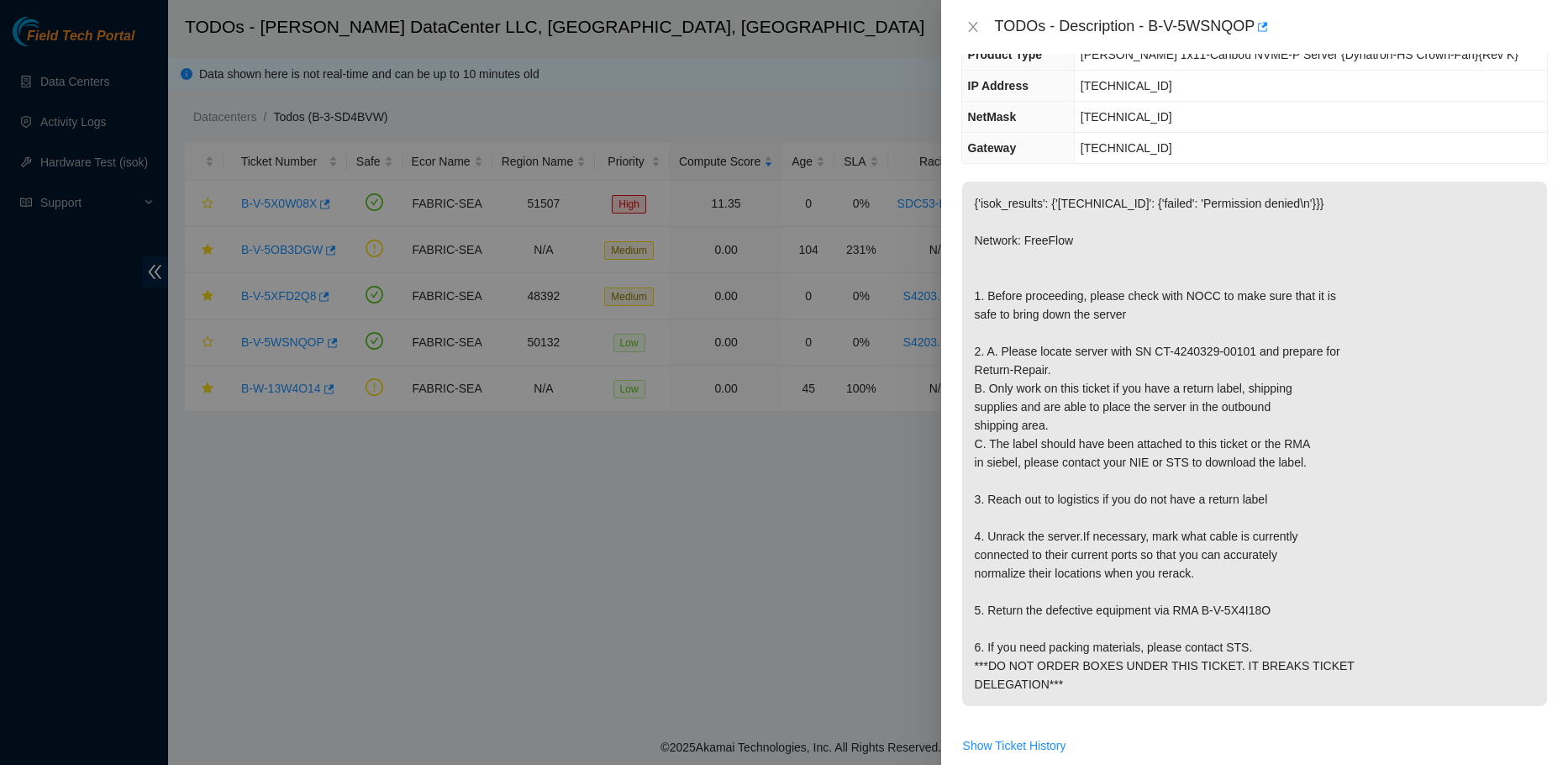
scroll to position [169, 0]
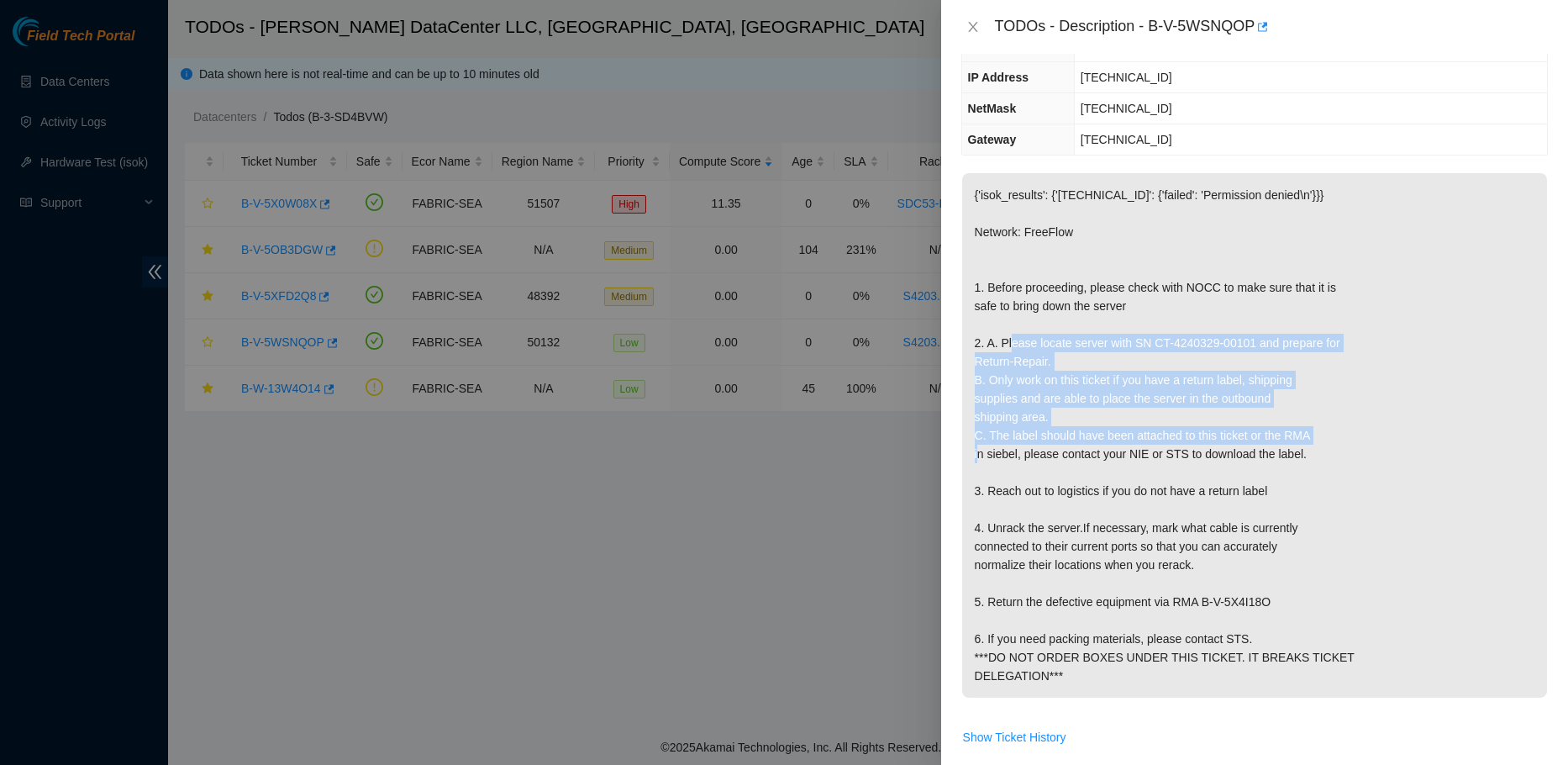
drag, startPoint x: 989, startPoint y: 380, endPoint x: 1328, endPoint y: 468, distance: 350.2
click at [1328, 468] on p "{'isok_results': {'[TECHNICAL_ID]': {'failed': 'Permission denied\n'}}} Network…" at bounding box center [1254, 435] width 585 height 525
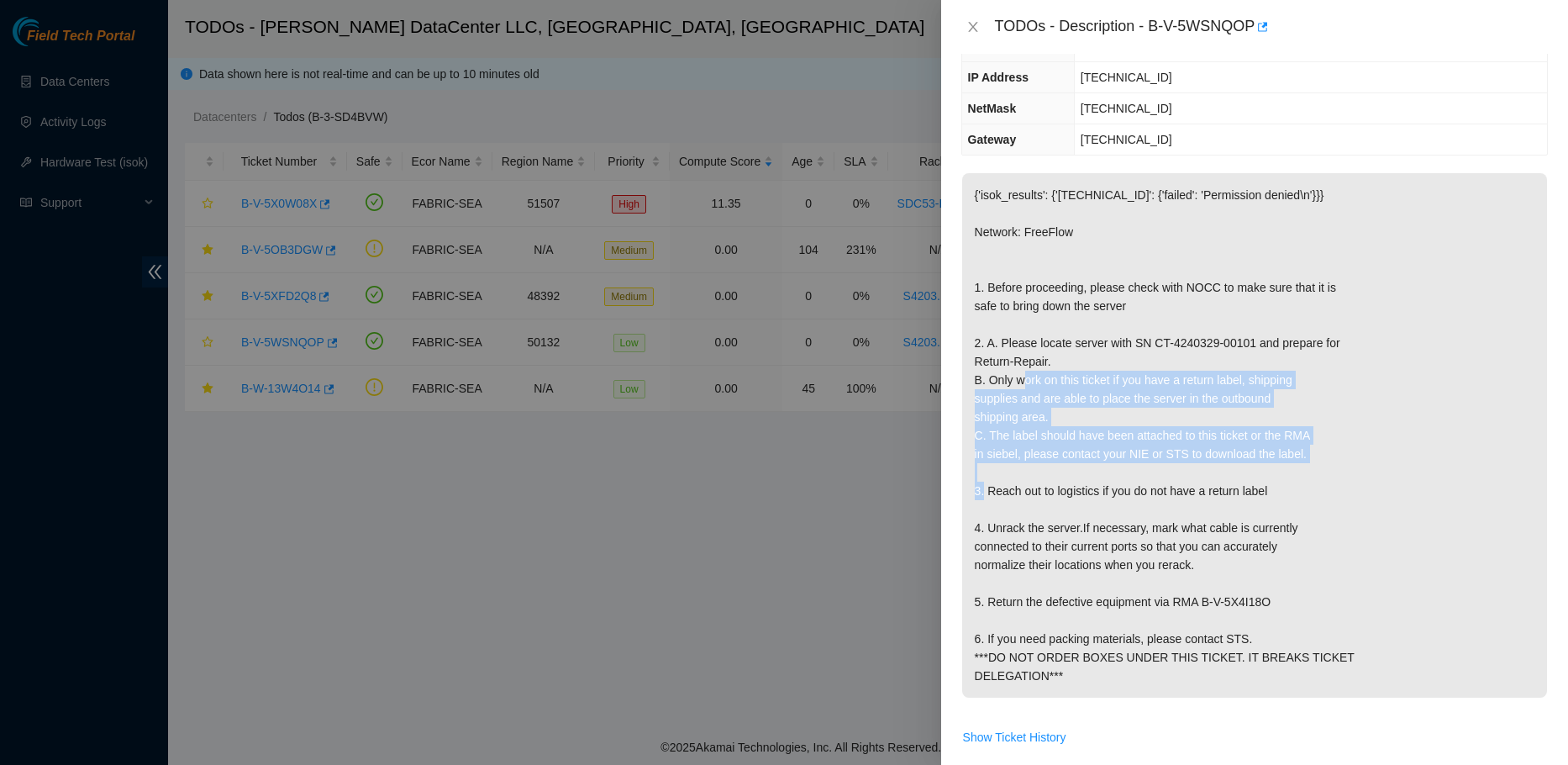
drag, startPoint x: 994, startPoint y: 414, endPoint x: 1319, endPoint y: 492, distance: 334.2
click at [1319, 492] on p "{'isok_results': {'[TECHNICAL_ID]': {'failed': 'Permission denied\n'}}} Network…" at bounding box center [1254, 435] width 585 height 525
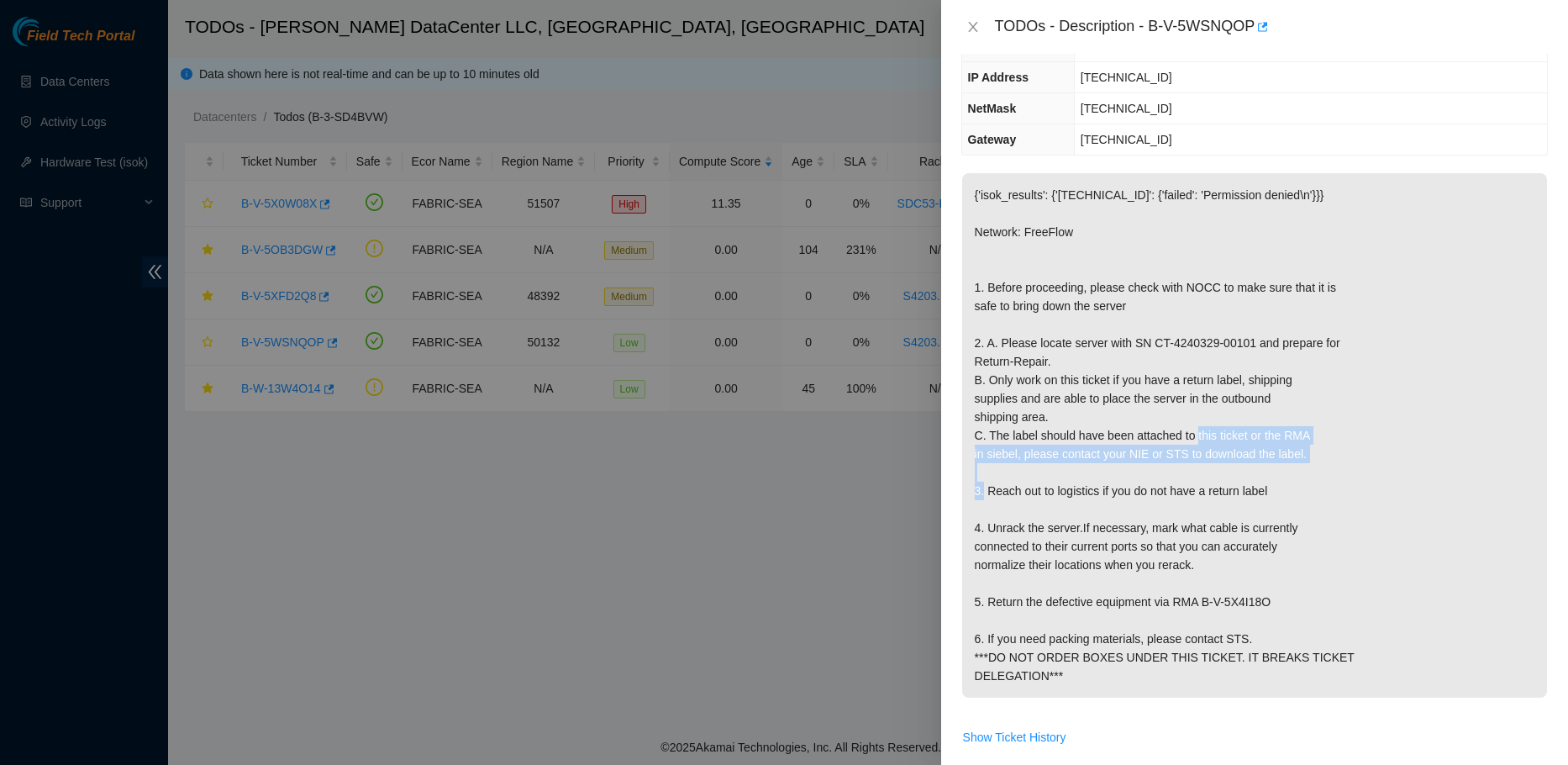
drag, startPoint x: 1320, startPoint y: 488, endPoint x: 1212, endPoint y: 493, distance: 108.1
click at [1170, 481] on p "{'isok_results': {'[TECHNICAL_ID]': {'failed': 'Permission denied\n'}}} Network…" at bounding box center [1254, 435] width 585 height 525
click at [1278, 505] on p "{'isok_results': {'[TECHNICAL_ID]': {'failed': 'Permission denied\n'}}} Network…" at bounding box center [1254, 435] width 585 height 525
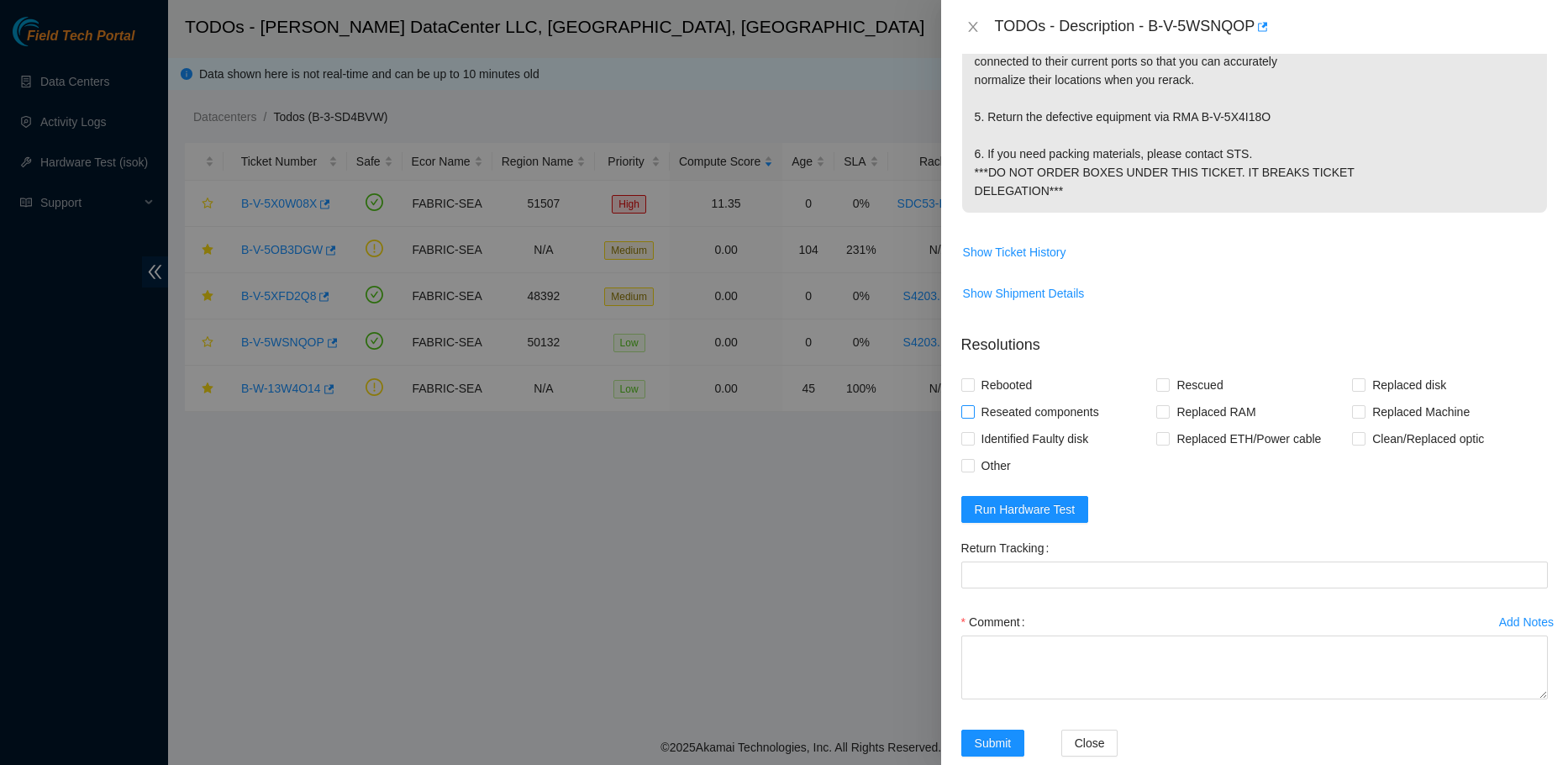
scroll to position [673, 0]
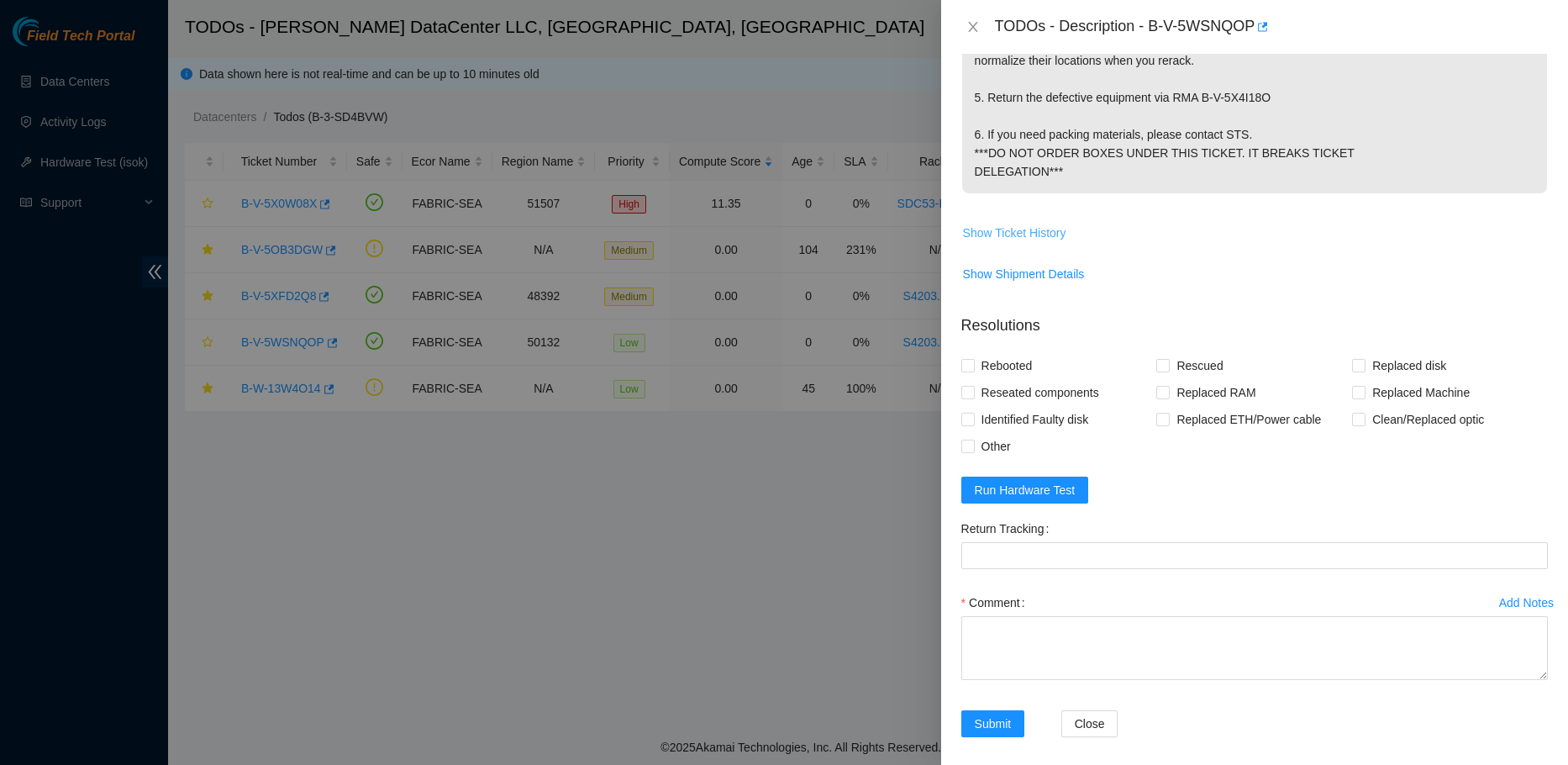
click at [1016, 242] on span "Show Ticket History" at bounding box center [1015, 233] width 104 height 18
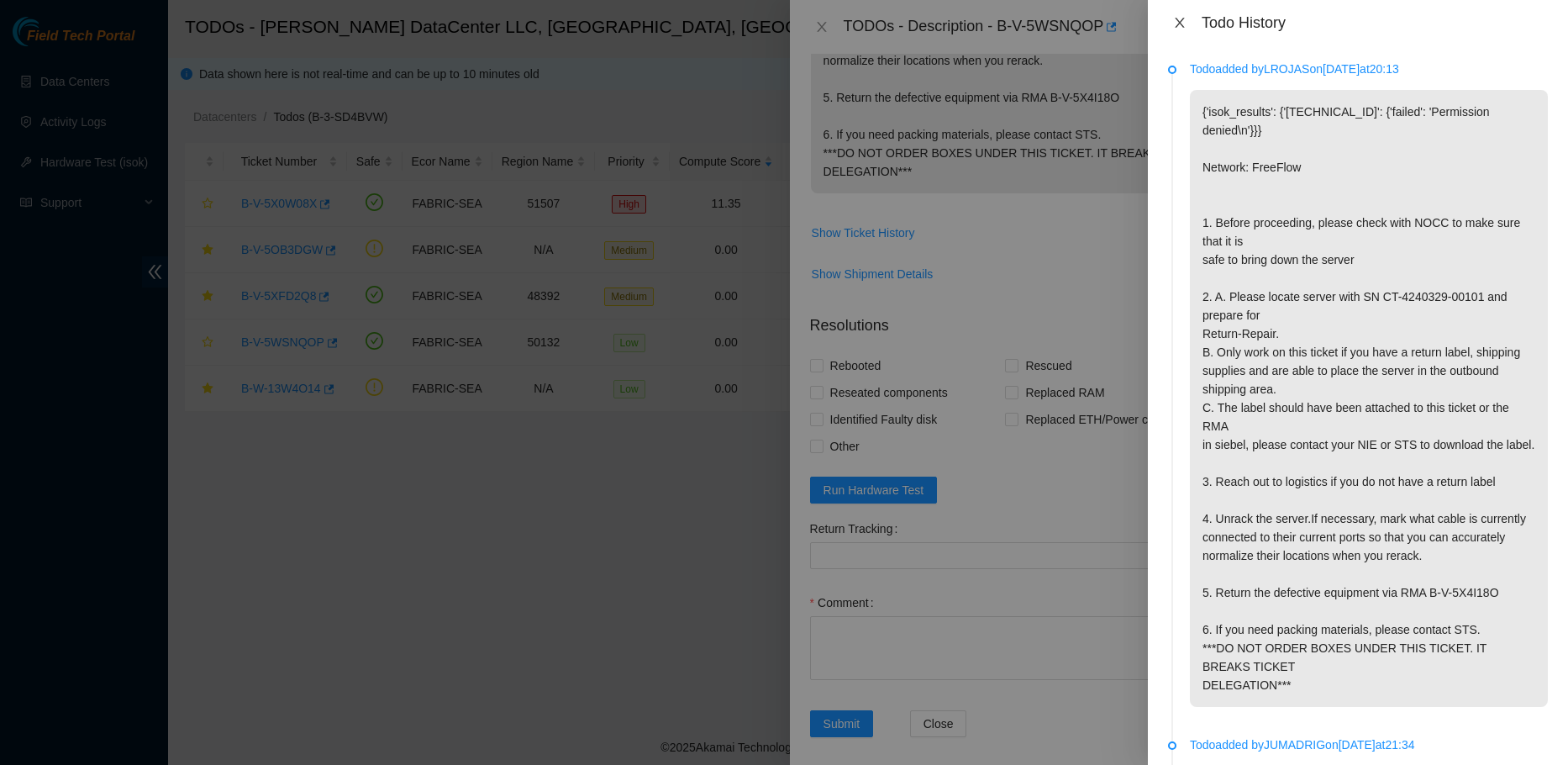
drag, startPoint x: 1193, startPoint y: 22, endPoint x: 1177, endPoint y: 23, distance: 16.0
click at [1189, 22] on div "Todo History" at bounding box center [1358, 22] width 380 height 18
click at [1177, 23] on icon "close" at bounding box center [1180, 22] width 14 height 14
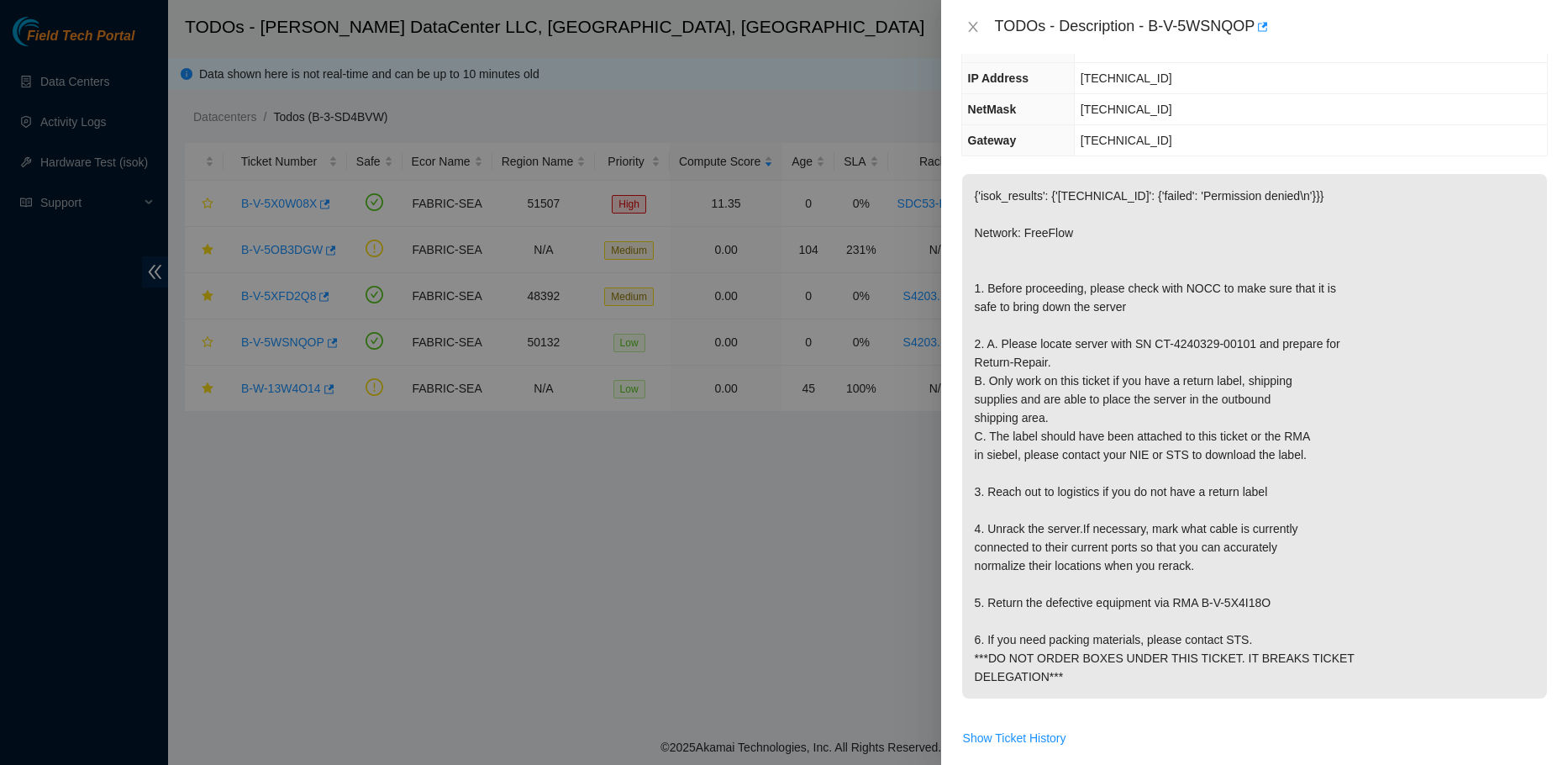
scroll to position [169, 0]
